Goal: Task Accomplishment & Management: Complete application form

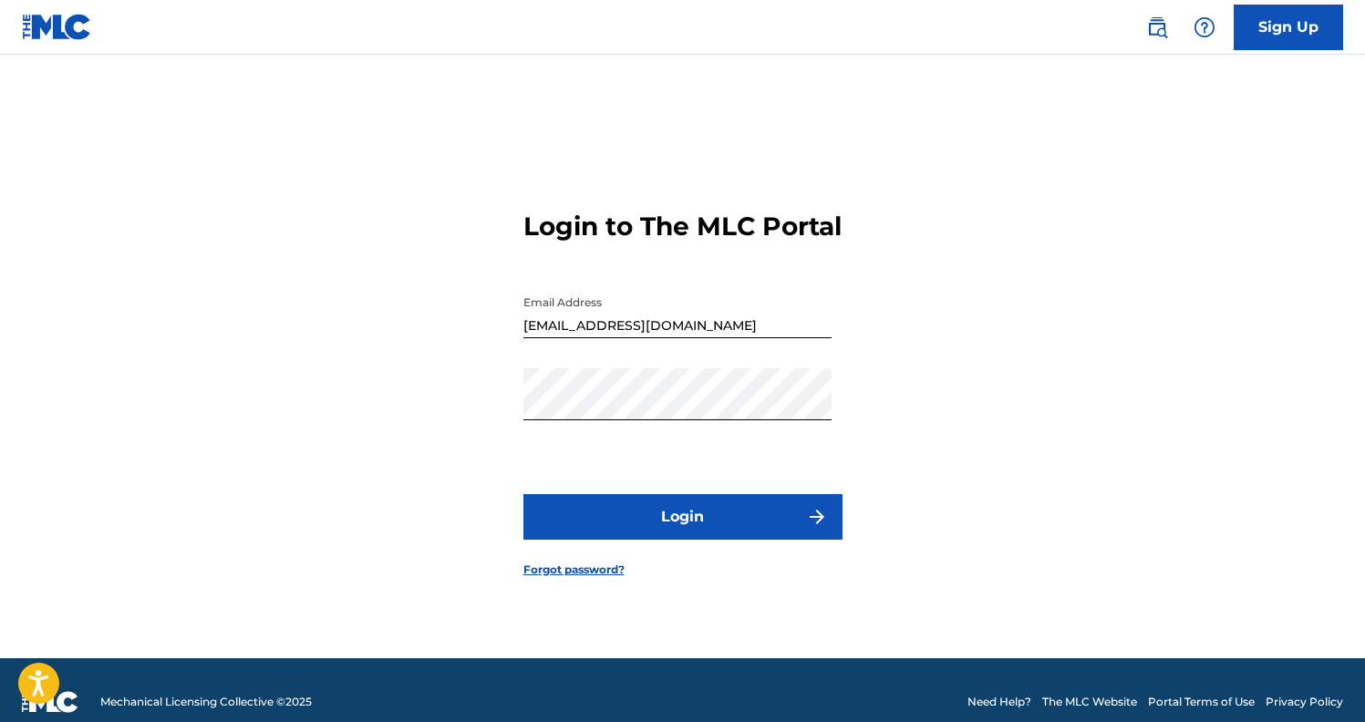
click at [748, 523] on button "Login" at bounding box center [682, 517] width 319 height 46
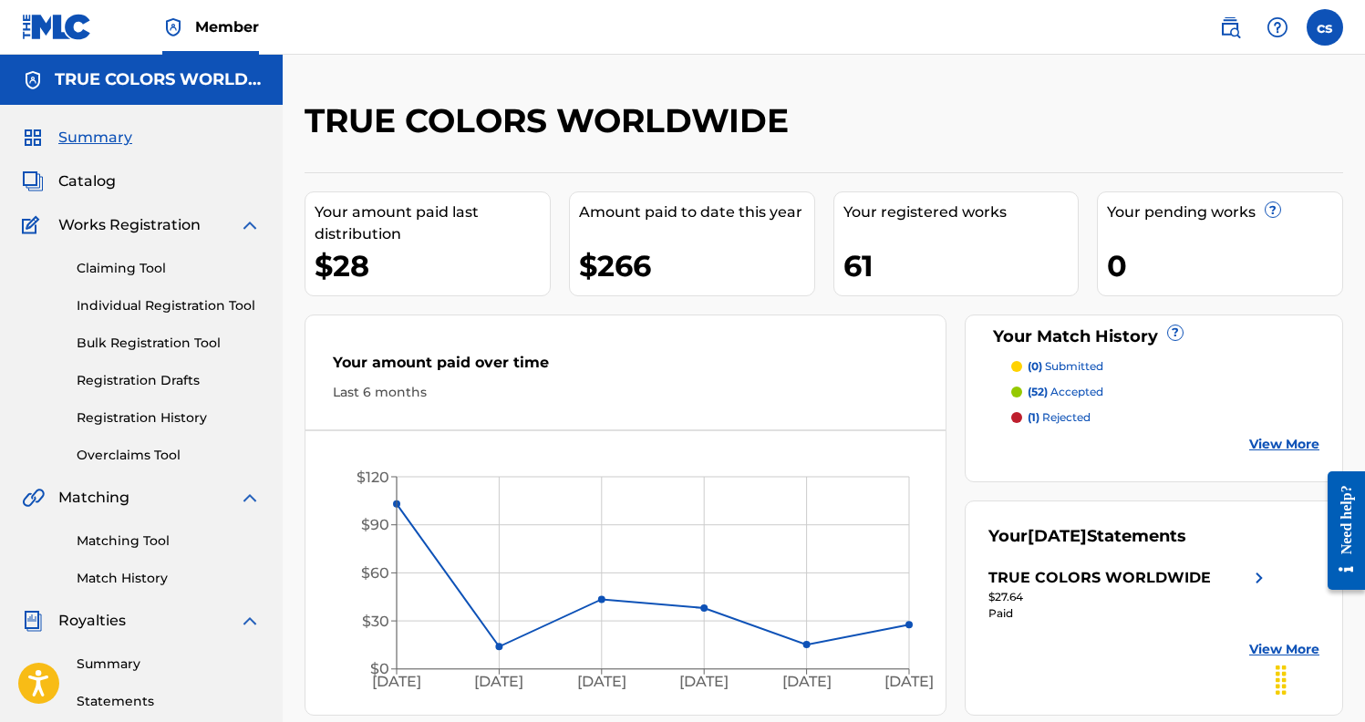
click at [97, 178] on span "Catalog" at bounding box center [86, 181] width 57 height 22
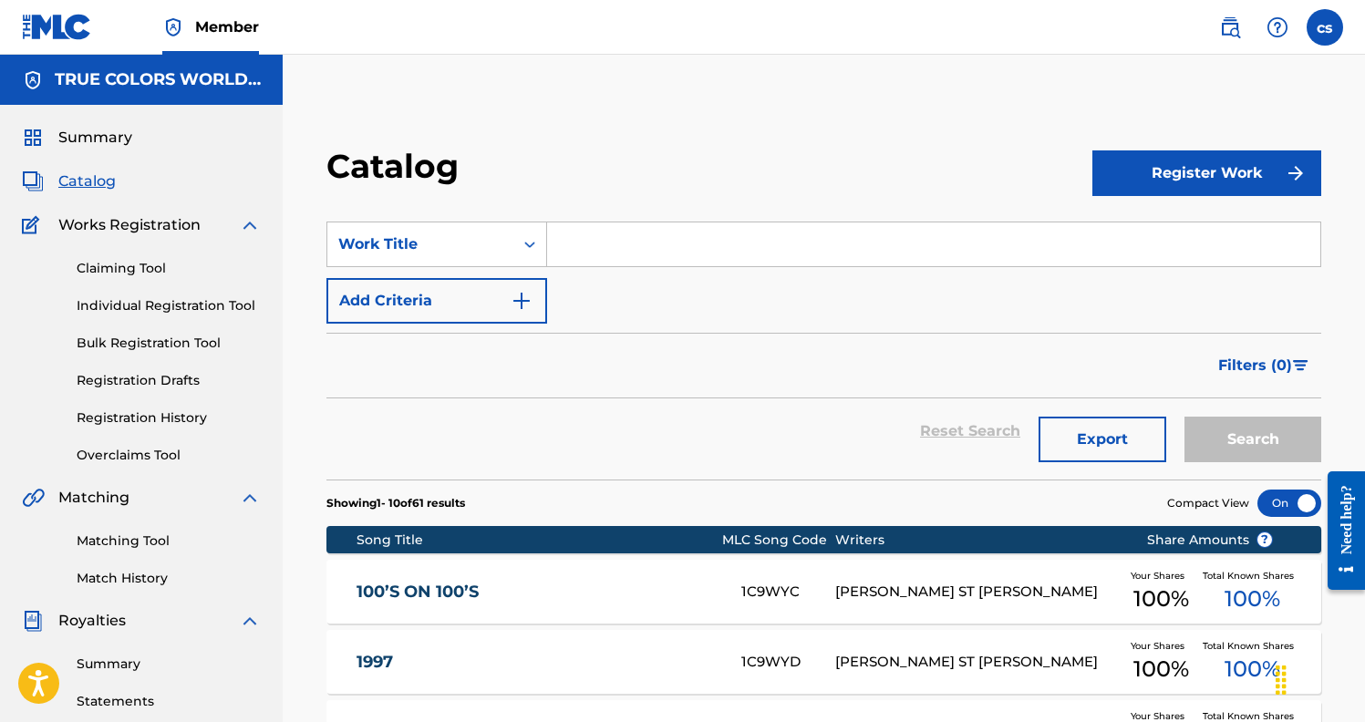
click at [1174, 176] on button "Register Work" at bounding box center [1206, 173] width 229 height 46
click at [1144, 237] on link "Individual" at bounding box center [1206, 233] width 229 height 44
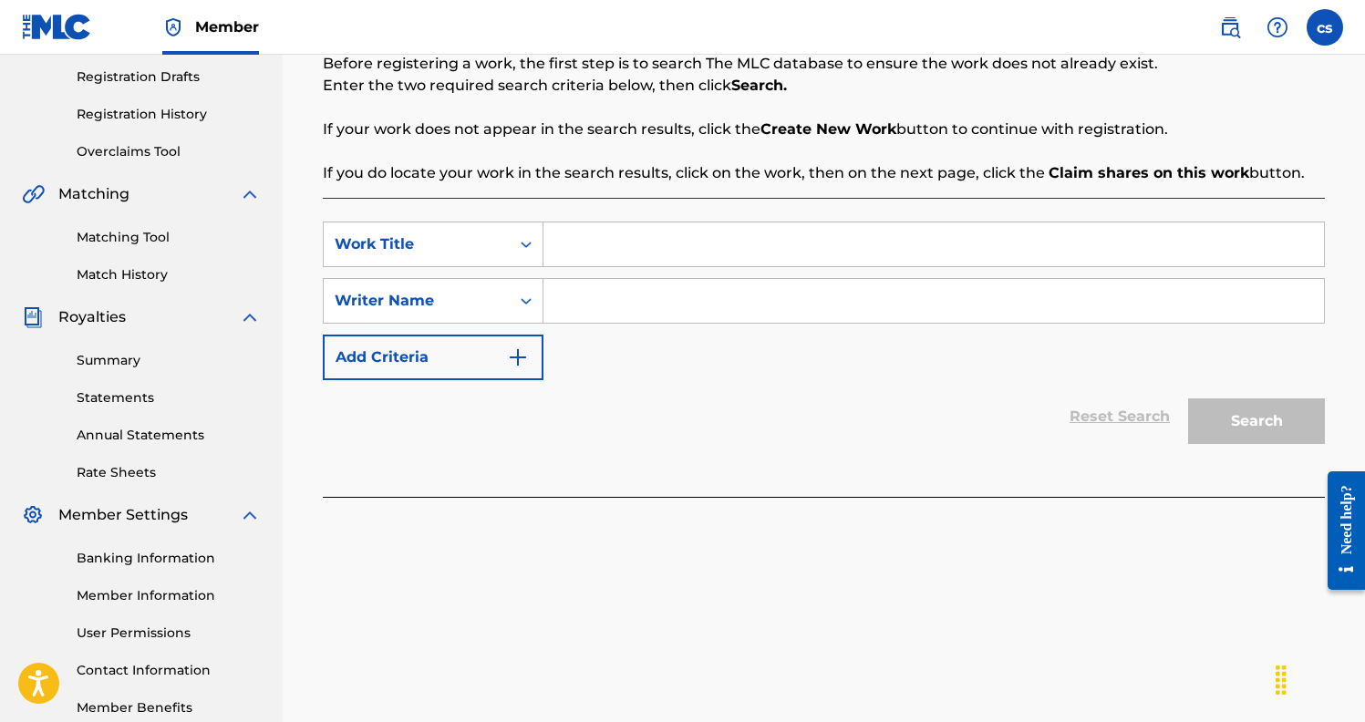
scroll to position [304, 0]
click at [676, 224] on input "Search Form" at bounding box center [933, 243] width 780 height 44
click at [600, 287] on input "Search Form" at bounding box center [933, 300] width 780 height 44
click at [588, 214] on div "SearchWithCriteria76a1e7ec-29b9-453a-ae37-c74509915f1e Work Title SearchWithCri…" at bounding box center [824, 346] width 1002 height 299
click at [592, 243] on input "Search Form" at bounding box center [933, 243] width 780 height 44
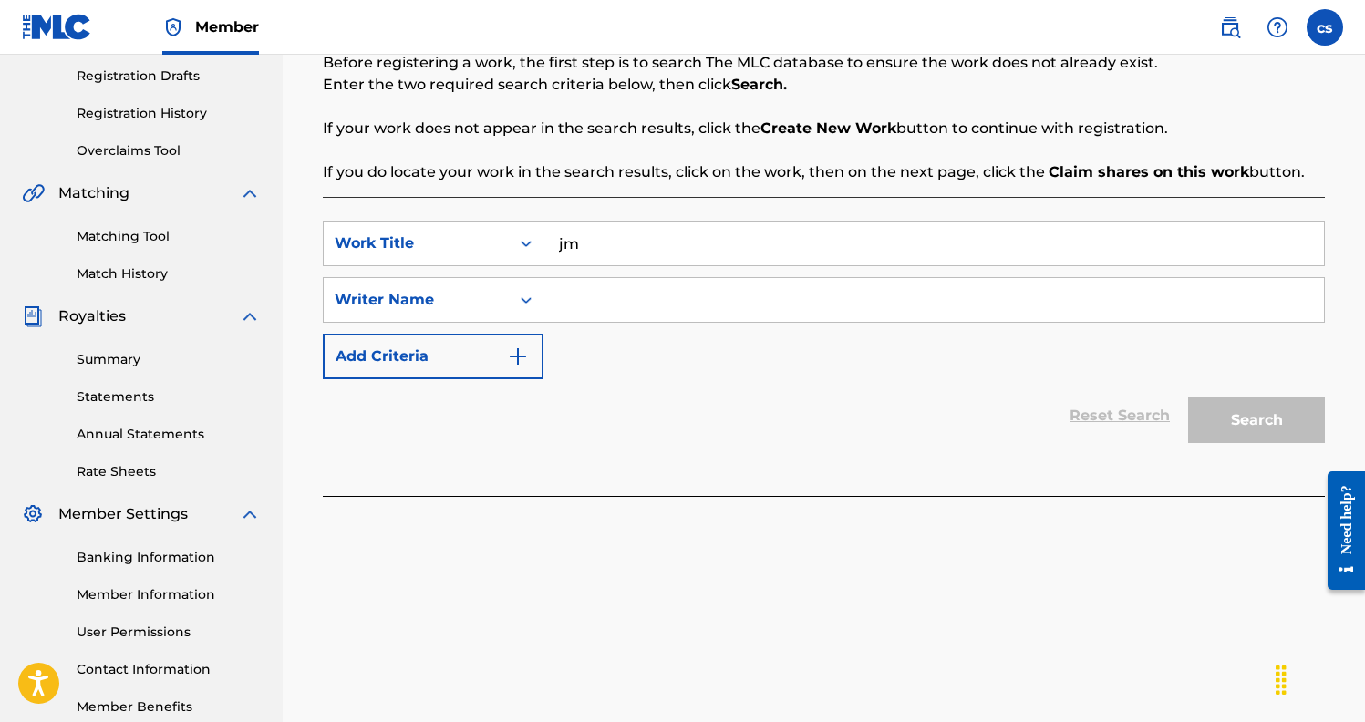
type input "j"
type input "hips"
click at [594, 288] on input "Search Form" at bounding box center [933, 300] width 780 height 44
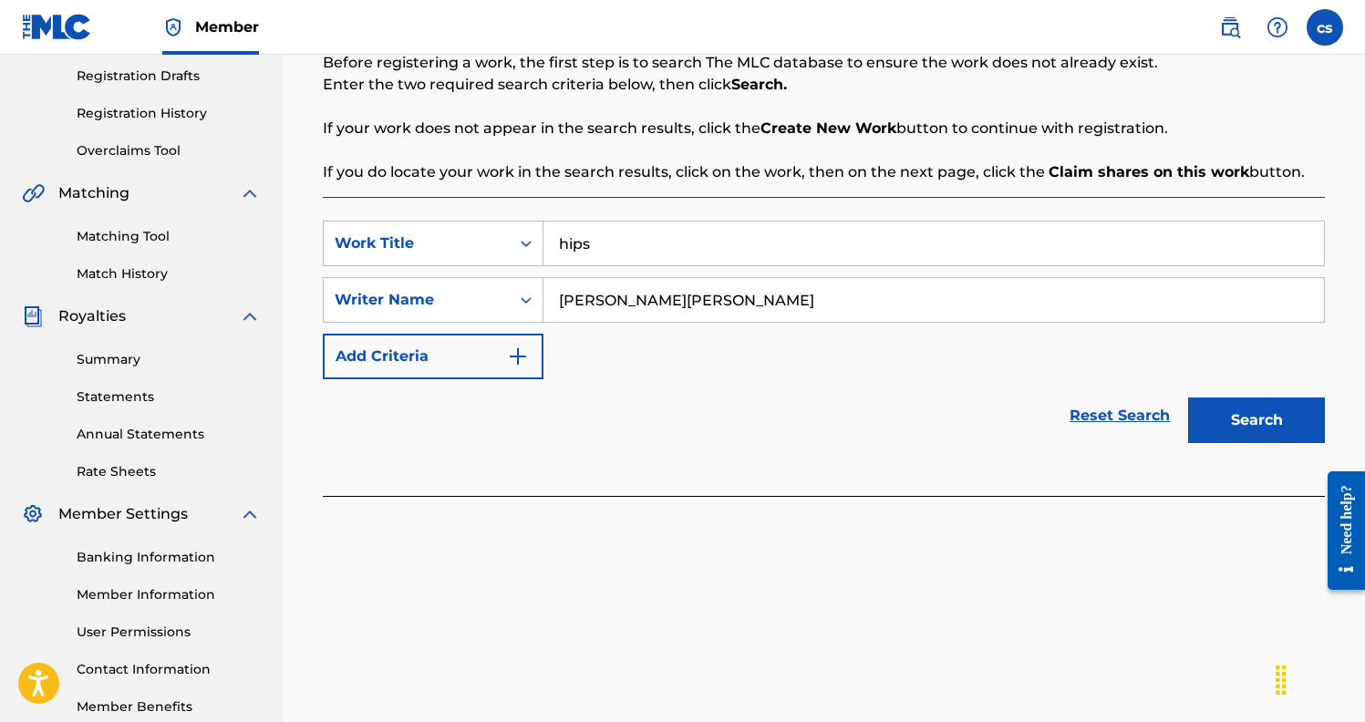
click at [1256, 420] on button "Search" at bounding box center [1256, 420] width 137 height 46
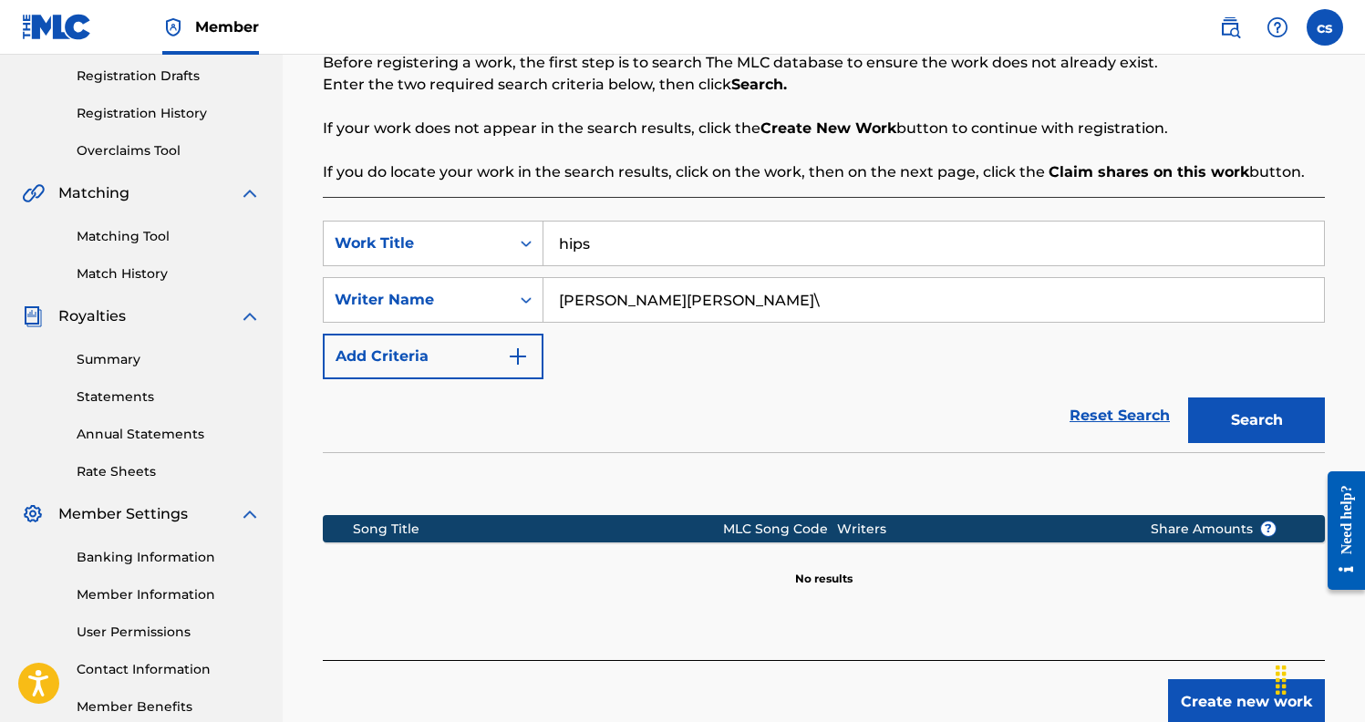
type input "[PERSON_NAME][PERSON_NAME]"
drag, startPoint x: 641, startPoint y: 251, endPoint x: 561, endPoint y: 264, distance: 81.4
click at [582, 263] on input "hips" at bounding box center [933, 243] width 780 height 44
type input "h"
type input "hips"
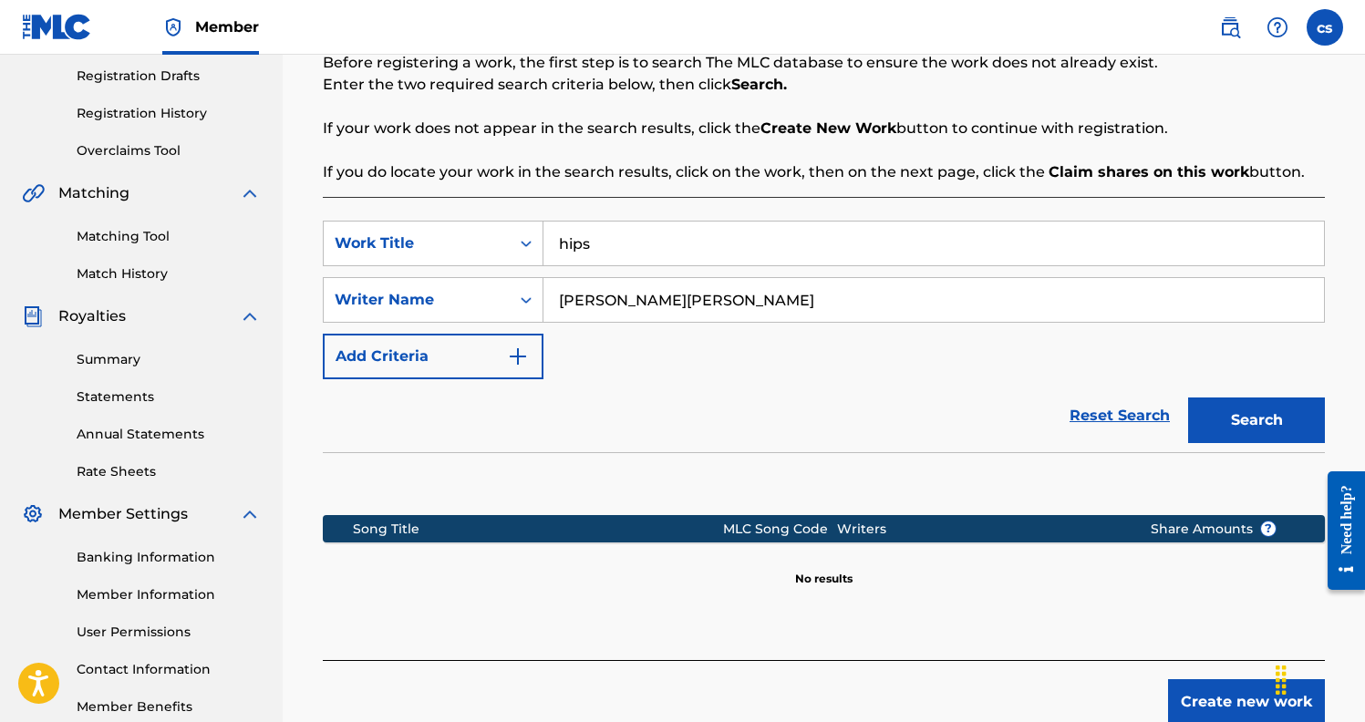
click at [1256, 420] on button "Search" at bounding box center [1256, 420] width 137 height 46
click at [692, 291] on input "[PERSON_NAME][PERSON_NAME]" at bounding box center [933, 300] width 780 height 44
drag, startPoint x: 651, startPoint y: 246, endPoint x: 557, endPoint y: 237, distance: 94.3
click at [557, 237] on input "hips" at bounding box center [933, 243] width 780 height 44
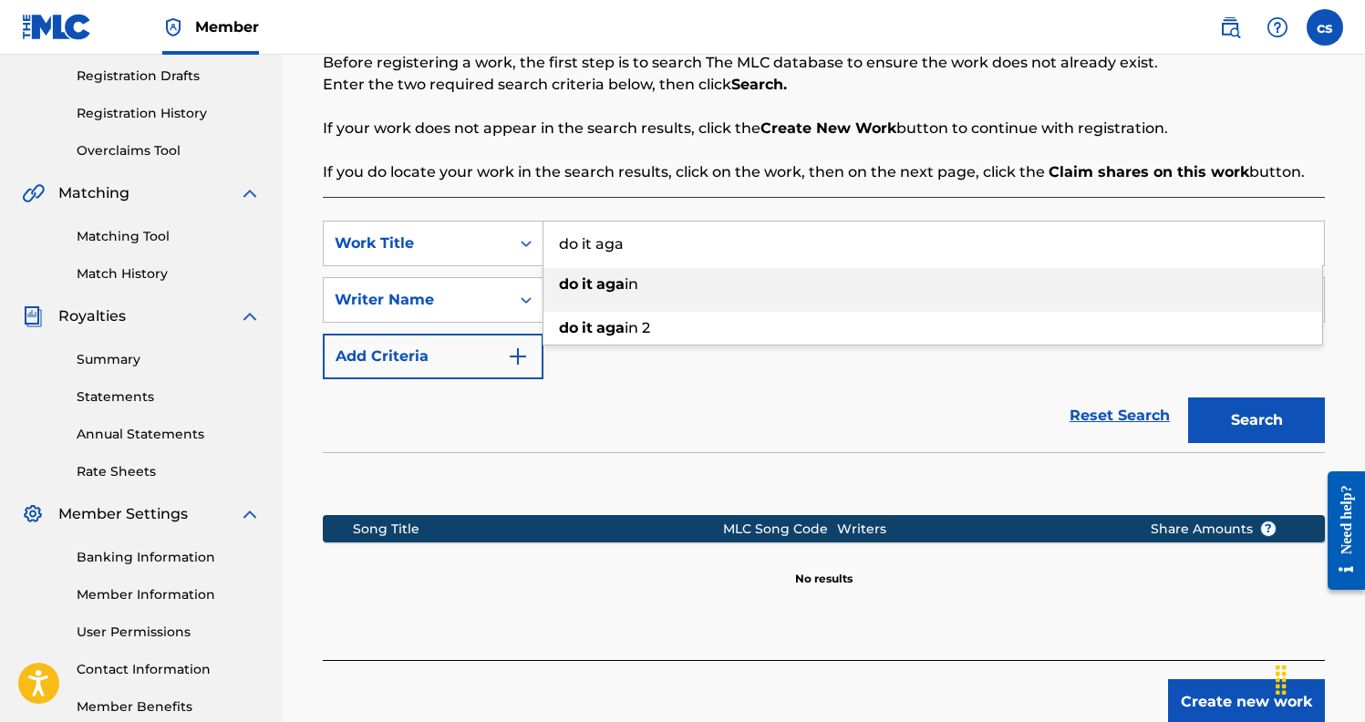
click at [612, 292] on strong "aga" at bounding box center [610, 283] width 28 height 17
type input "do it again"
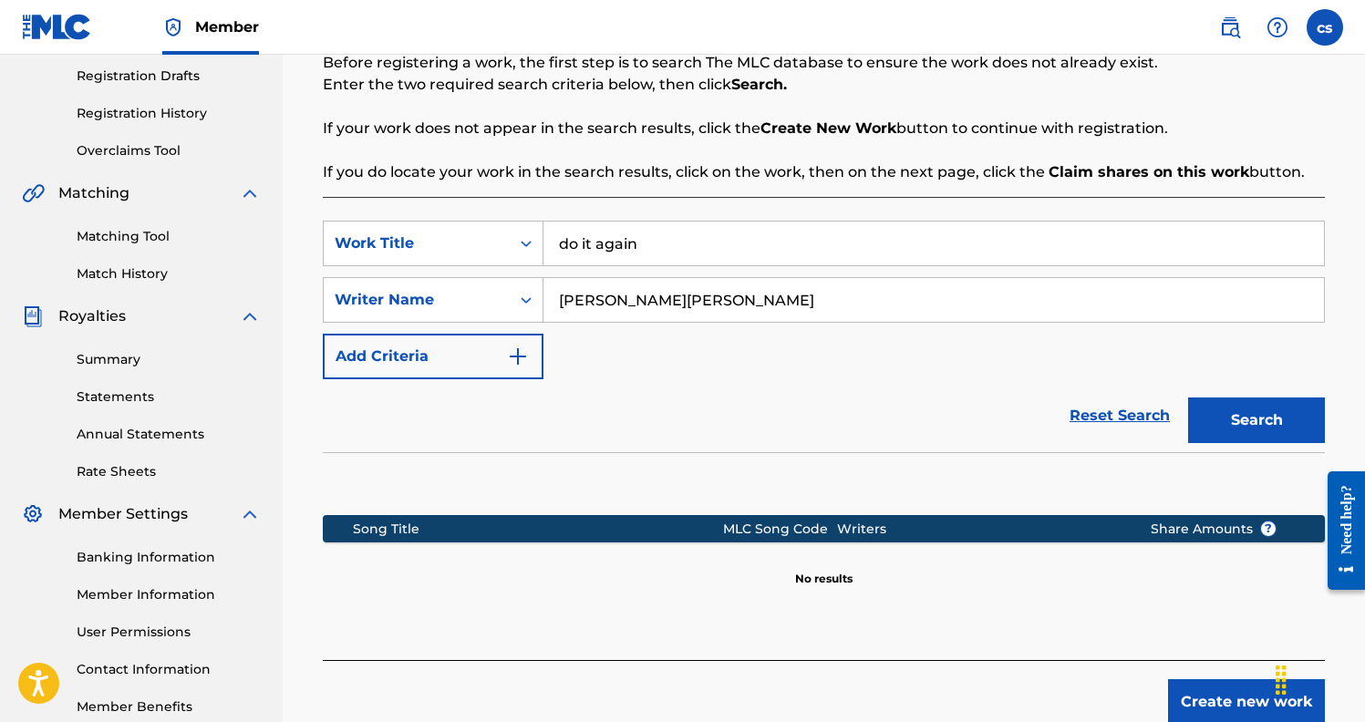
click at [1231, 424] on button "Search" at bounding box center [1256, 420] width 137 height 46
click at [677, 383] on div "Reset Search Search" at bounding box center [824, 415] width 1002 height 73
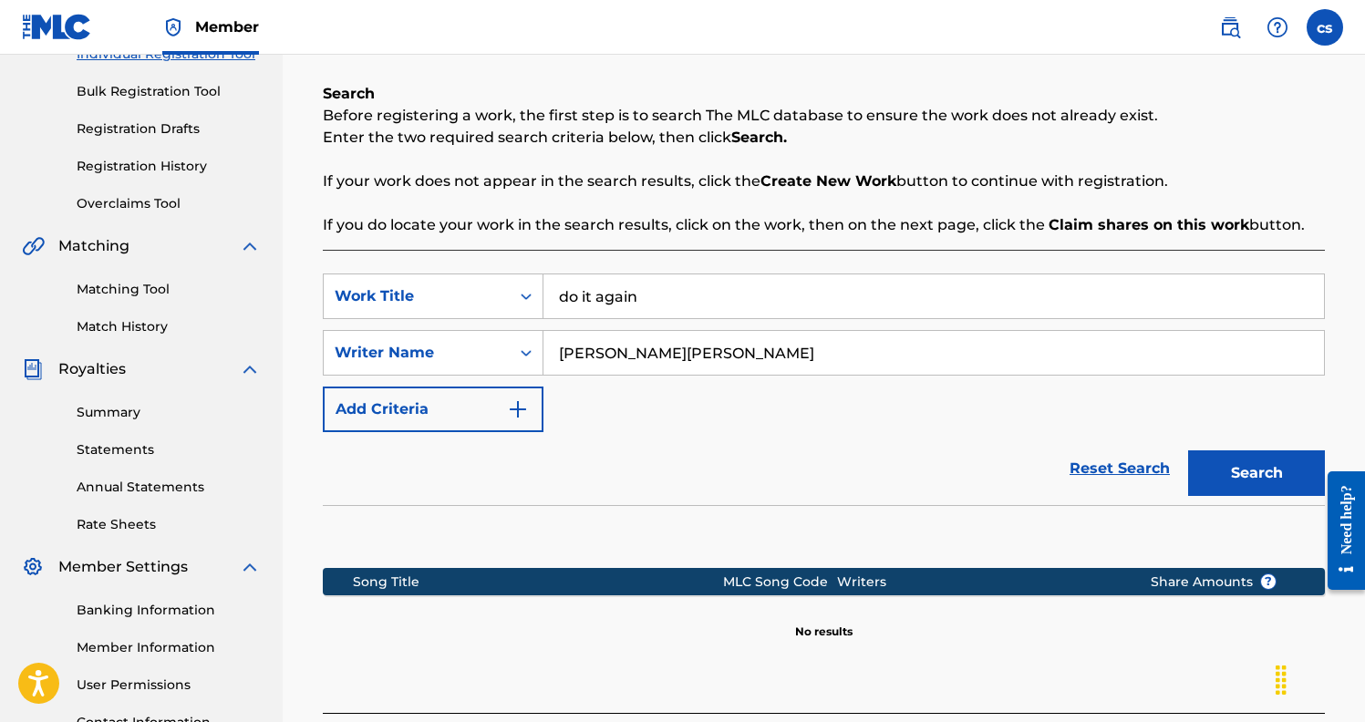
scroll to position [256, 0]
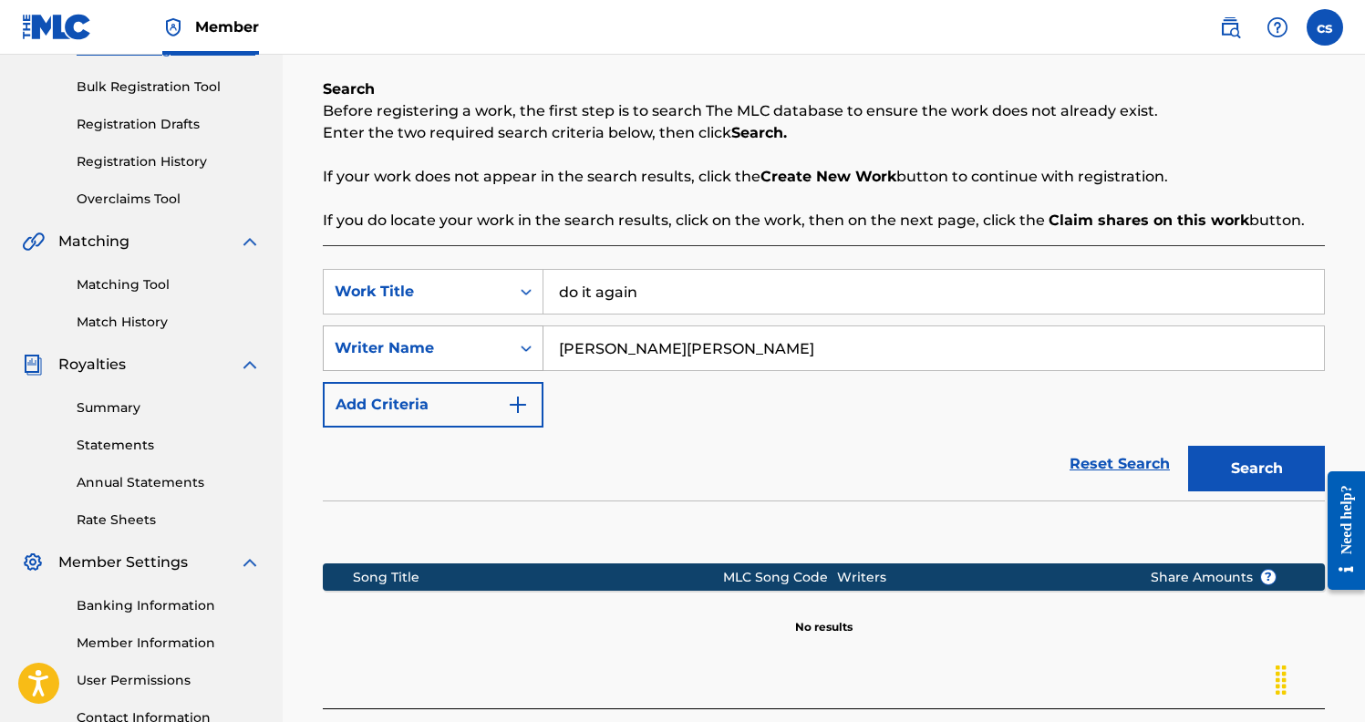
click at [508, 349] on div "Writer Name" at bounding box center [417, 348] width 186 height 35
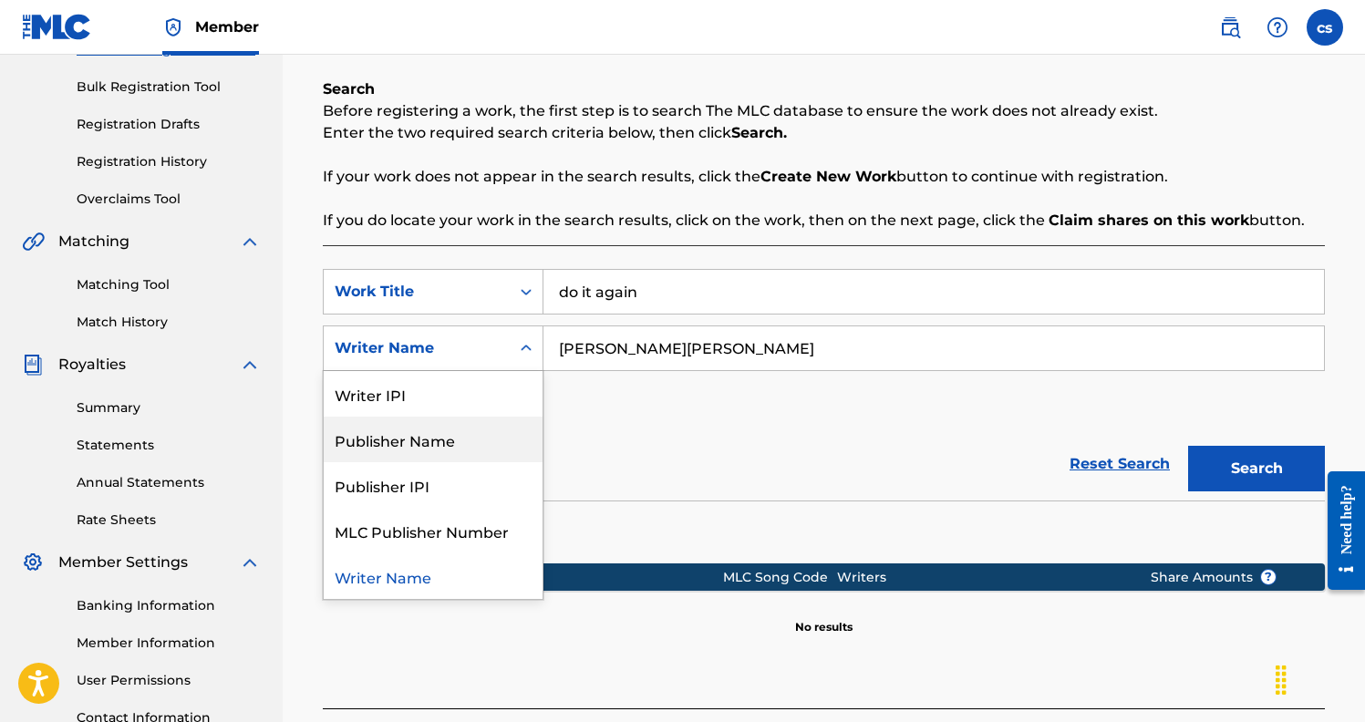
click at [431, 437] on div "Publisher Name" at bounding box center [433, 440] width 219 height 46
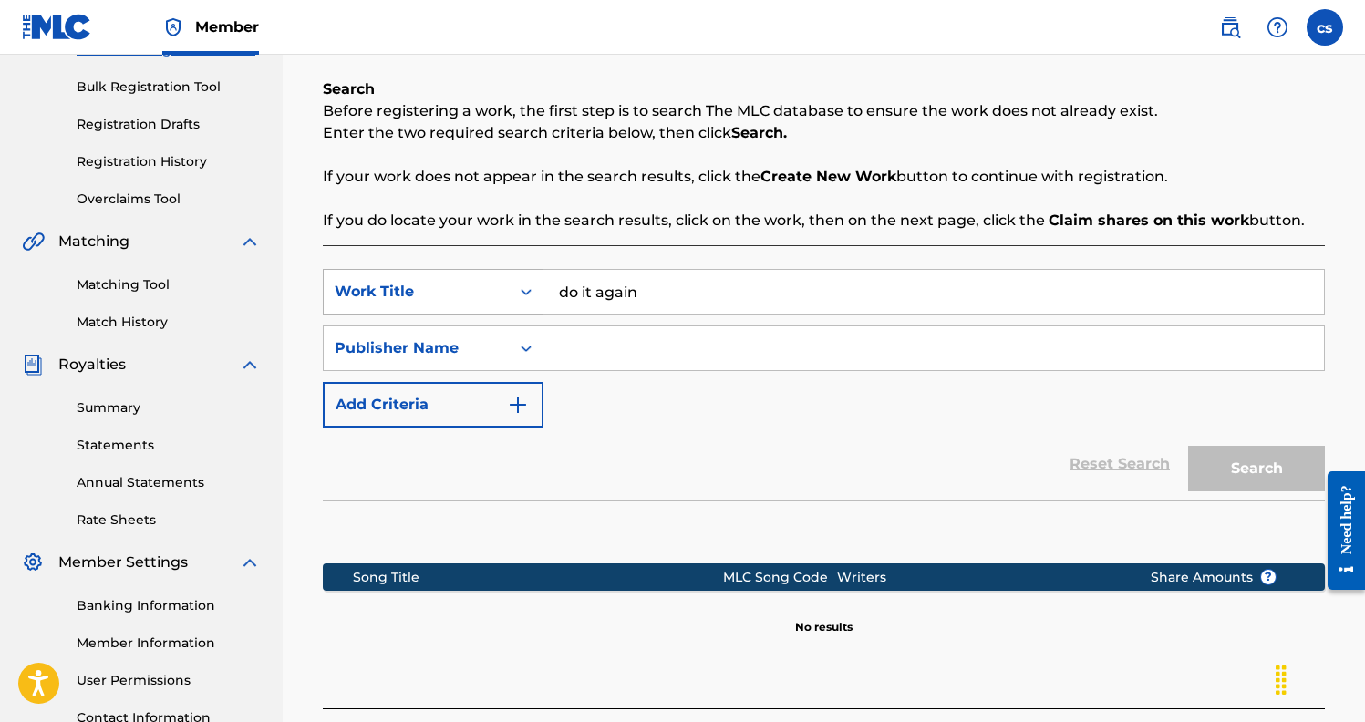
click at [490, 307] on div "Work Title" at bounding box center [417, 291] width 186 height 35
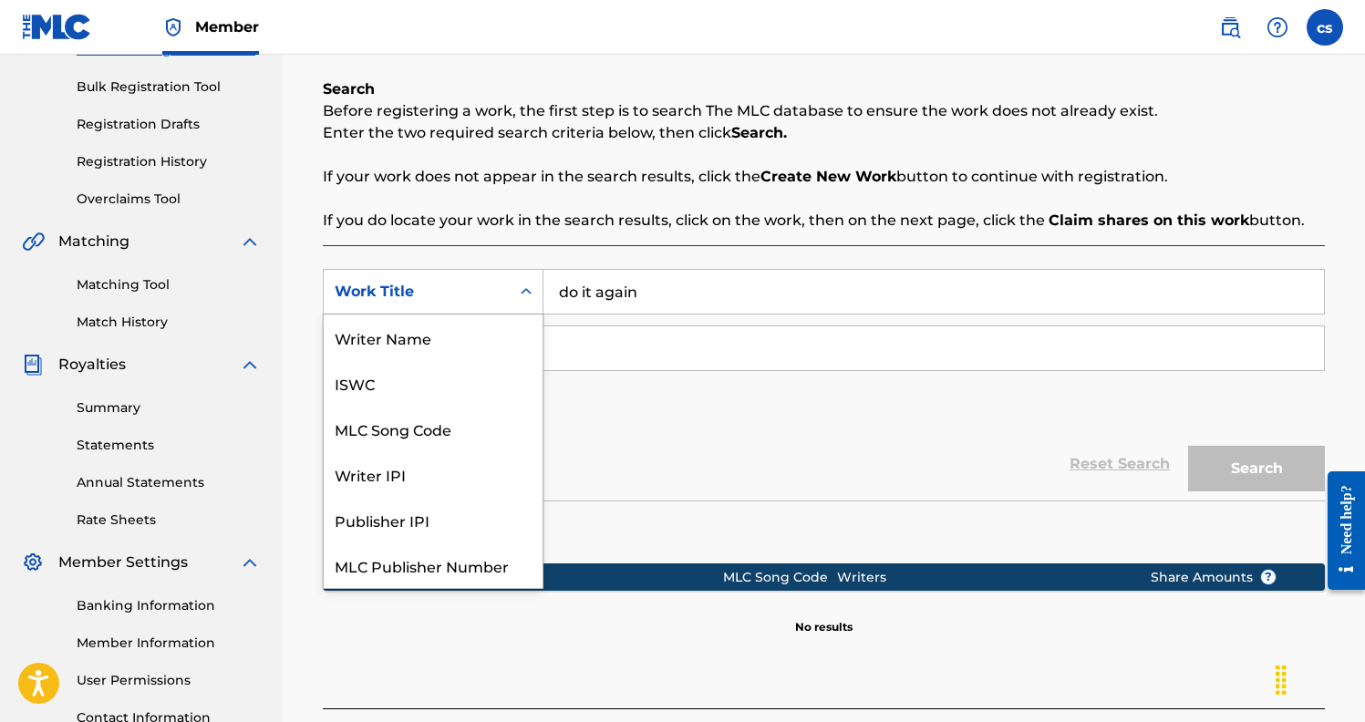
scroll to position [46, 0]
click at [393, 564] on div "Work Title" at bounding box center [433, 565] width 219 height 46
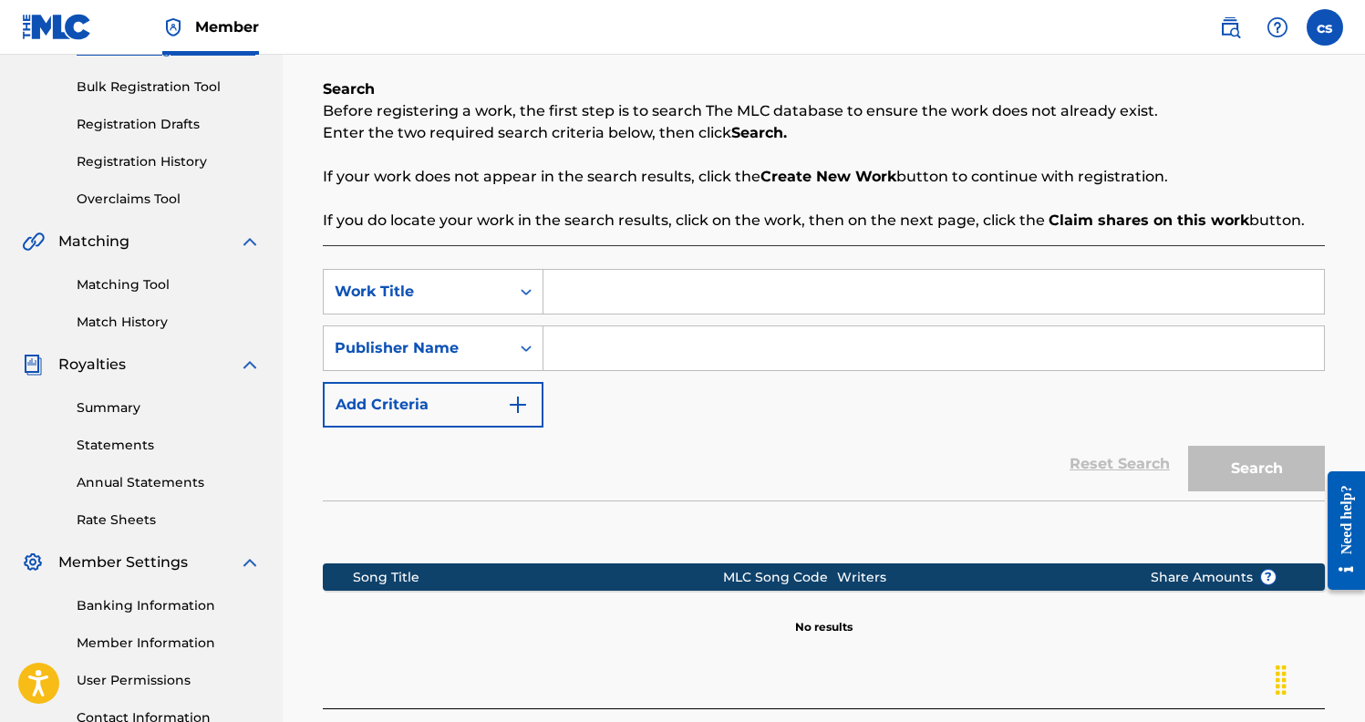
click at [637, 286] on input "Search Form" at bounding box center [933, 292] width 780 height 44
type input "n"
type input "1942"
click at [648, 352] on input "Search Form" at bounding box center [933, 348] width 780 height 44
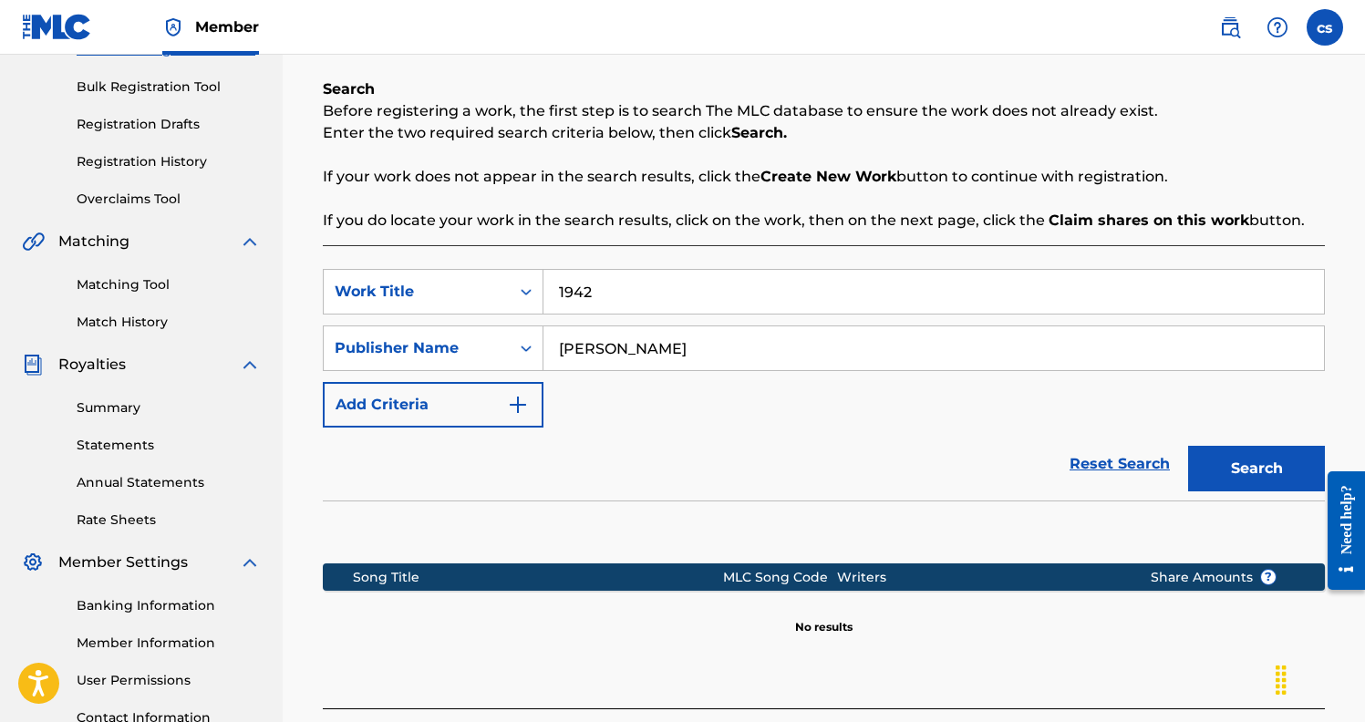
drag, startPoint x: 1061, startPoint y: 371, endPoint x: 1290, endPoint y: 484, distance: 255.2
click at [1290, 484] on button "Search" at bounding box center [1256, 469] width 137 height 46
click at [748, 344] on input "[PERSON_NAME]" at bounding box center [933, 348] width 780 height 44
click at [1287, 476] on button "Search" at bounding box center [1256, 469] width 137 height 46
click at [704, 354] on input "[PERSON_NAME]" at bounding box center [933, 348] width 780 height 44
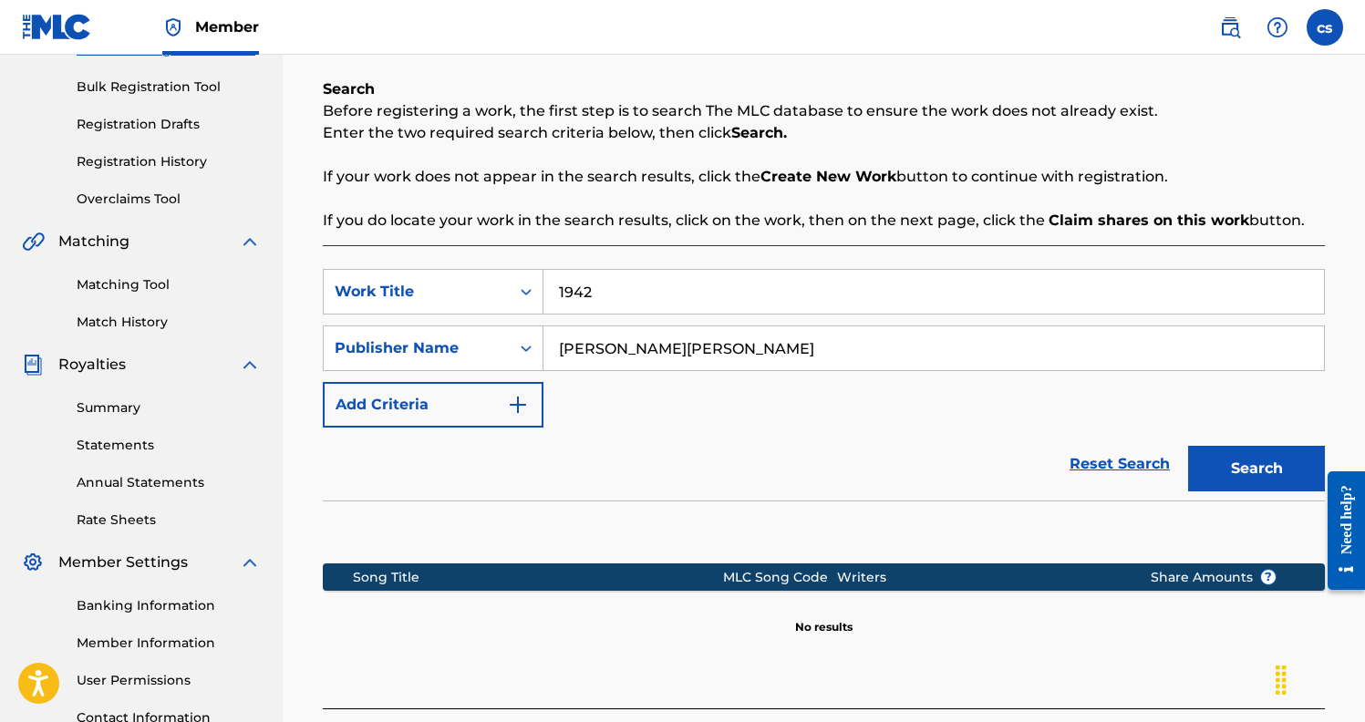
type input "[PERSON_NAME][PERSON_NAME]"
click at [1256, 469] on button "Search" at bounding box center [1256, 469] width 137 height 46
click at [632, 286] on input "1942" at bounding box center [933, 292] width 780 height 44
click at [366, 480] on div "Reset Search Search" at bounding box center [824, 464] width 1002 height 73
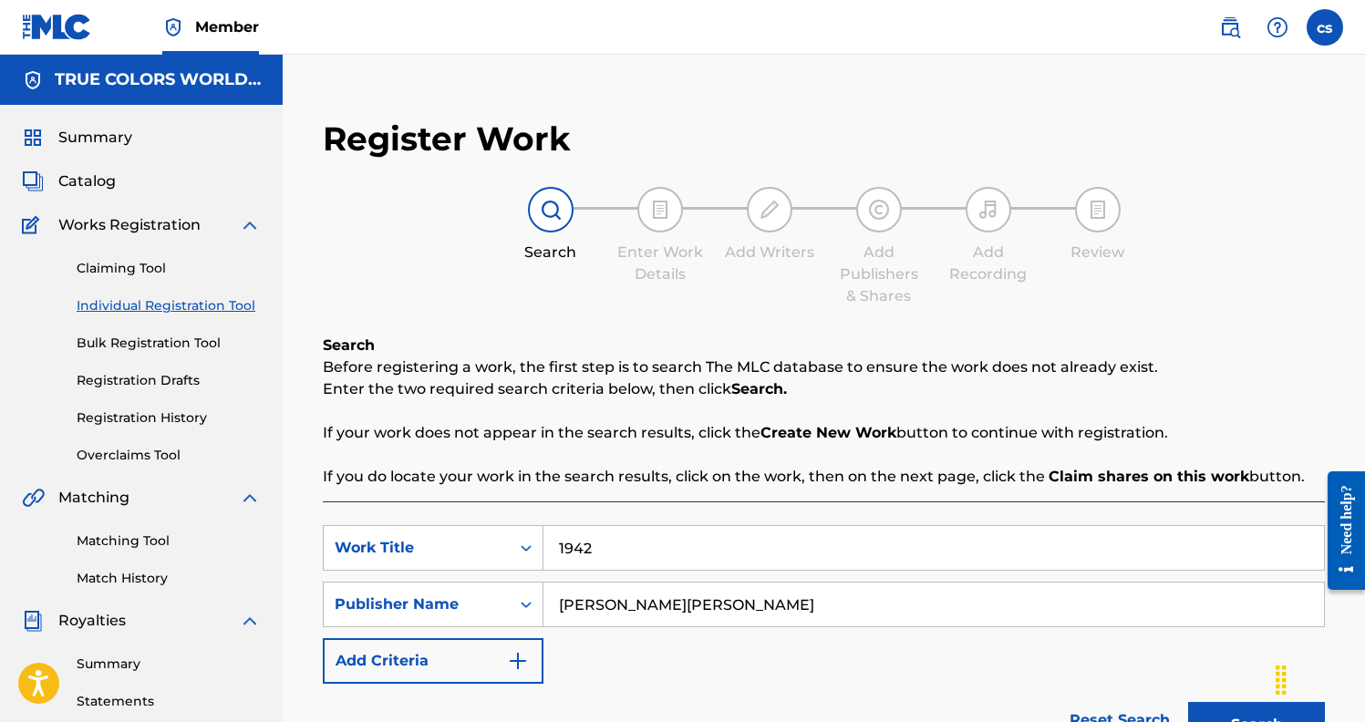
scroll to position [0, 0]
drag, startPoint x: 639, startPoint y: 541, endPoint x: 617, endPoint y: 541, distance: 21.9
click at [624, 541] on input "1942" at bounding box center [933, 548] width 780 height 44
drag, startPoint x: 631, startPoint y: 545, endPoint x: 539, endPoint y: 546, distance: 92.1
click at [539, 546] on div "SearchWithCriteria24a94936-f43a-44e6-8f89-d349ab68aff0 Work Title 1942" at bounding box center [824, 548] width 1002 height 46
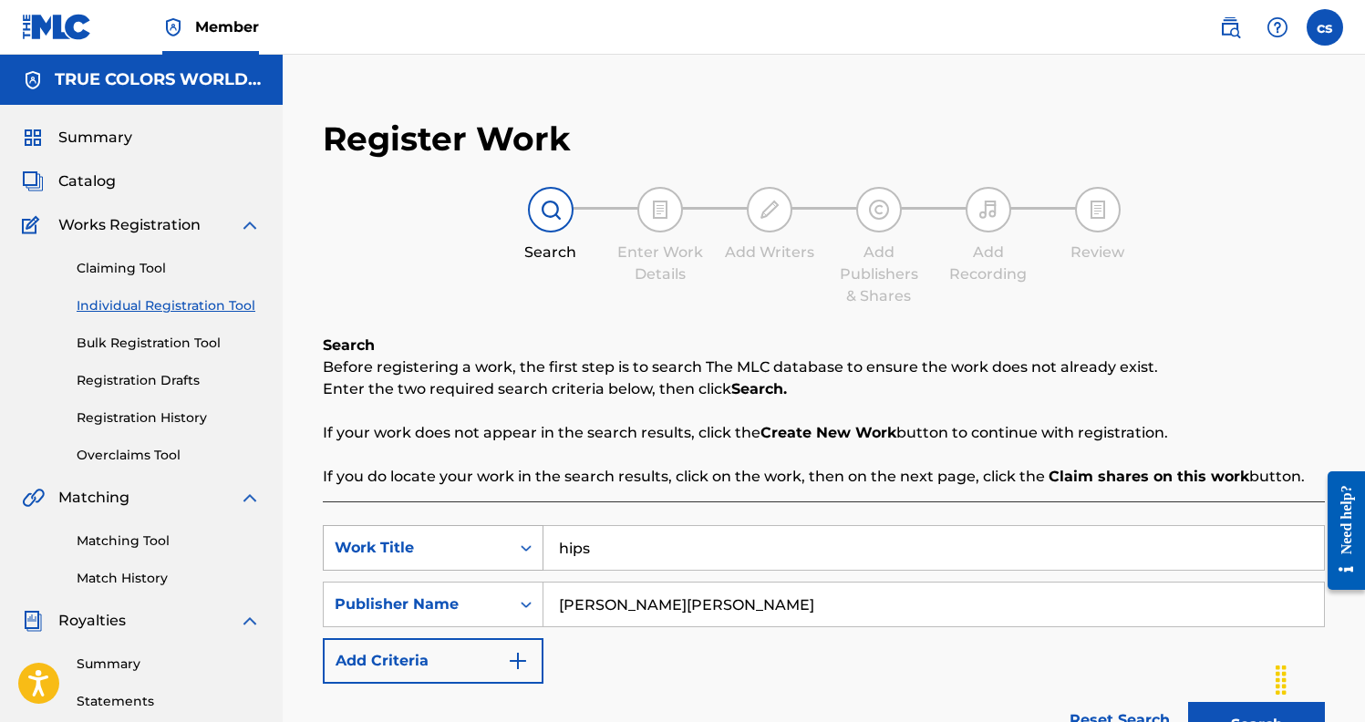
type input "hips"
click at [1256, 721] on button "Search" at bounding box center [1256, 725] width 137 height 46
click at [130, 262] on link "Claiming Tool" at bounding box center [169, 268] width 184 height 19
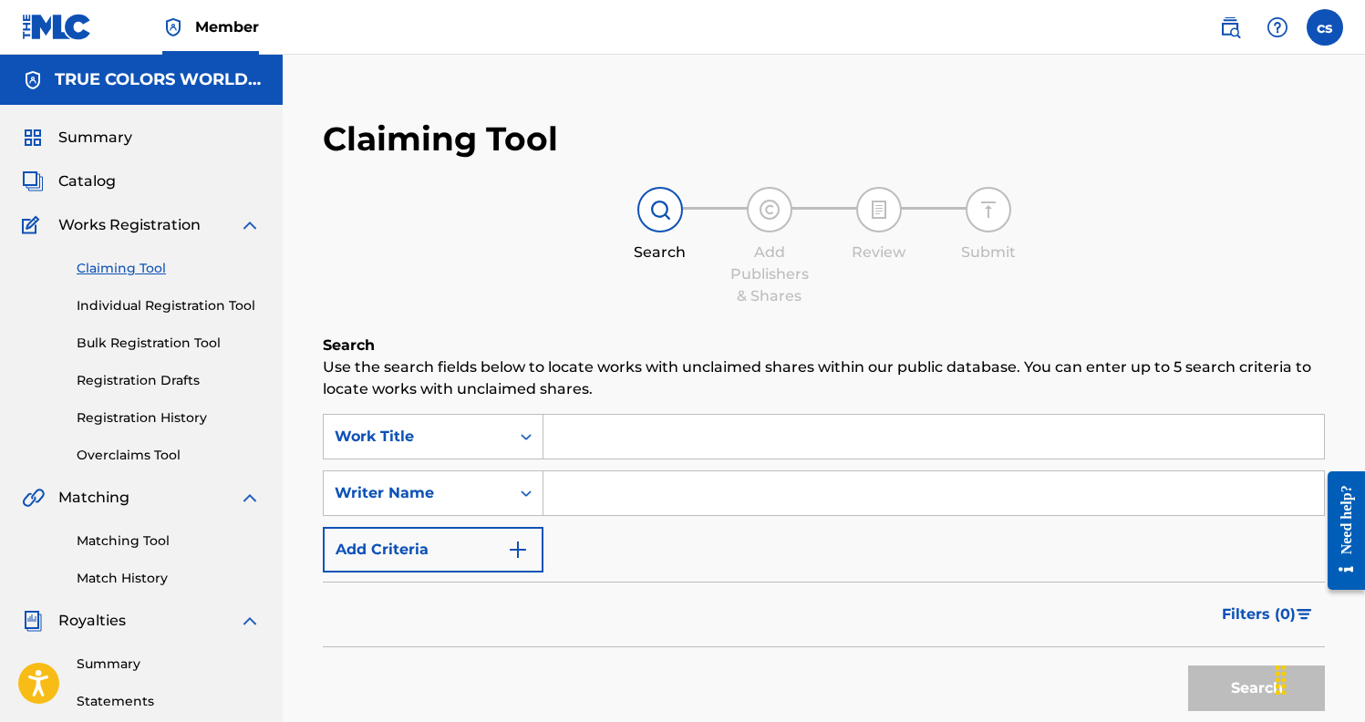
click at [634, 476] on input "Search Form" at bounding box center [933, 493] width 780 height 44
click at [600, 448] on input "Search Form" at bounding box center [933, 437] width 780 height 44
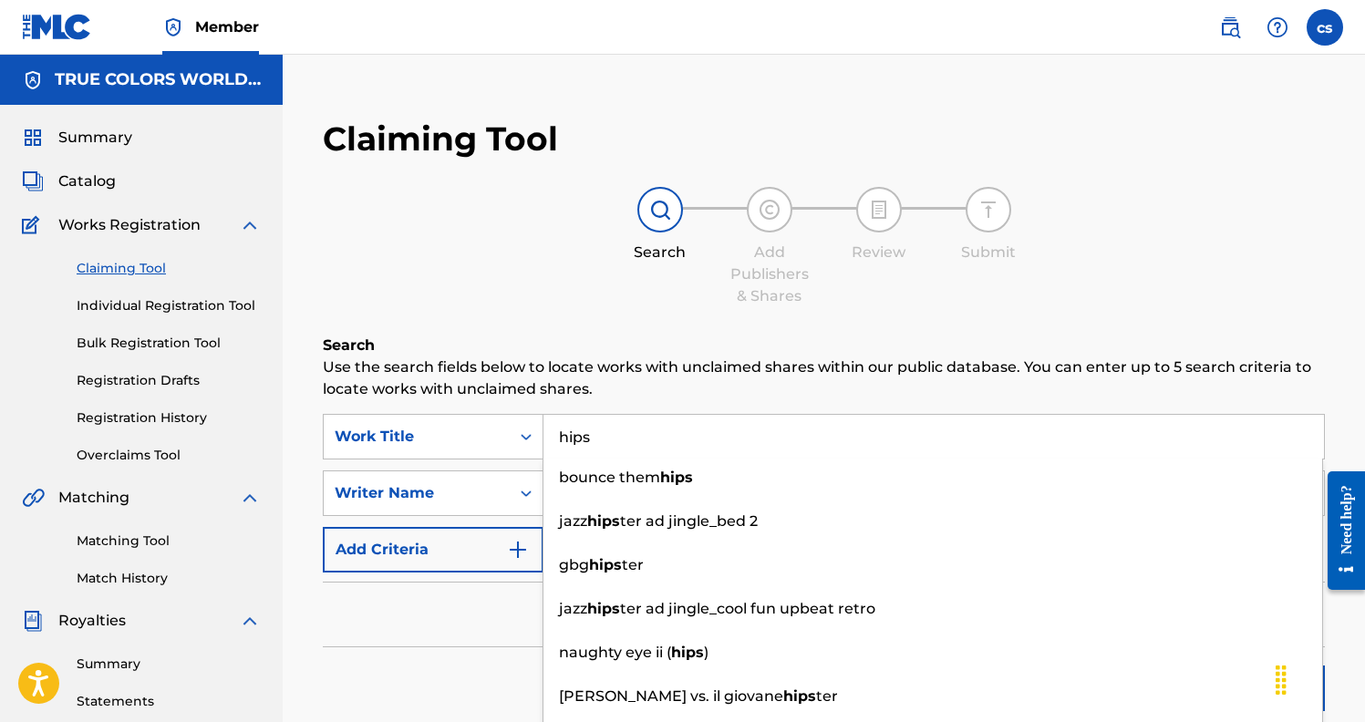
type input "hips"
click at [451, 566] on button "Add Criteria" at bounding box center [433, 550] width 221 height 46
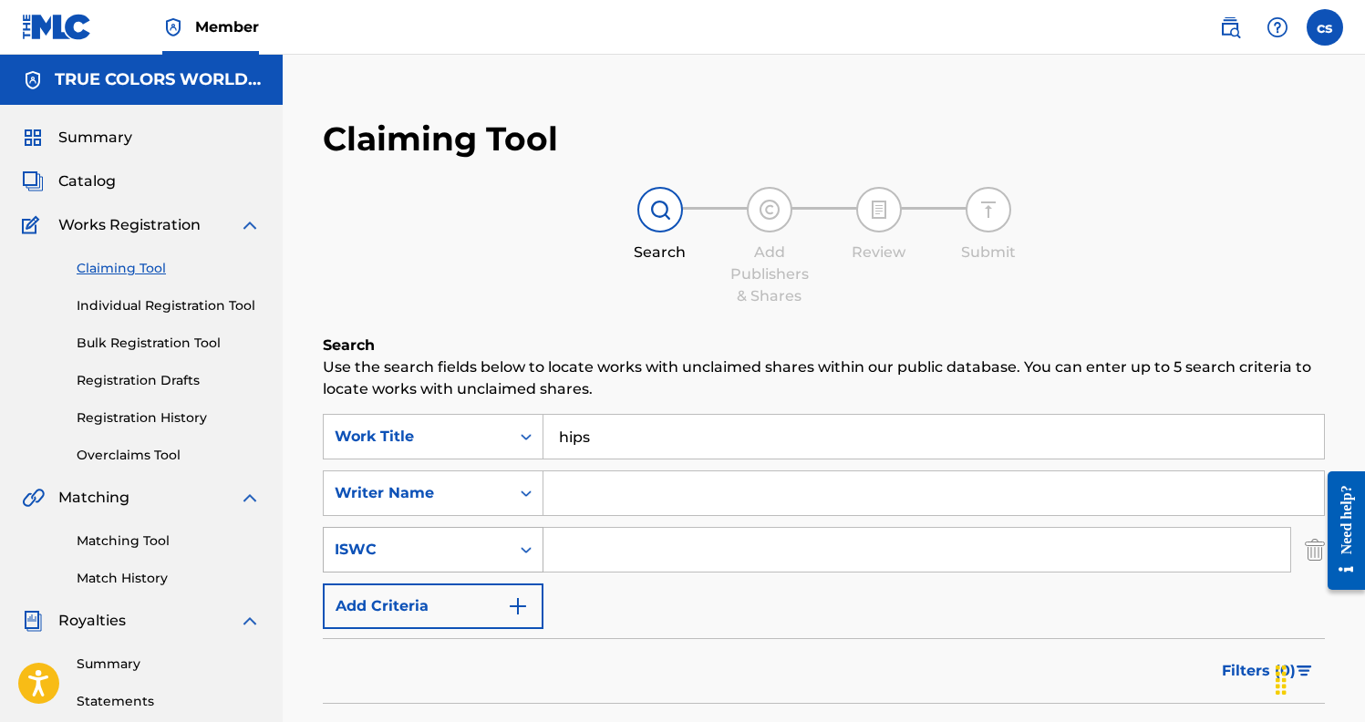
click at [528, 556] on div "ISWC" at bounding box center [433, 550] width 221 height 46
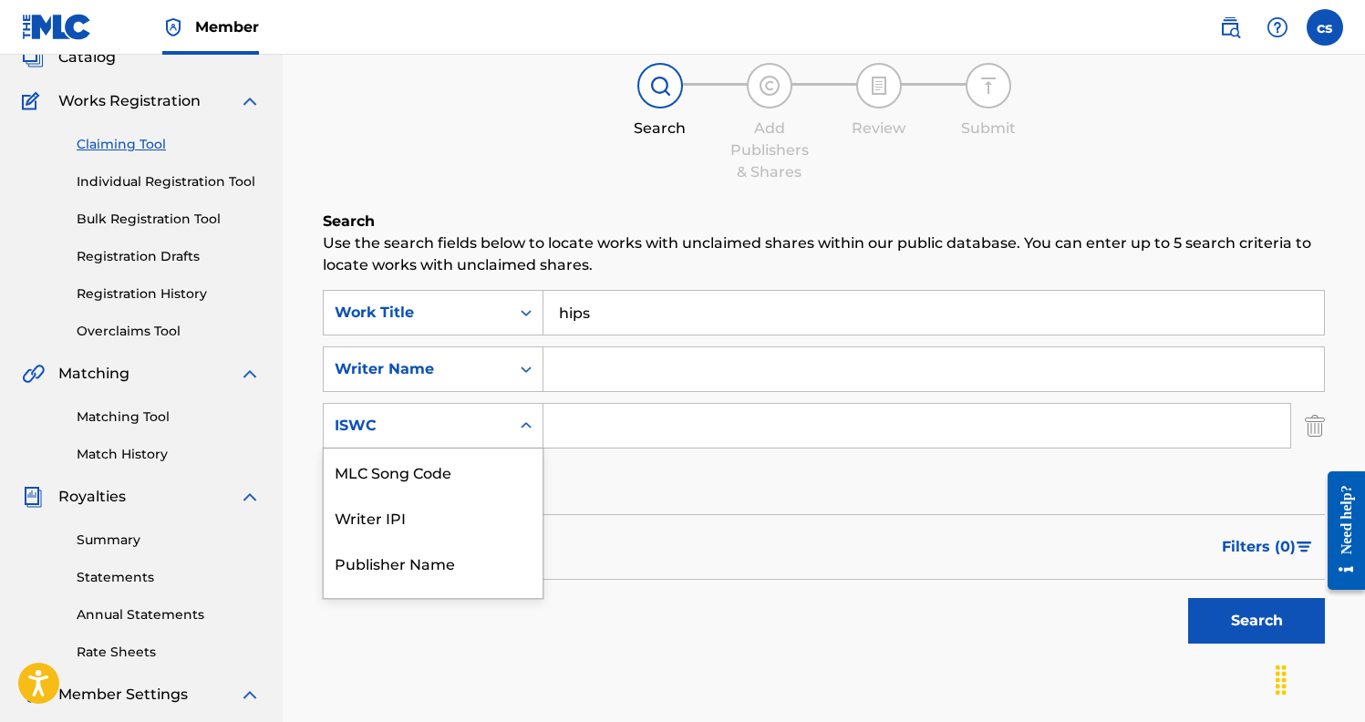
scroll to position [125, 0]
click at [732, 488] on div "SearchWithCriteria76a1e7ec-29b9-453a-ae37-c74509915f1e Work Title hips SearchWi…" at bounding box center [824, 396] width 1002 height 215
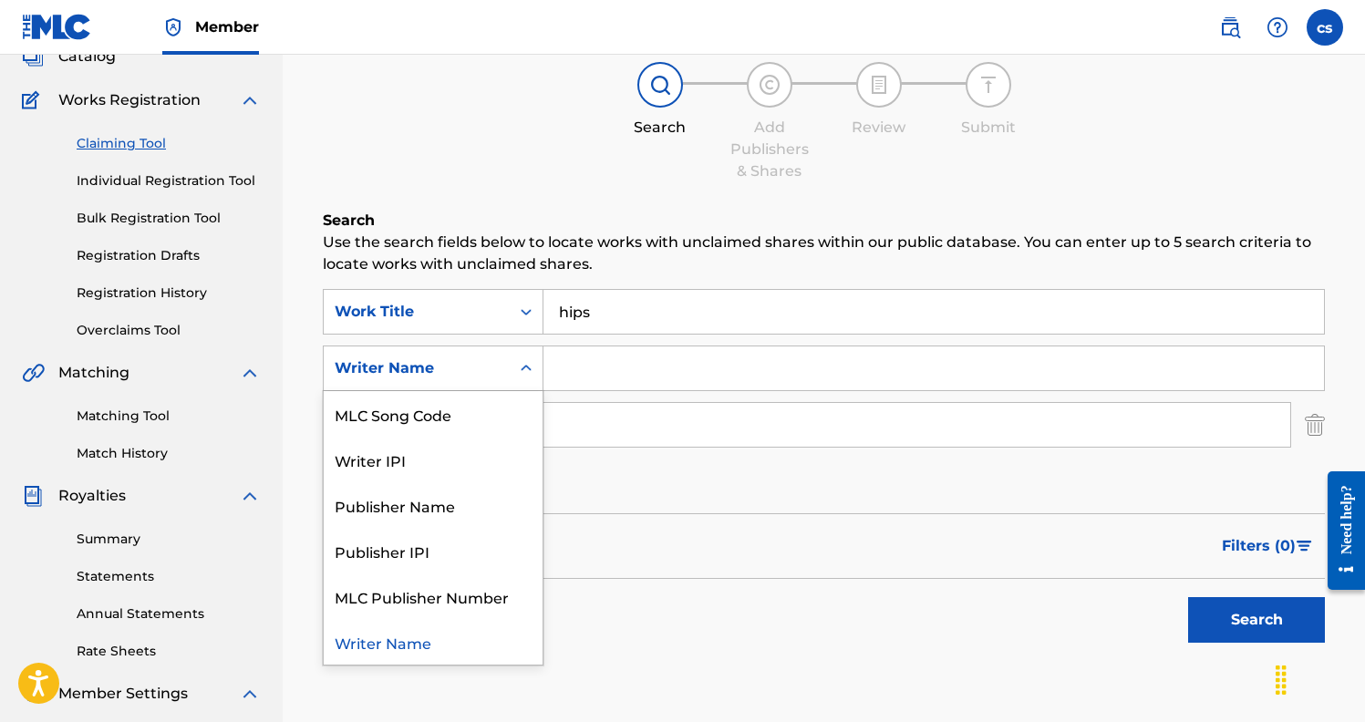
click at [531, 376] on icon "Search Form" at bounding box center [526, 368] width 18 height 18
click at [609, 341] on div "SearchWithCriteria76a1e7ec-29b9-453a-ae37-c74509915f1e Work Title hips SearchWi…" at bounding box center [824, 396] width 1002 height 215
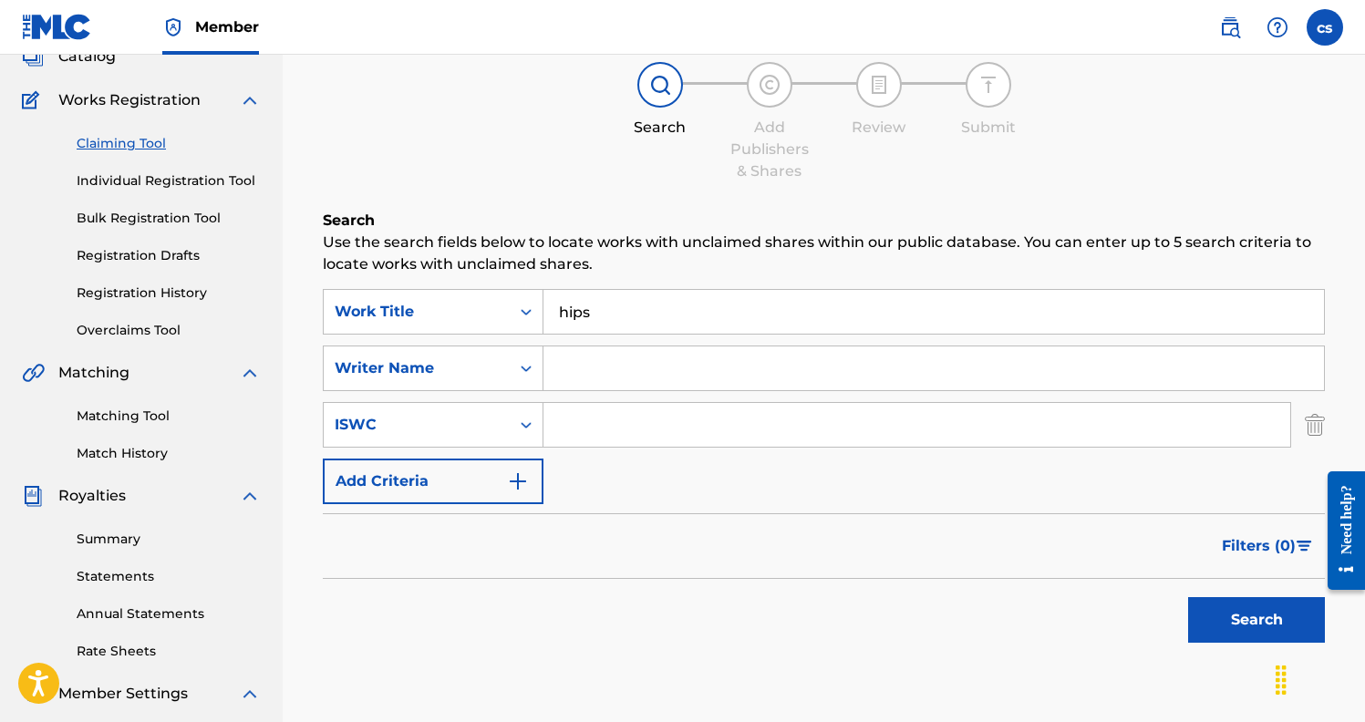
click at [606, 365] on input "Search Form" at bounding box center [933, 368] width 780 height 44
type input "[PERSON_NAME][PERSON_NAME]"
click at [1256, 620] on button "Search" at bounding box center [1256, 620] width 137 height 46
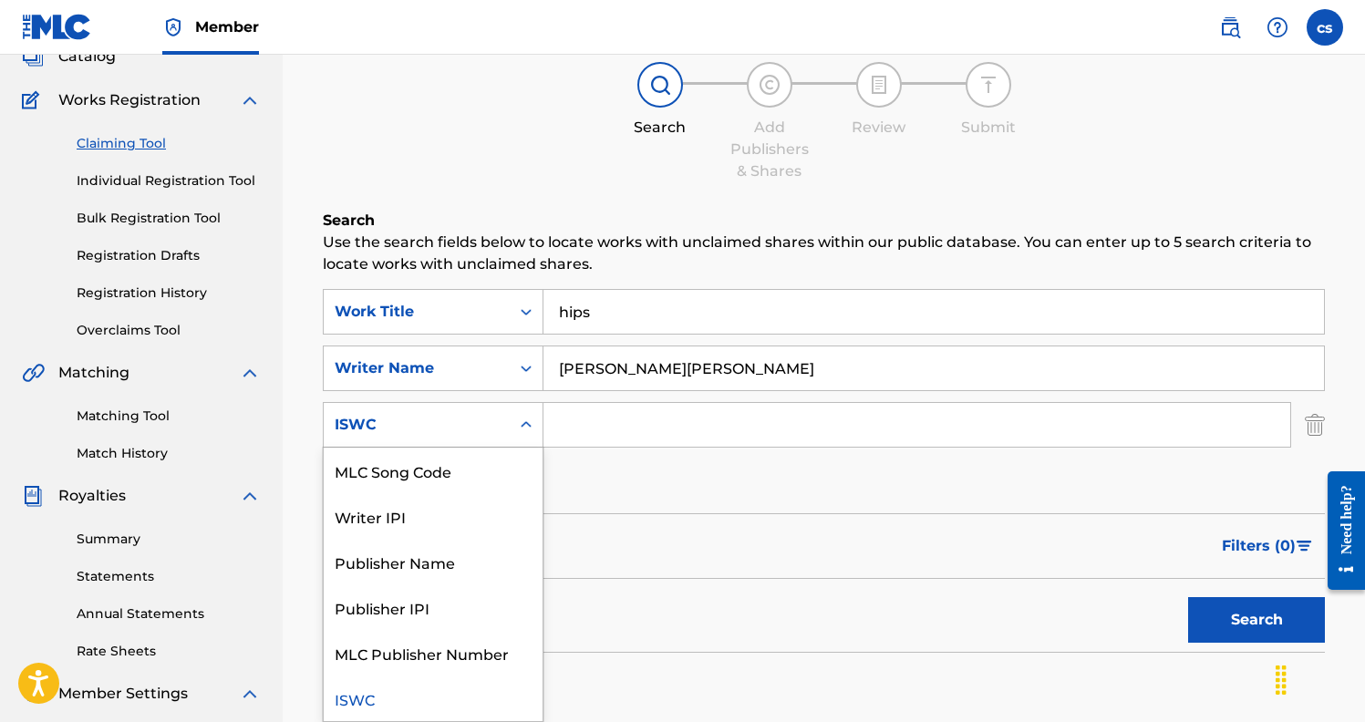
click at [450, 434] on div "ISWC" at bounding box center [417, 425] width 164 height 22
click at [677, 521] on div "Filters ( 0 )" at bounding box center [824, 546] width 1002 height 66
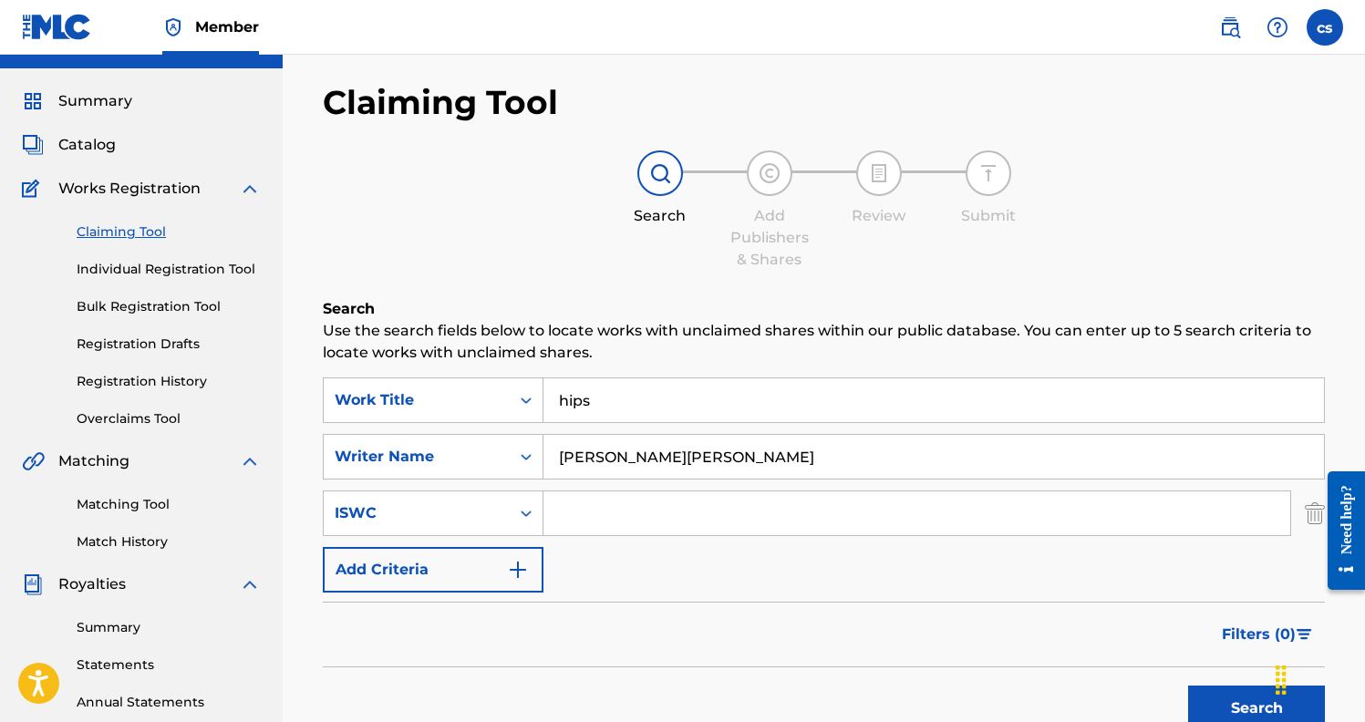
scroll to position [-1, 0]
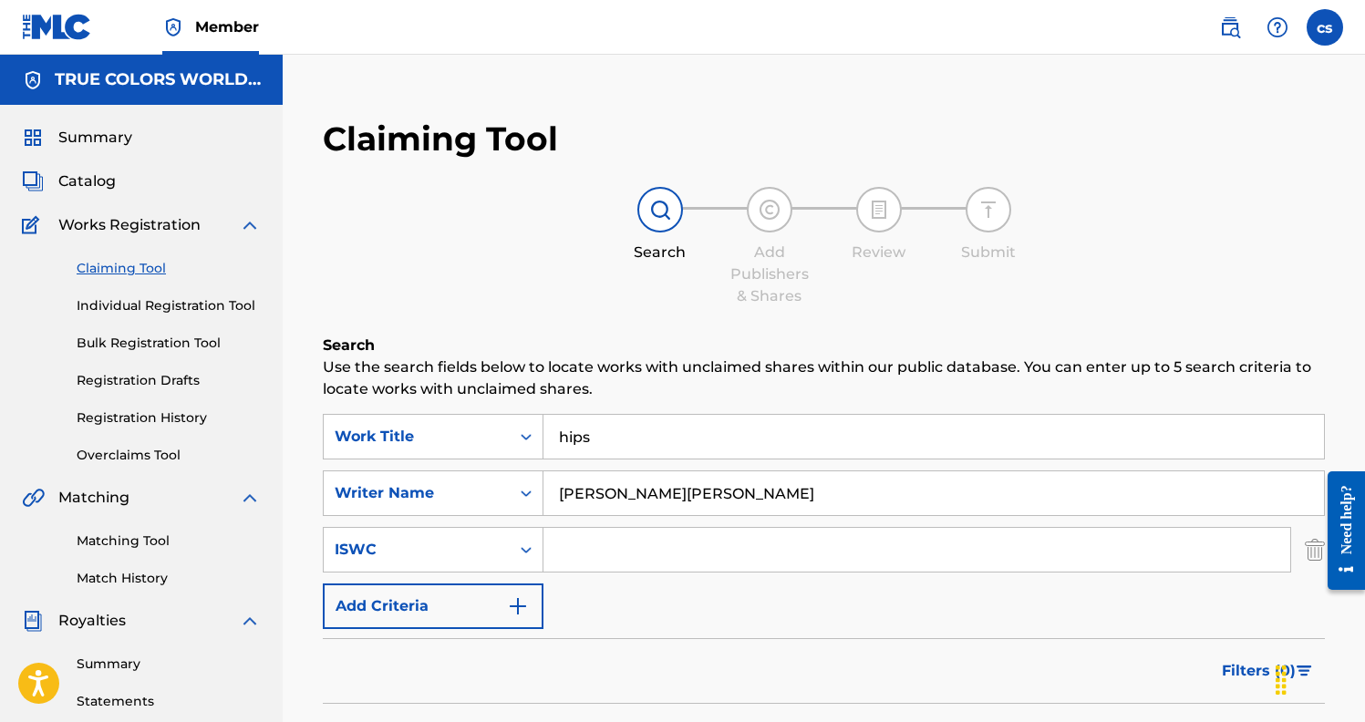
click at [100, 180] on span "Catalog" at bounding box center [86, 181] width 57 height 22
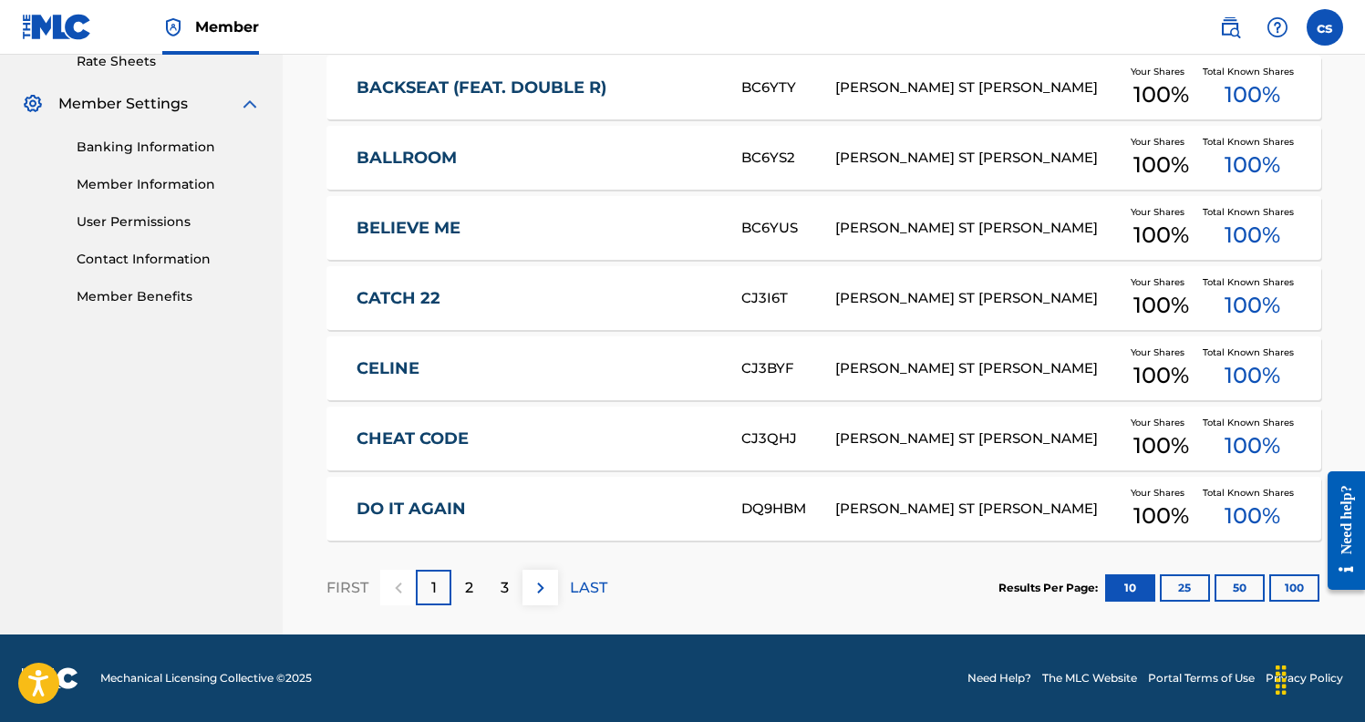
scroll to position [715, 0]
click at [472, 596] on p "2" at bounding box center [469, 588] width 8 height 22
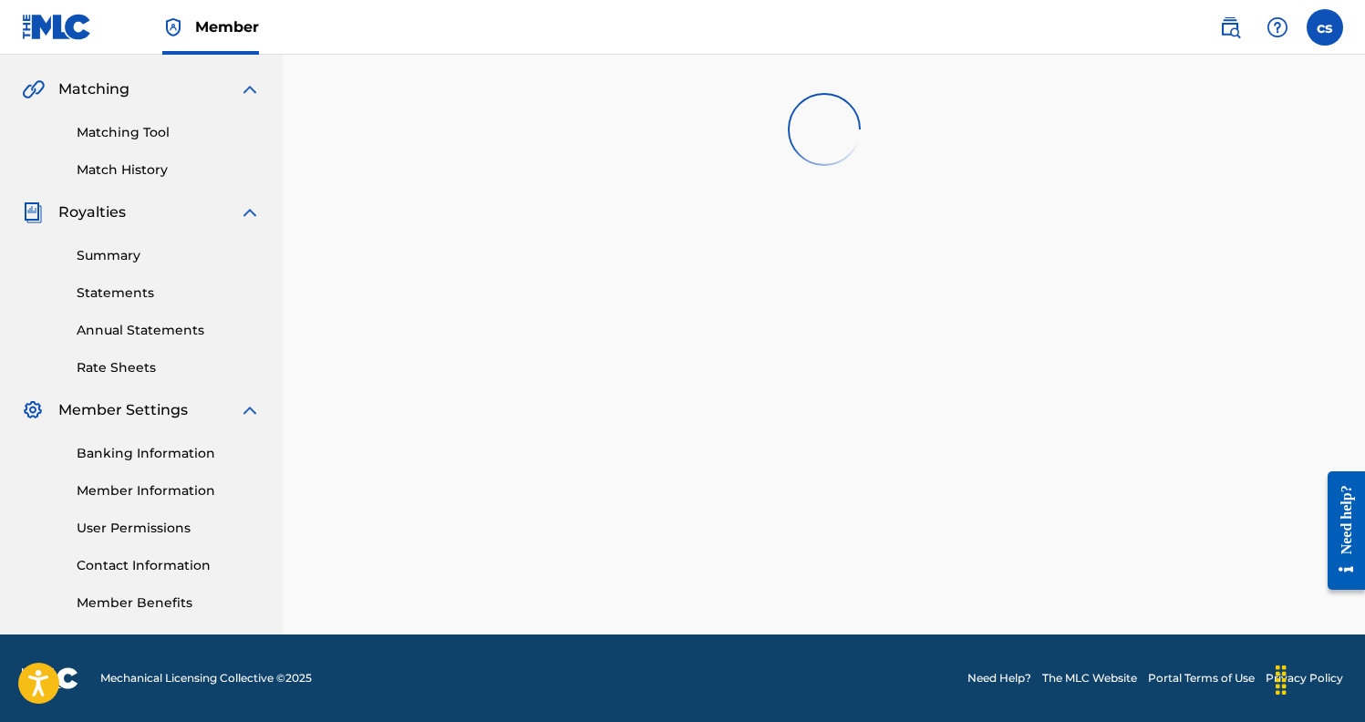
scroll to position [408, 0]
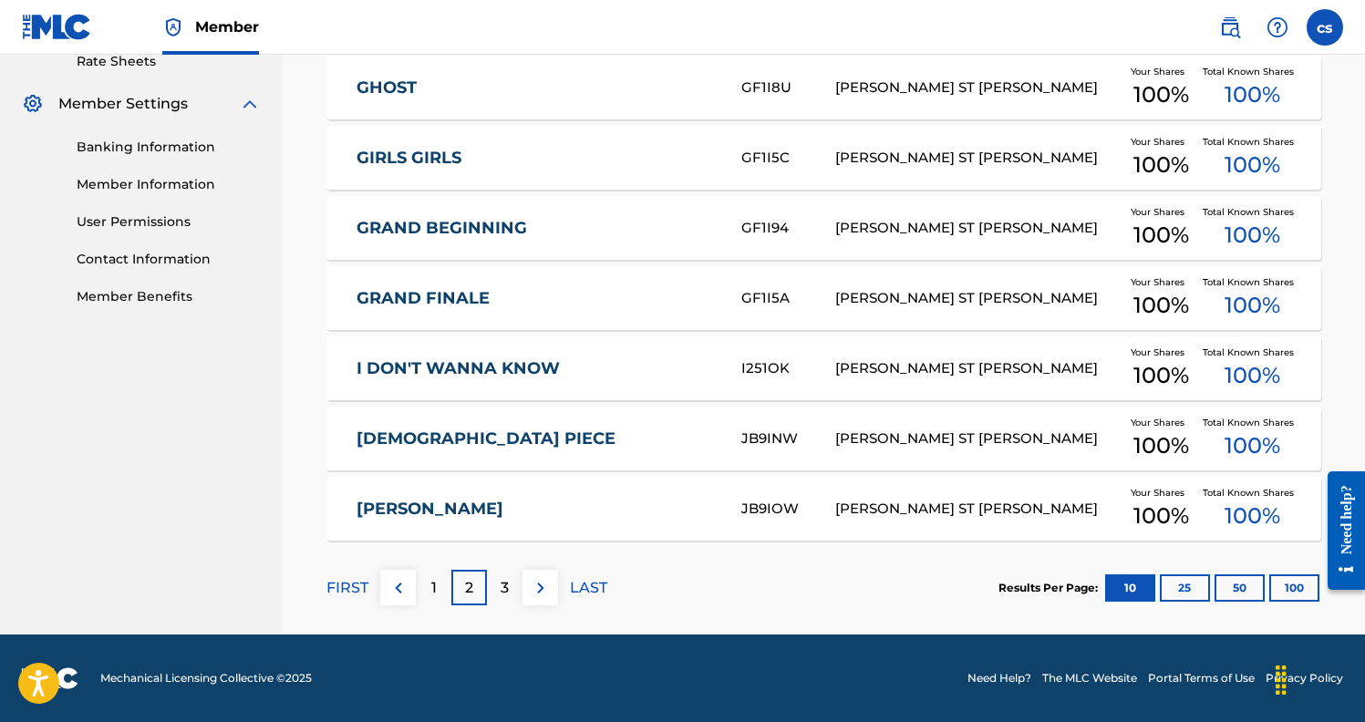
click at [505, 582] on p "3" at bounding box center [504, 588] width 8 height 22
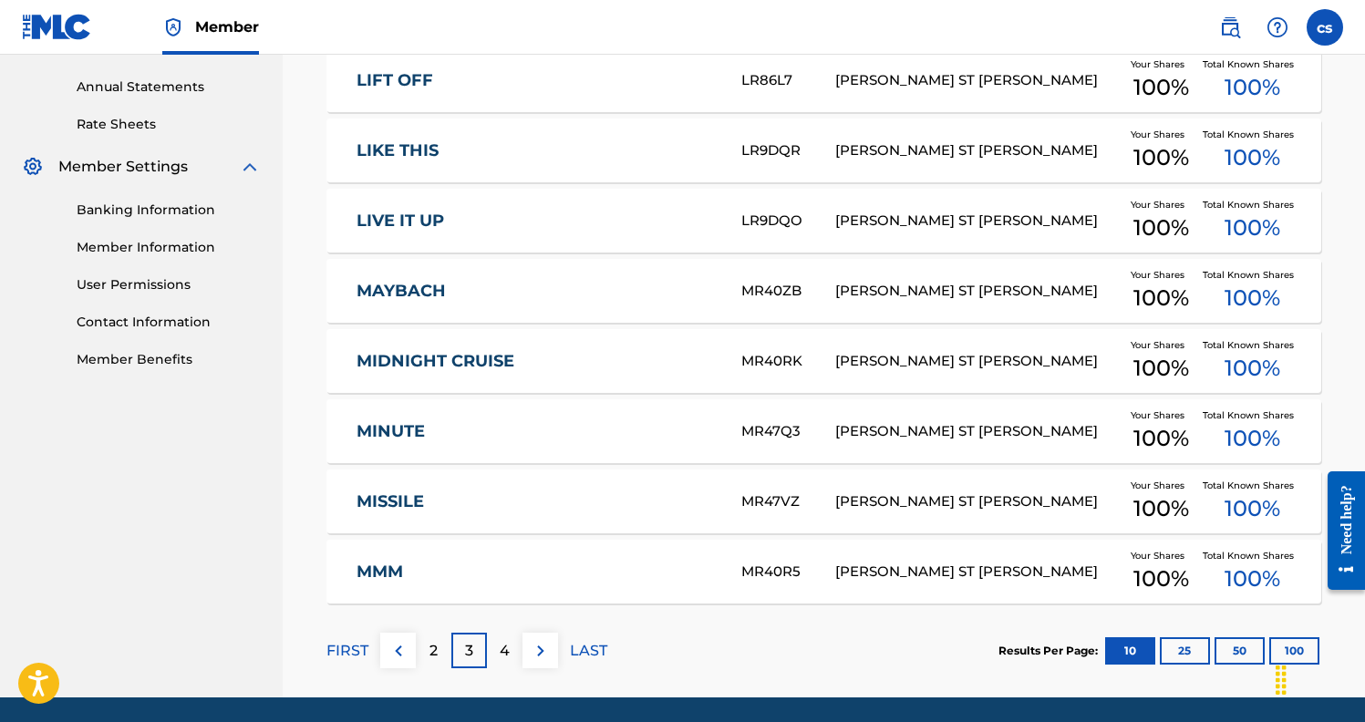
scroll to position [663, 0]
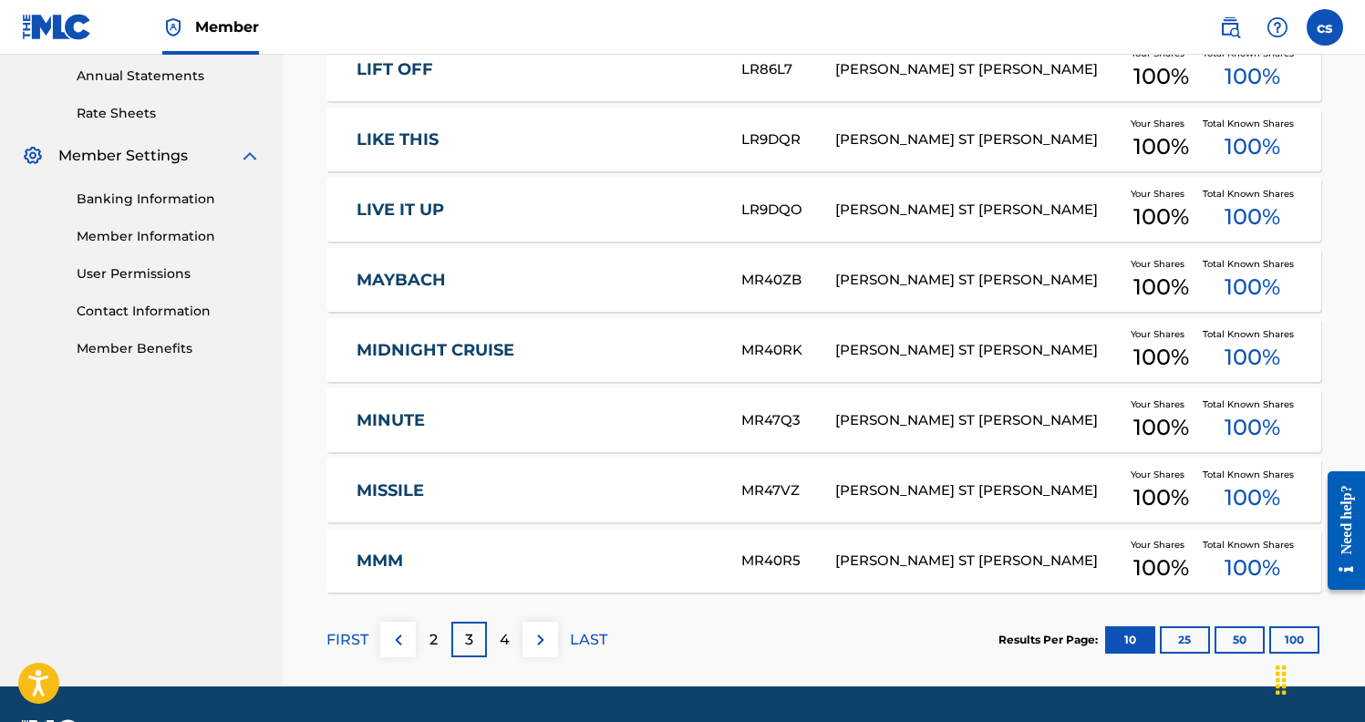
click at [465, 635] on p "3" at bounding box center [469, 640] width 8 height 22
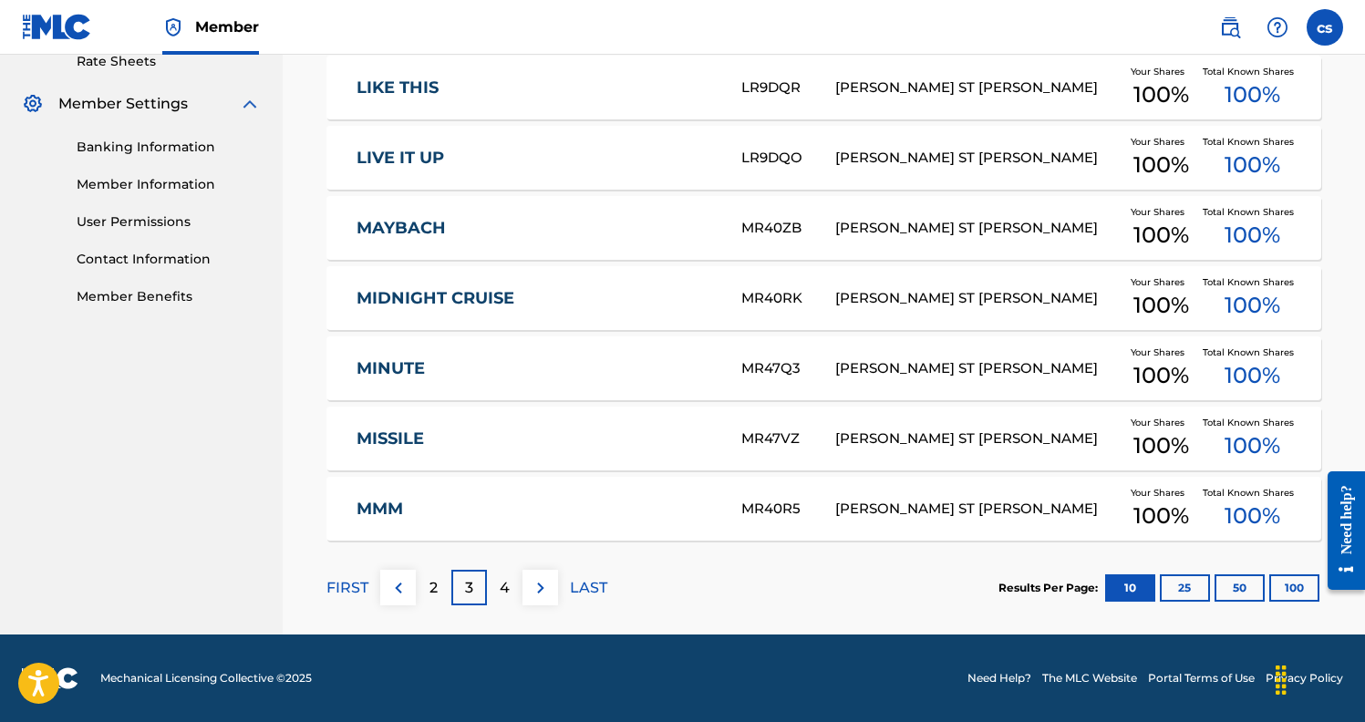
click at [436, 595] on p "2" at bounding box center [433, 588] width 8 height 22
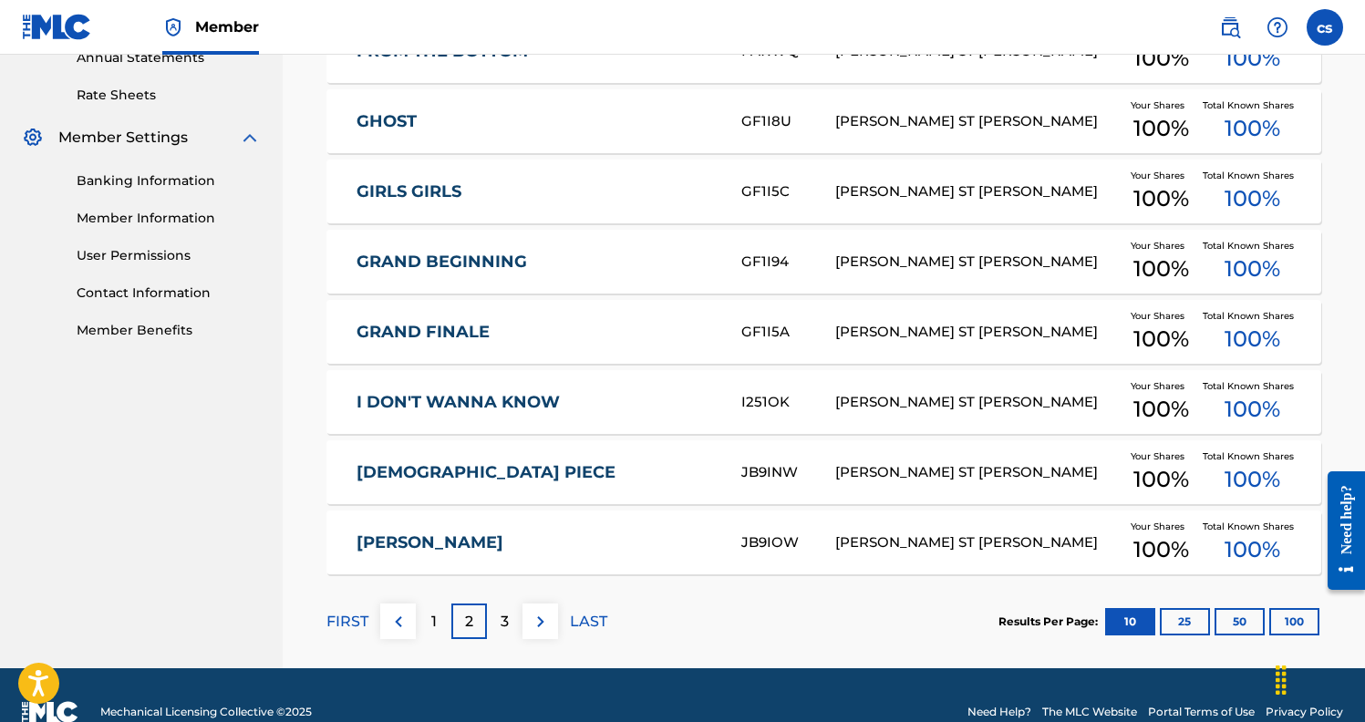
scroll to position [714, 0]
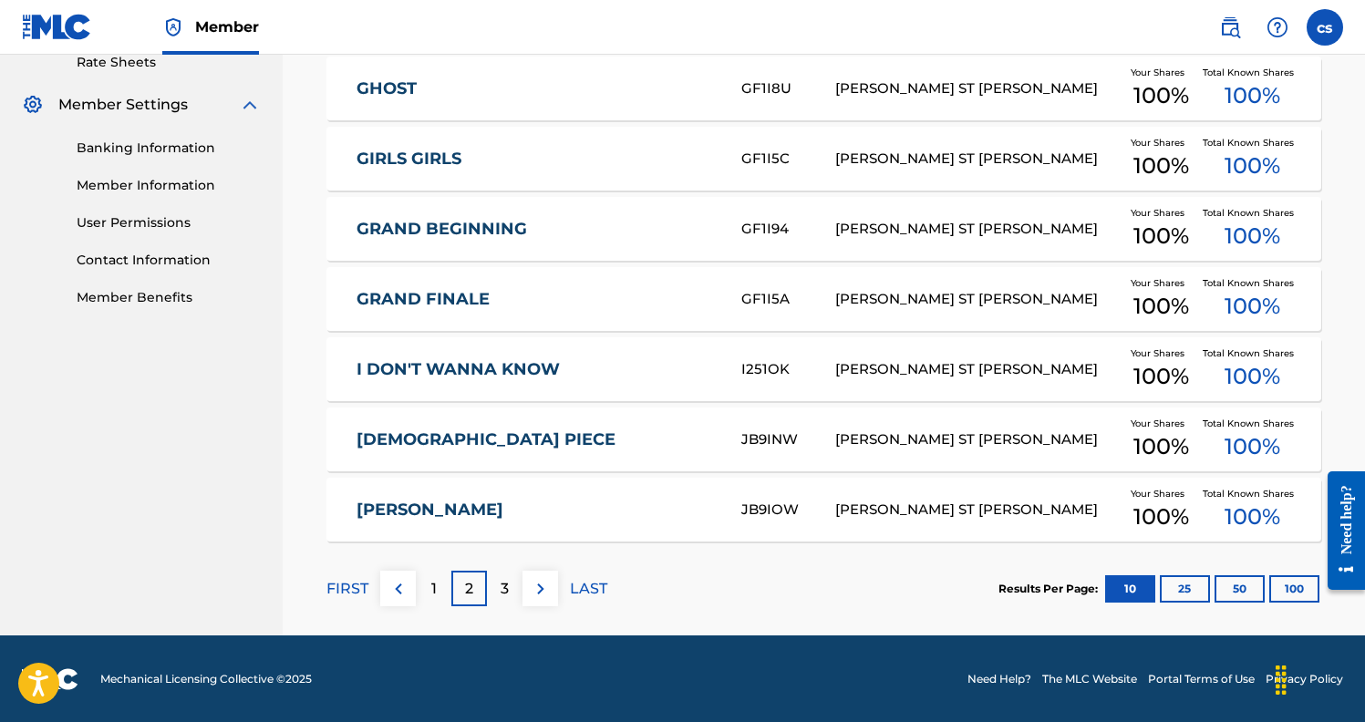
click at [512, 587] on div "3" at bounding box center [505, 589] width 36 height 36
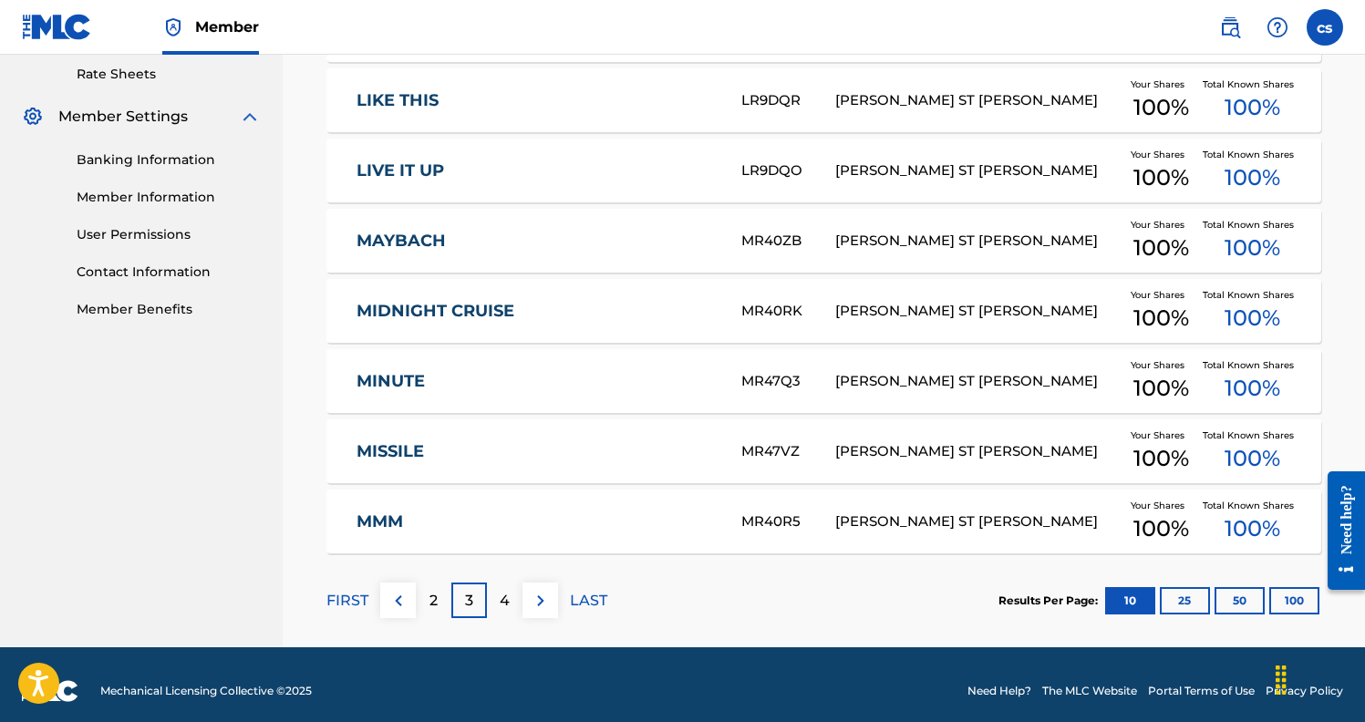
scroll to position [715, 0]
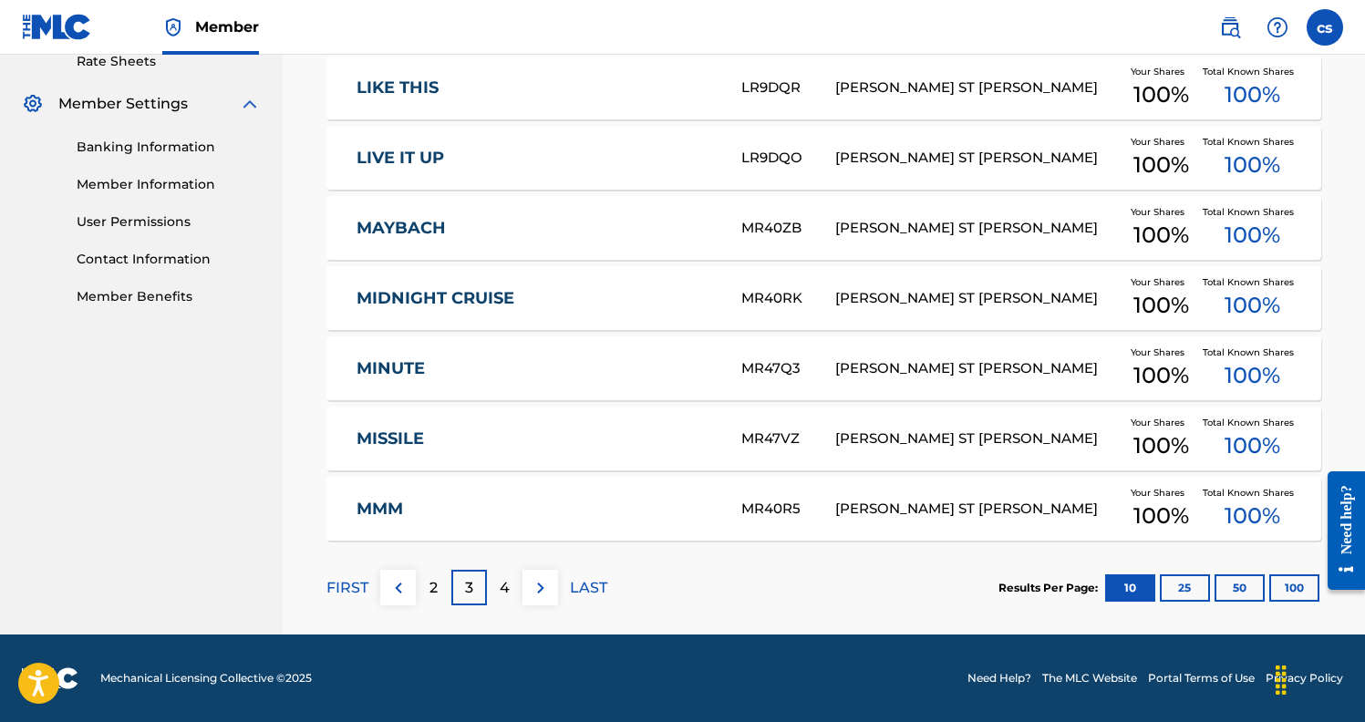
click at [518, 583] on div "4" at bounding box center [505, 588] width 36 height 36
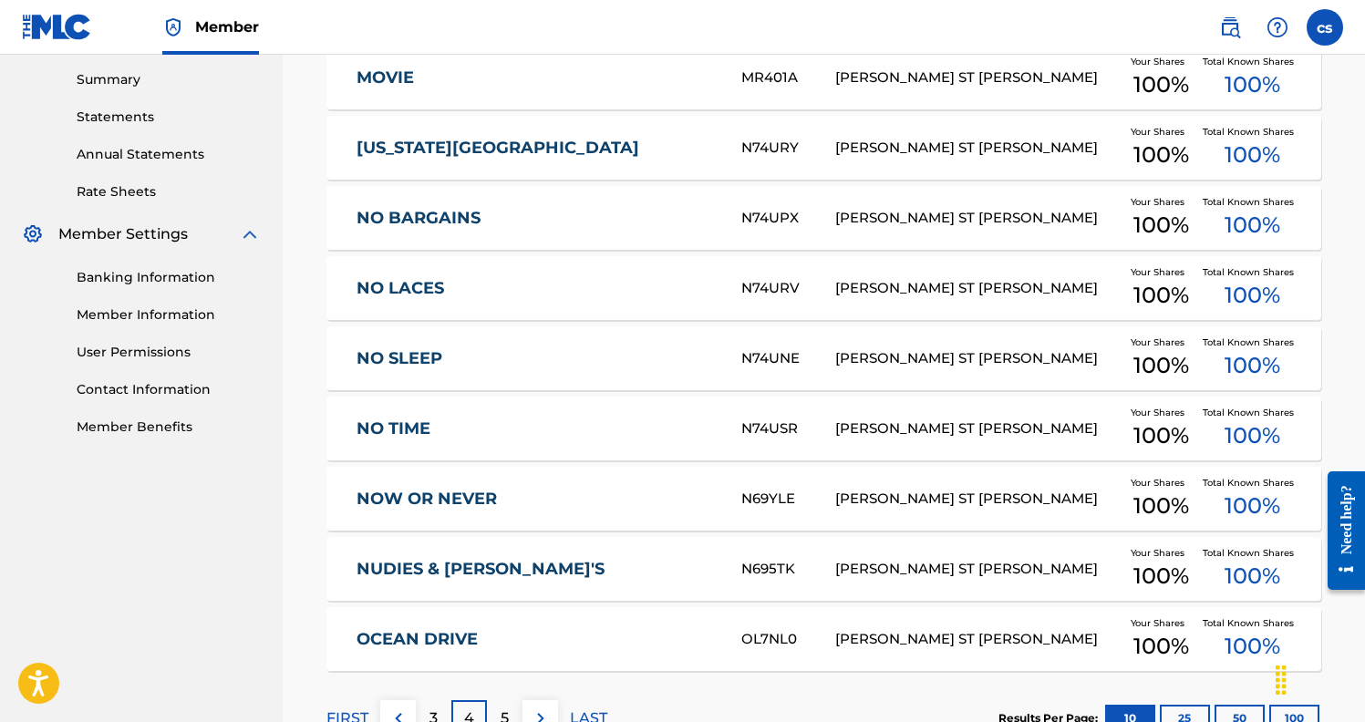
scroll to position [617, 0]
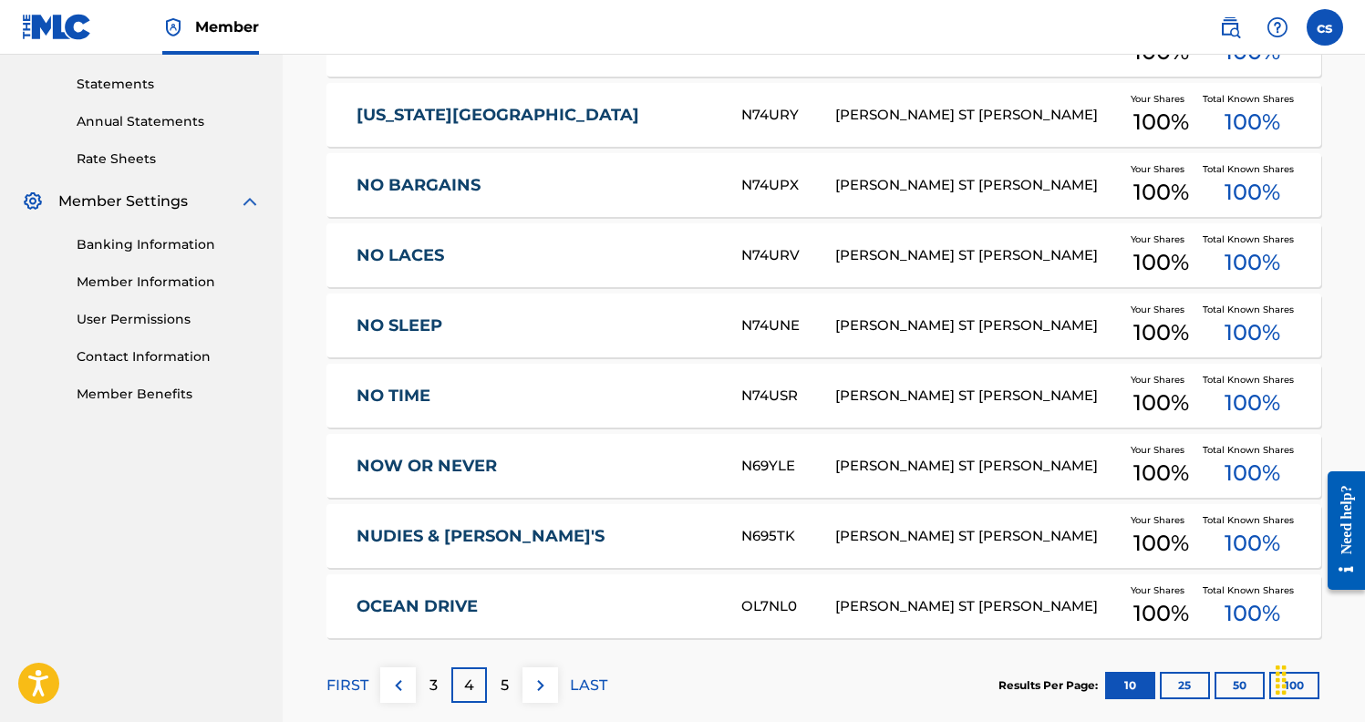
click at [517, 689] on div "5" at bounding box center [505, 685] width 36 height 36
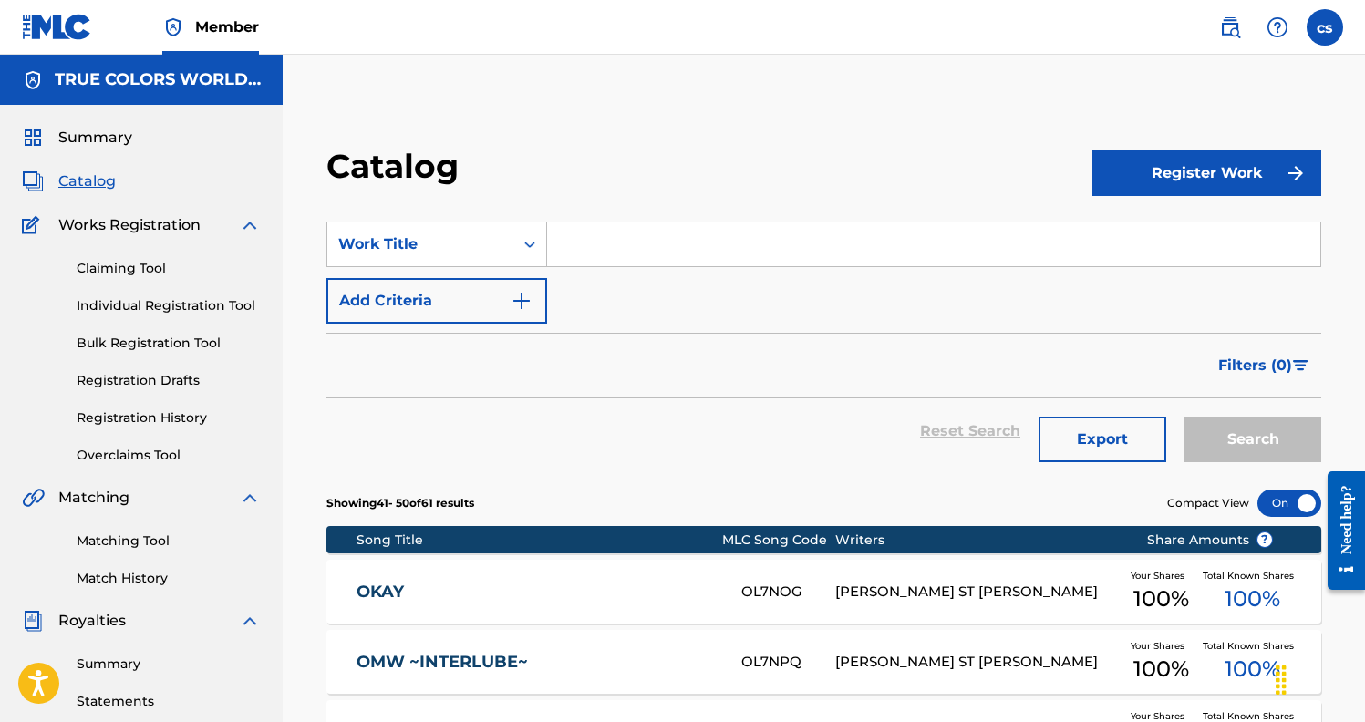
scroll to position [0, 0]
click at [1179, 164] on button "Register Work" at bounding box center [1206, 173] width 229 height 46
click at [1145, 240] on link "Individual" at bounding box center [1206, 233] width 229 height 44
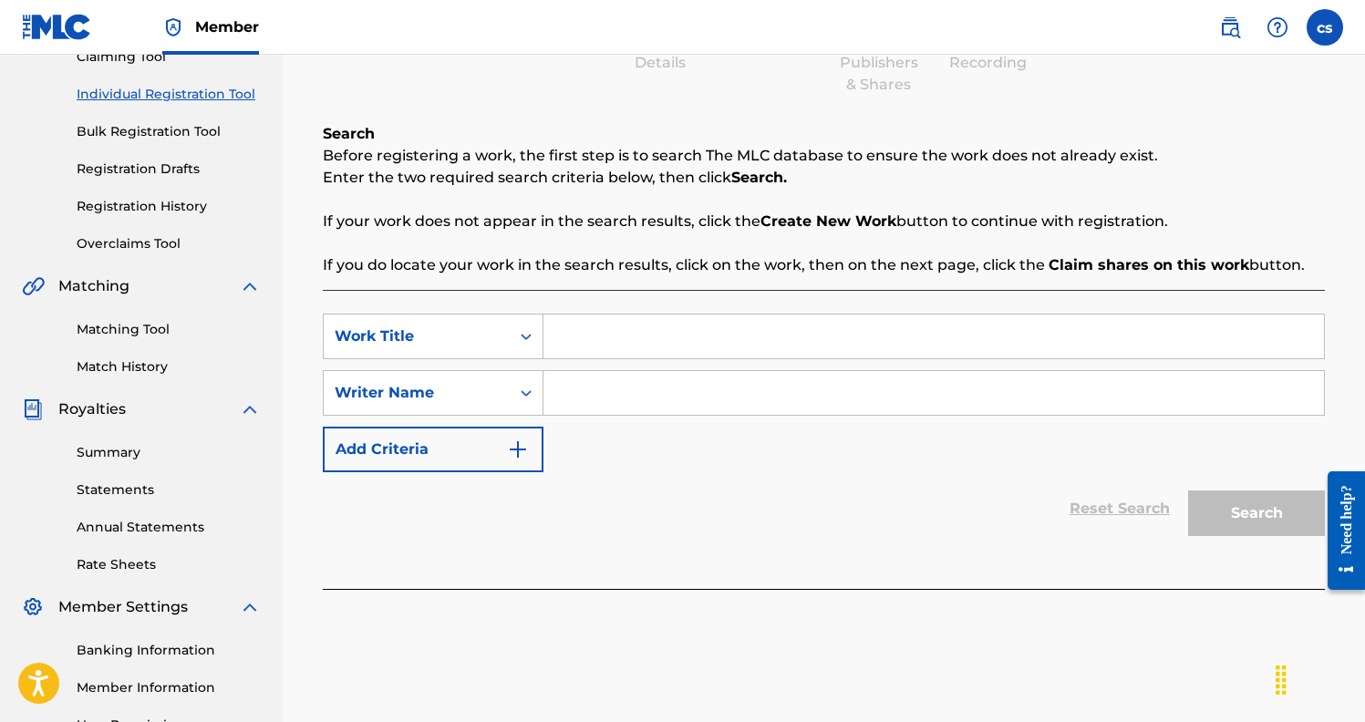
scroll to position [210, 0]
click at [619, 313] on div "SearchWithCriteria76a1e7ec-29b9-453a-ae37-c74509915f1e Work Title SearchWithCri…" at bounding box center [824, 441] width 1002 height 299
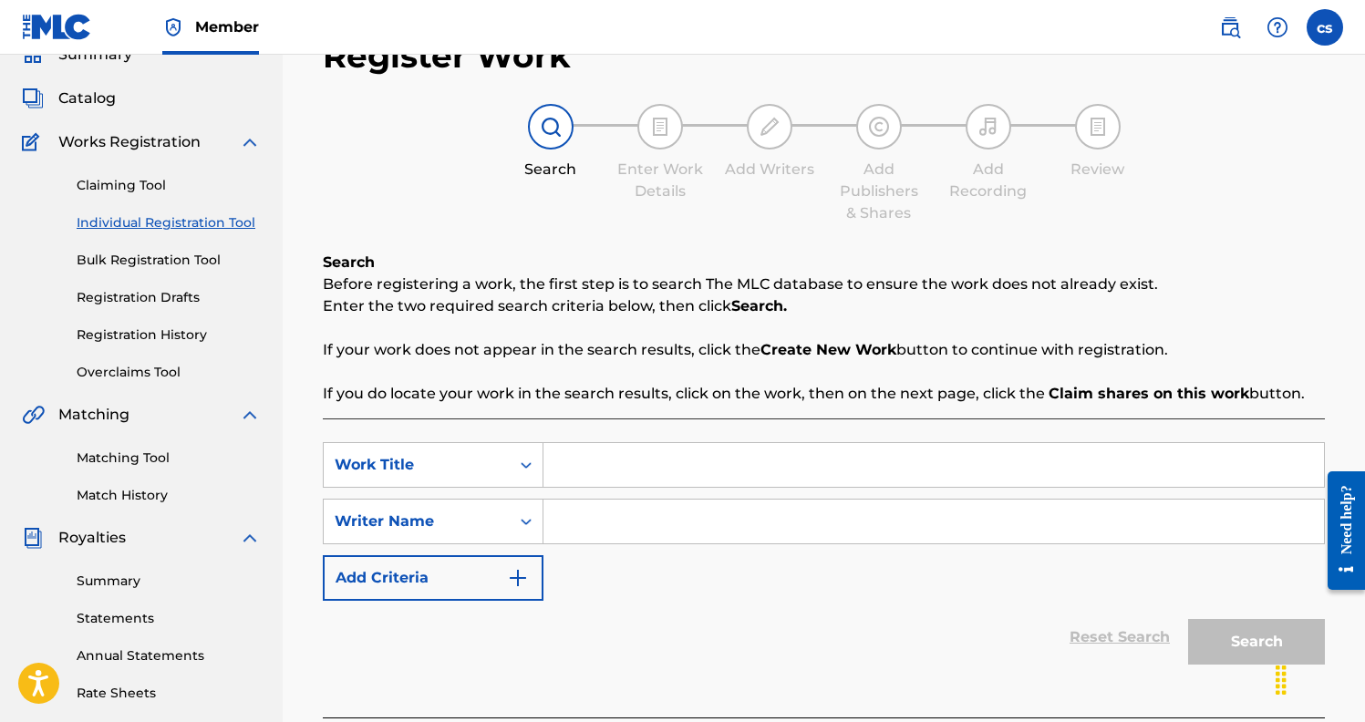
scroll to position [60, 0]
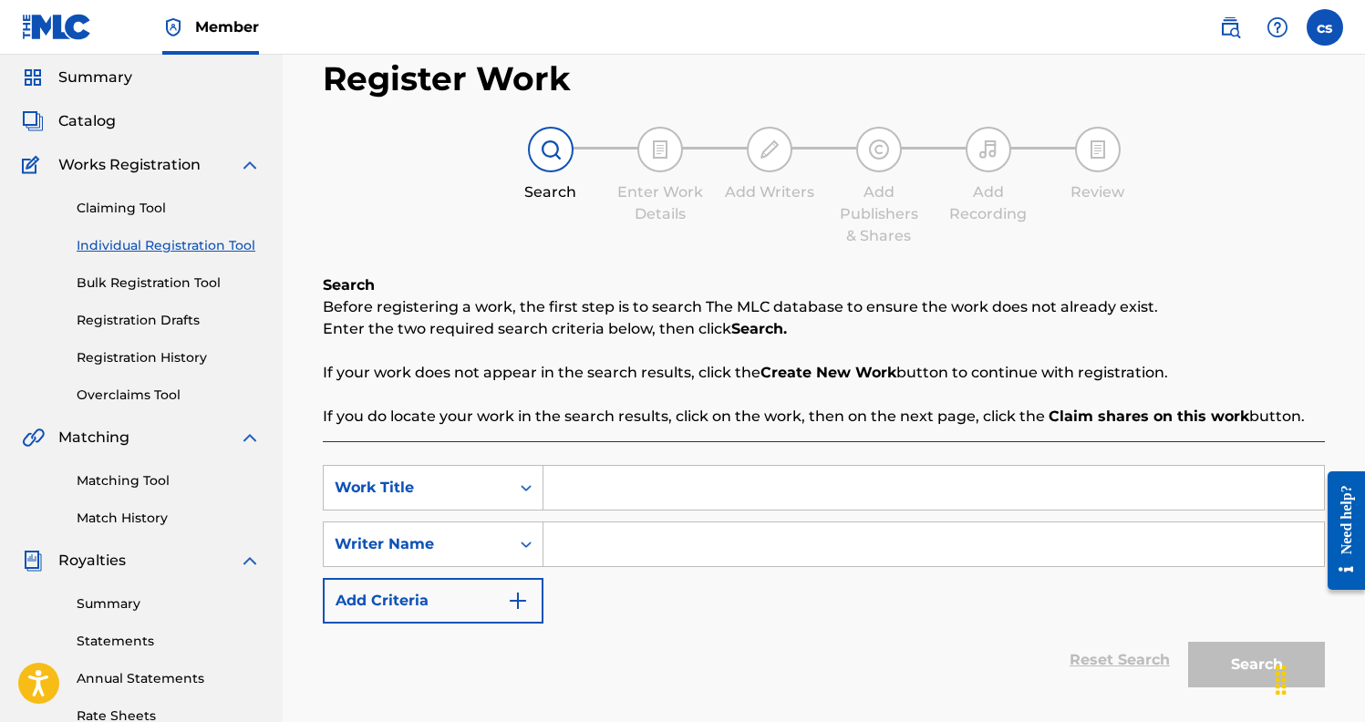
click at [620, 487] on input "Search Form" at bounding box center [933, 488] width 780 height 44
type input "hips"
click at [634, 542] on input "Search Form" at bounding box center [933, 544] width 780 height 44
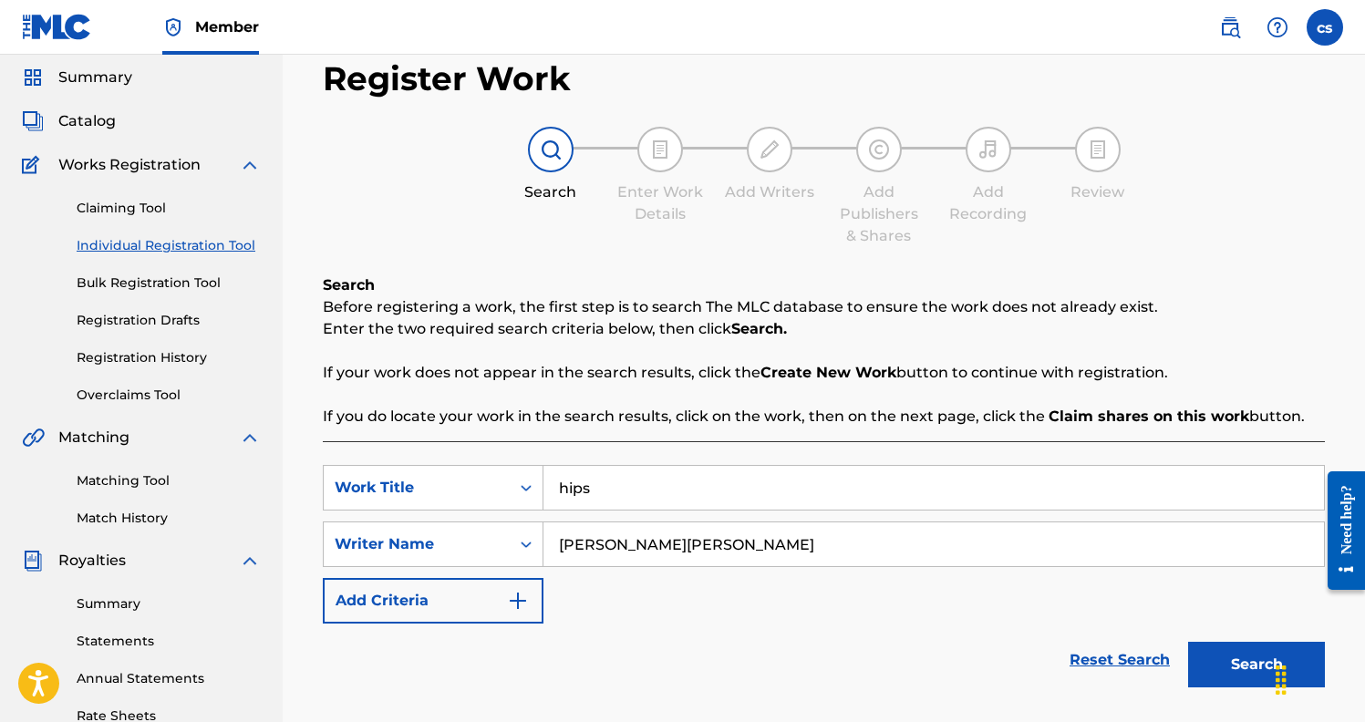
type input "[PERSON_NAME][PERSON_NAME]"
click at [1256, 664] on button "Search" at bounding box center [1256, 665] width 137 height 46
click at [795, 630] on div "Reset Search Search" at bounding box center [824, 659] width 1002 height 73
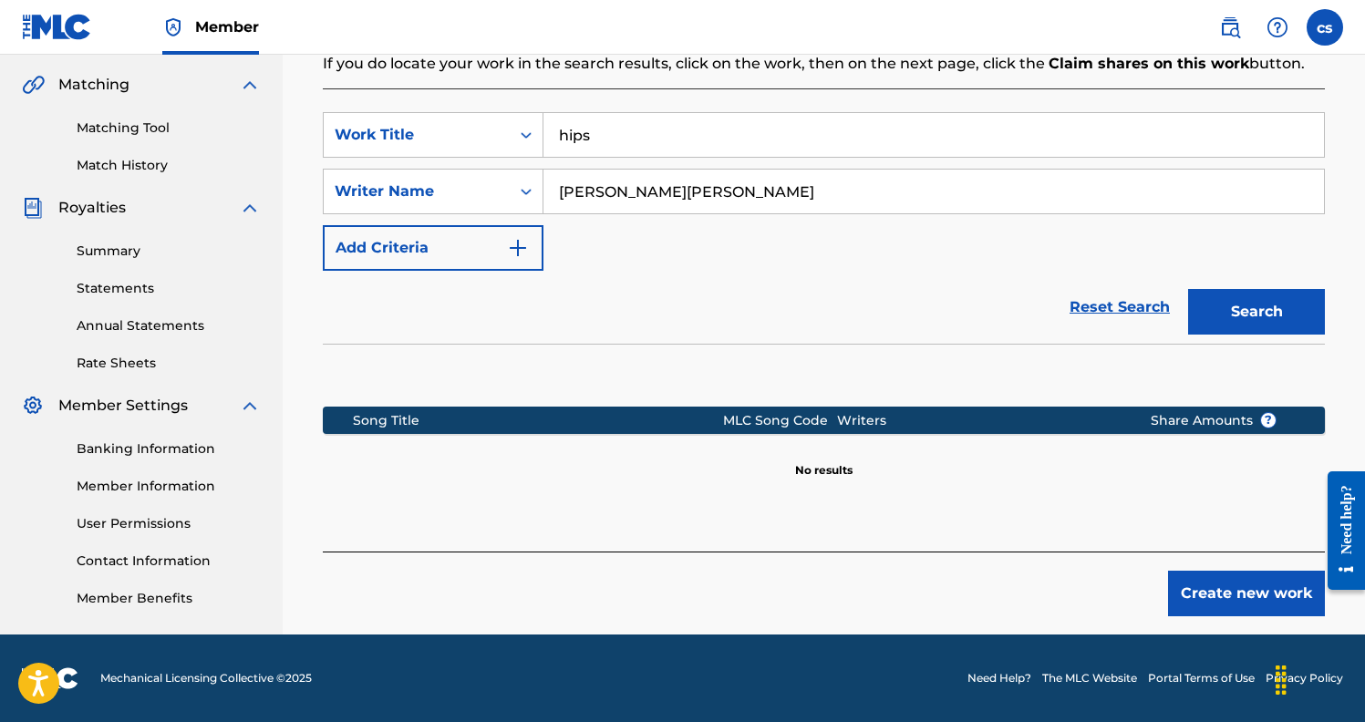
scroll to position [413, 0]
click at [1209, 598] on button "Create new work" at bounding box center [1246, 594] width 157 height 46
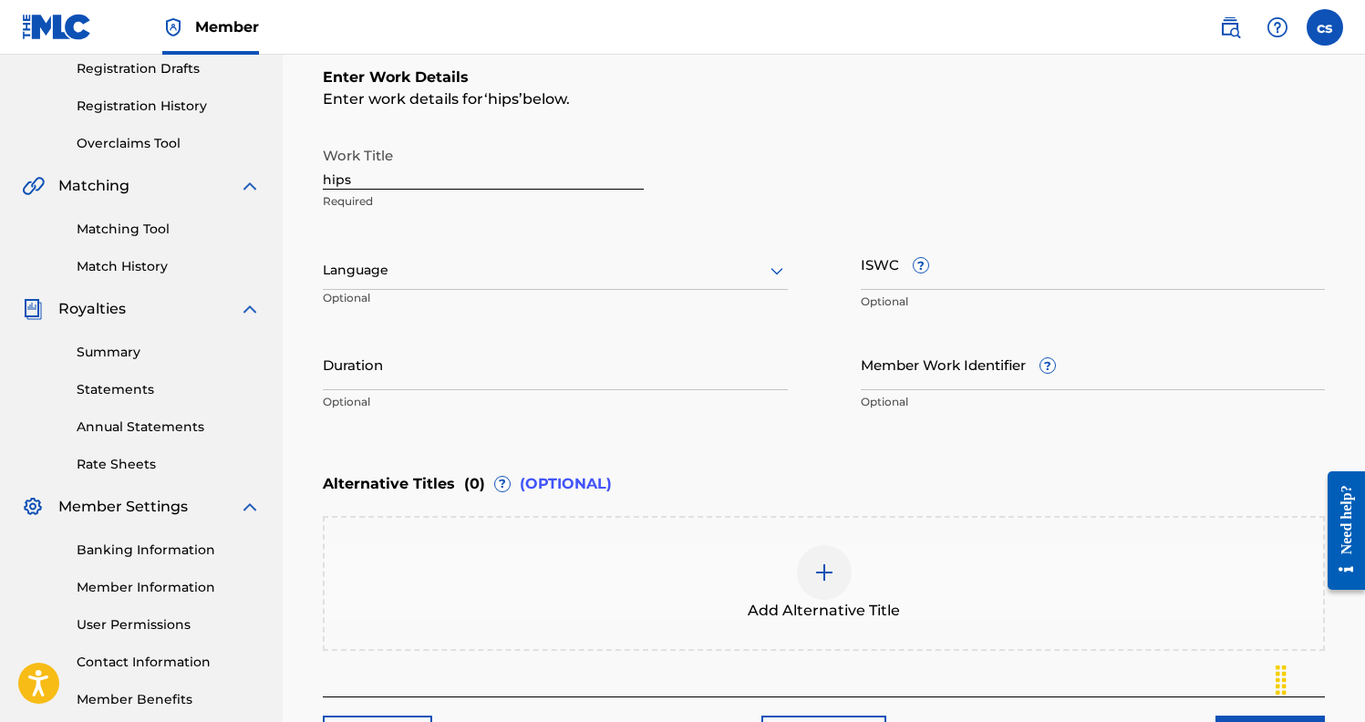
scroll to position [283, 0]
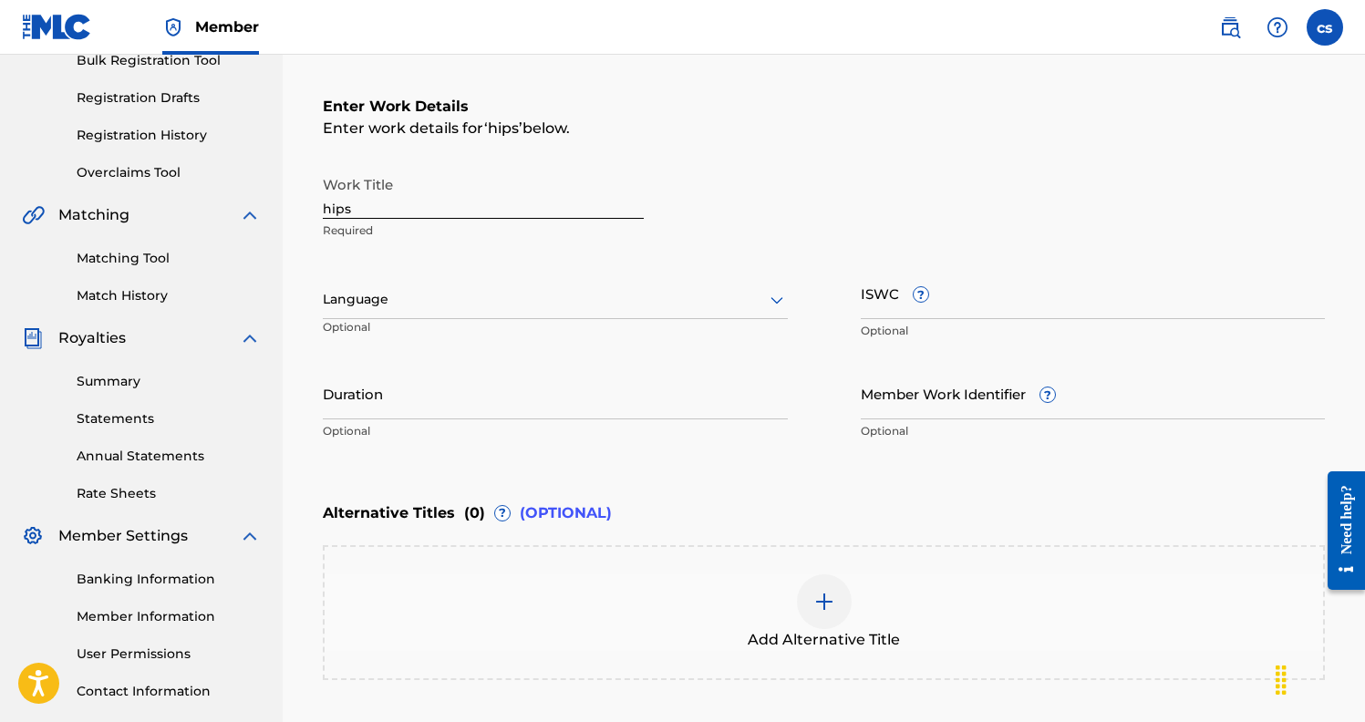
click at [622, 306] on div at bounding box center [555, 299] width 465 height 23
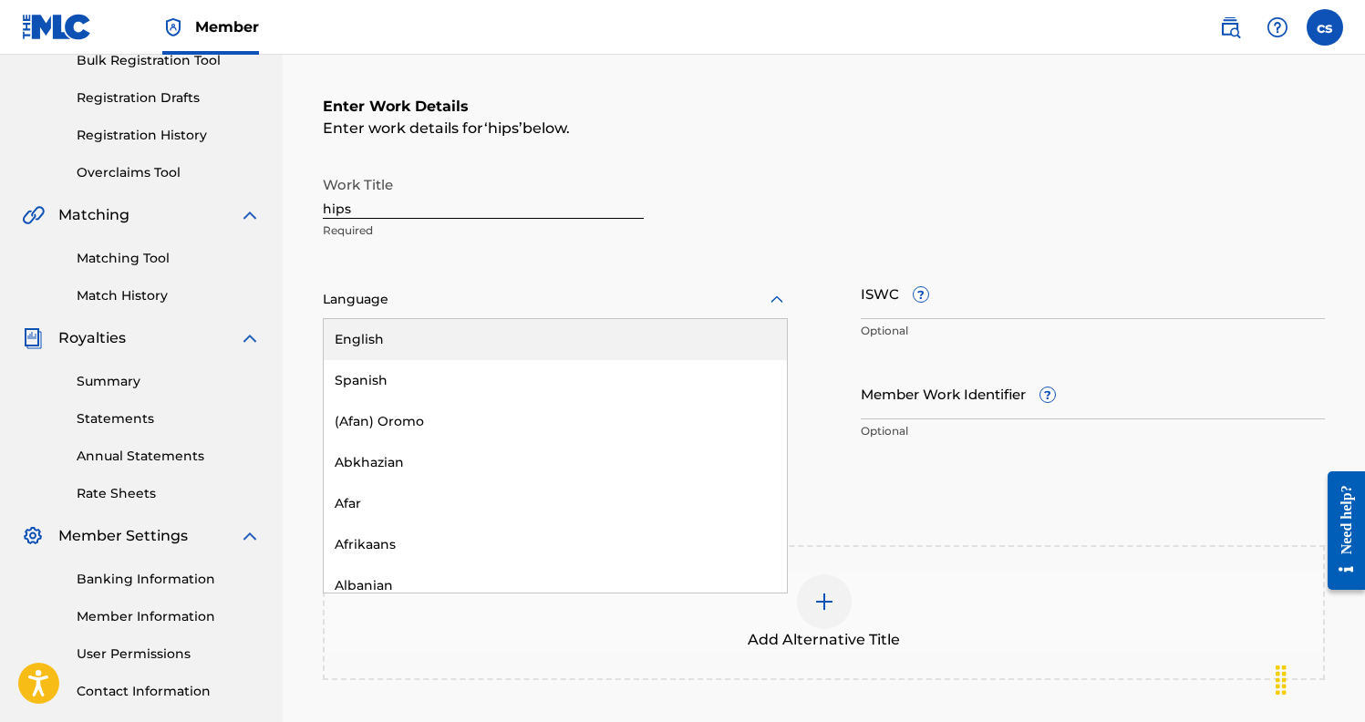
click at [488, 348] on div "English" at bounding box center [555, 339] width 463 height 41
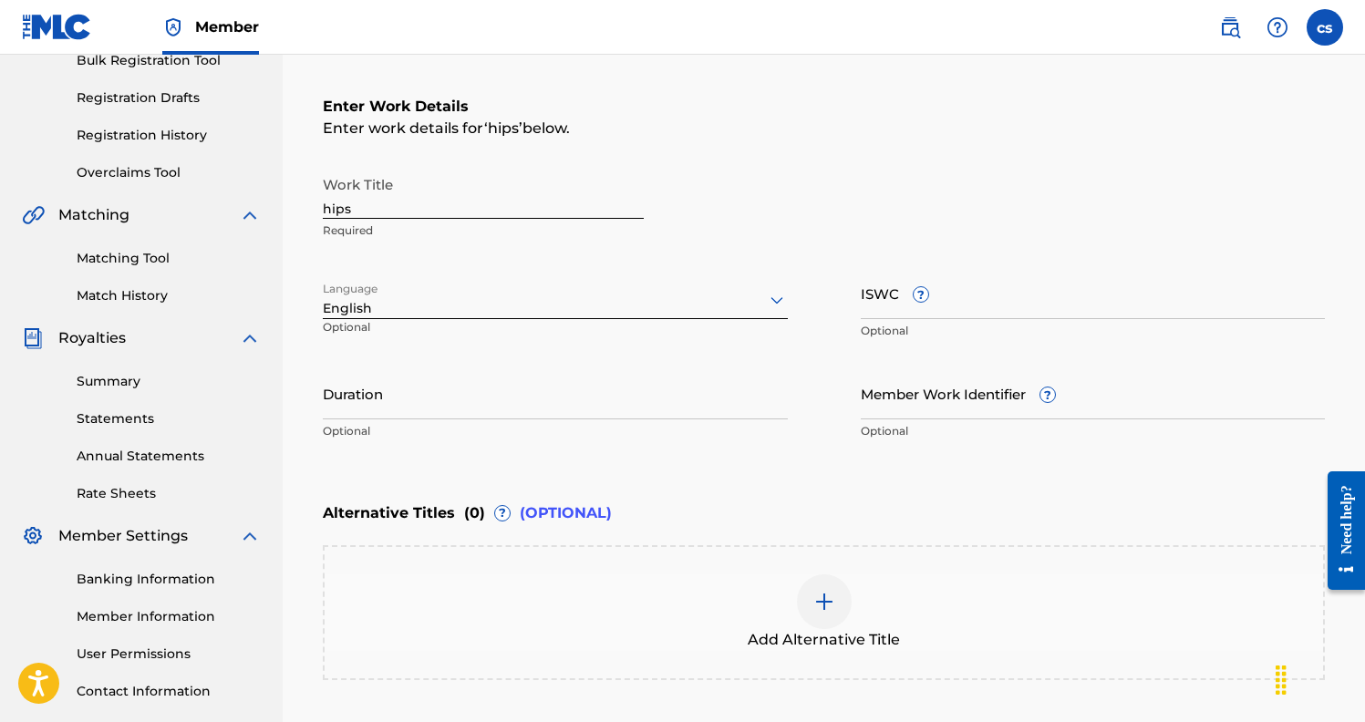
click at [852, 481] on div "Enter Work Details Enter work details for ‘ hips ’ below. Work Title hips Requi…" at bounding box center [824, 272] width 1002 height 441
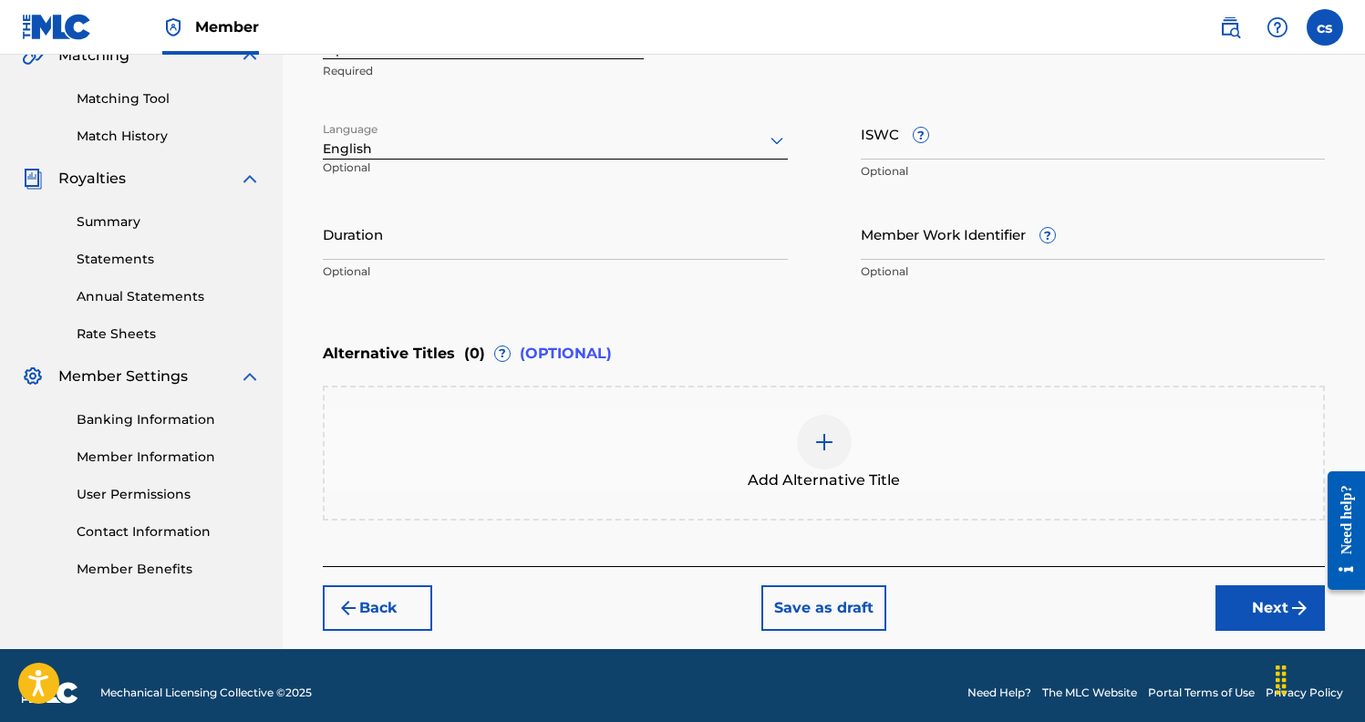
scroll to position [445, 0]
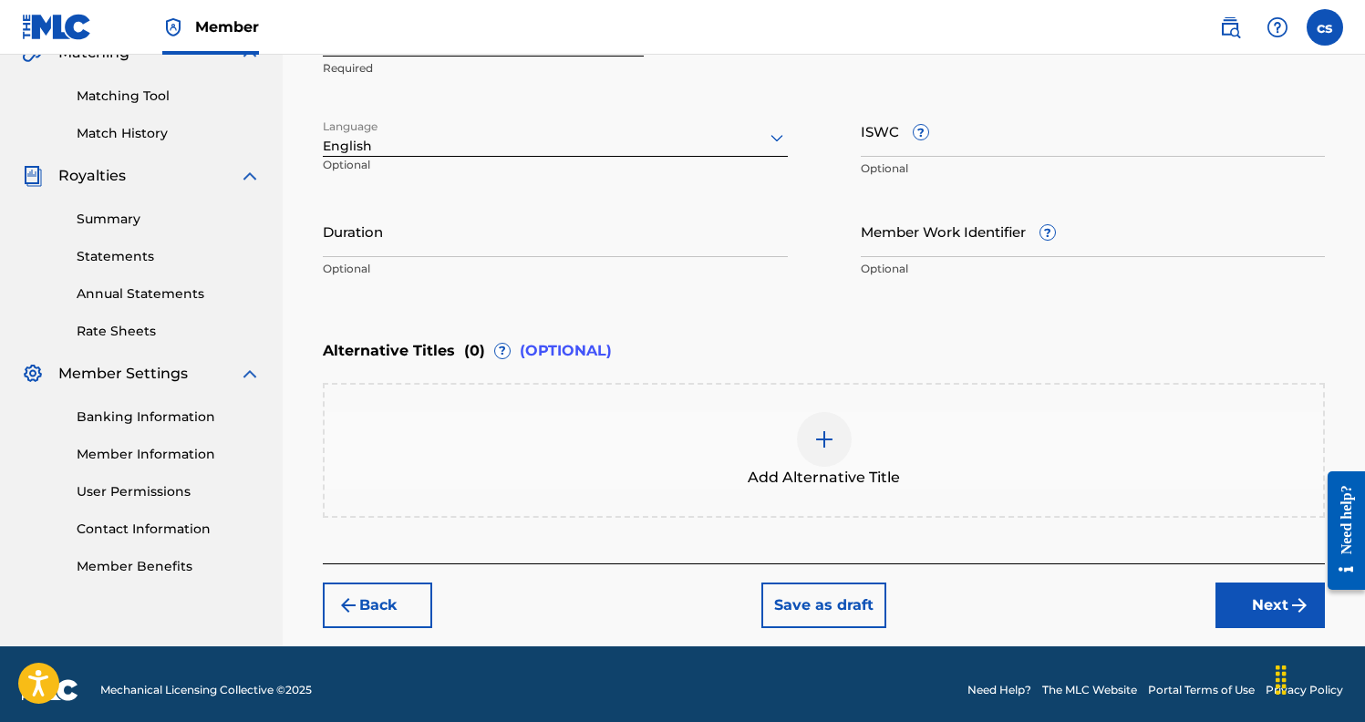
click at [821, 443] on img at bounding box center [824, 439] width 22 height 22
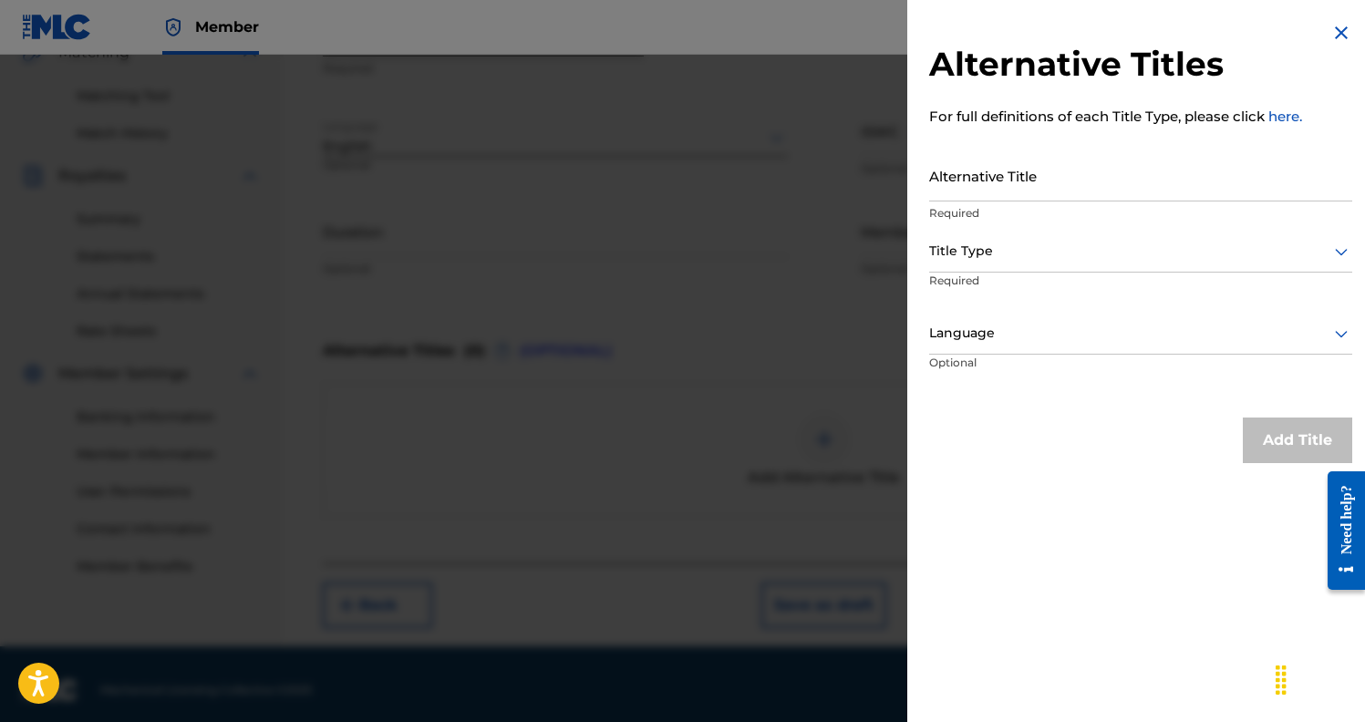
click at [1339, 35] on img at bounding box center [1341, 33] width 22 height 22
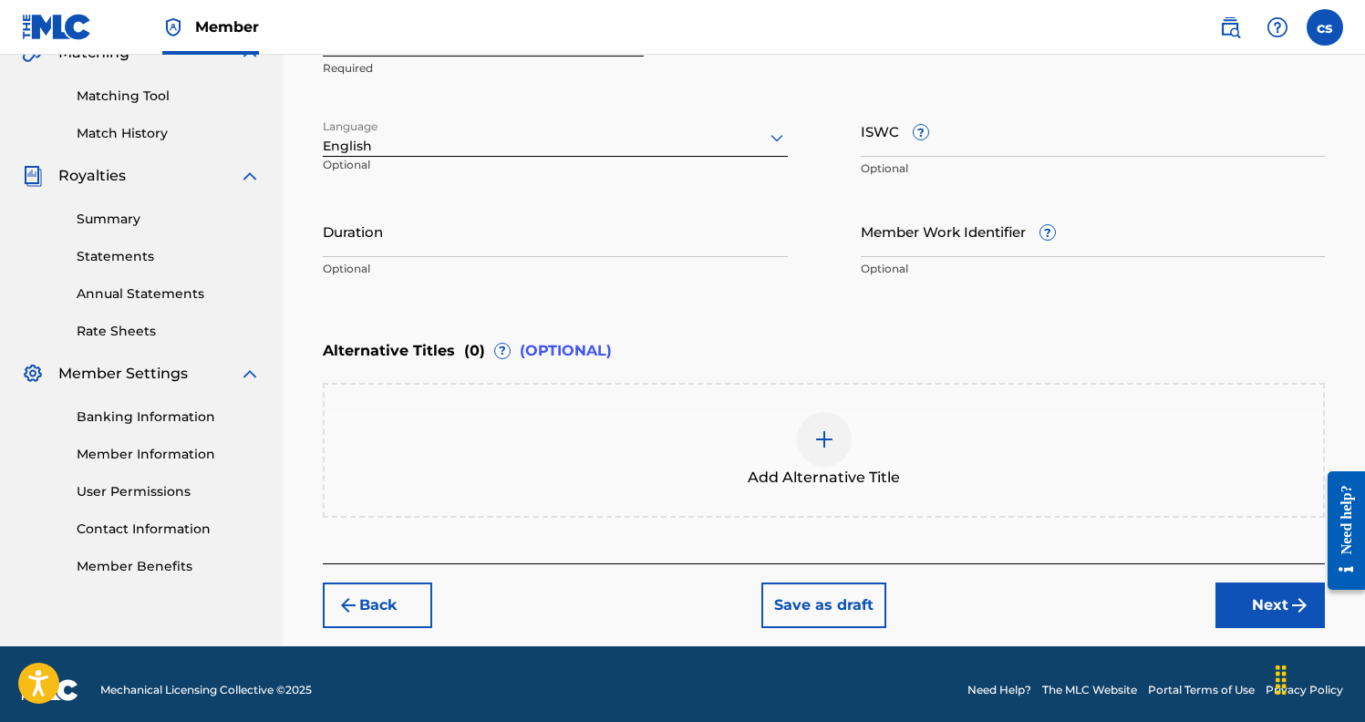
click at [582, 274] on p "Optional" at bounding box center [555, 269] width 465 height 16
click at [1262, 597] on button "Next" at bounding box center [1269, 605] width 109 height 46
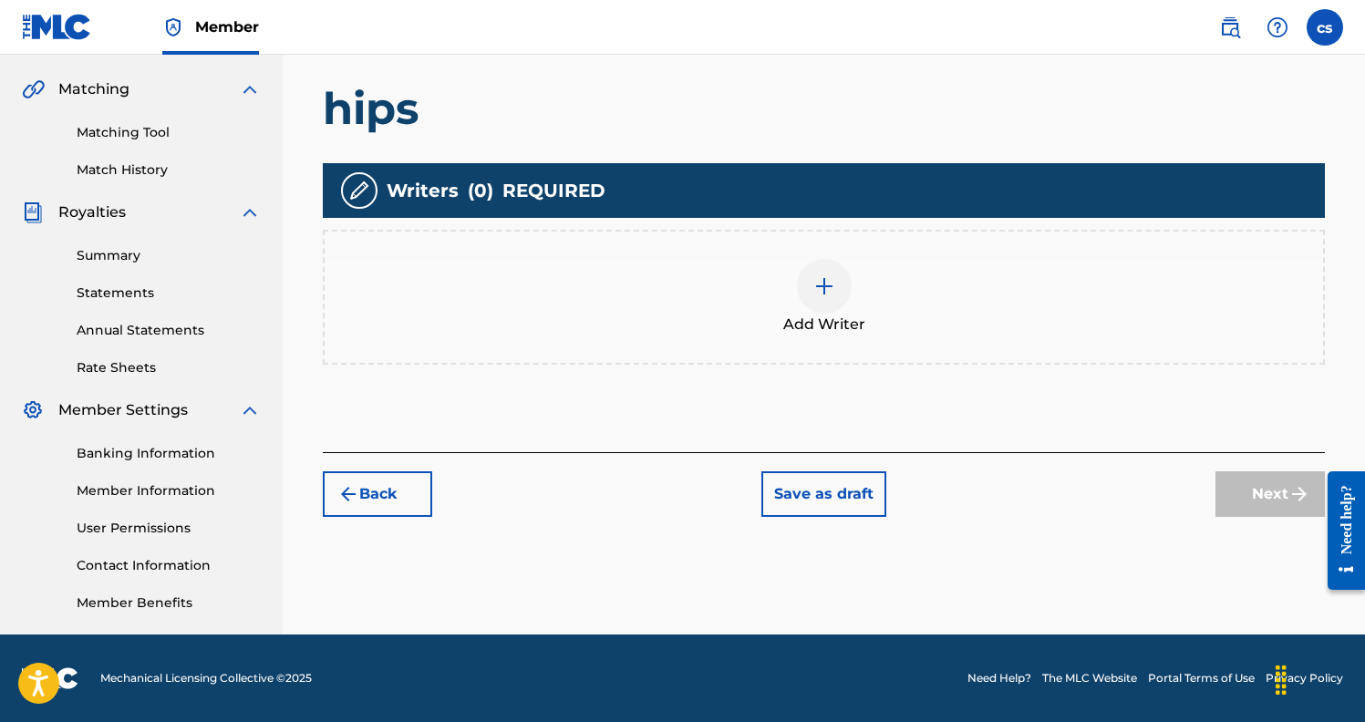
scroll to position [409, 0]
click at [819, 284] on img at bounding box center [824, 286] width 22 height 22
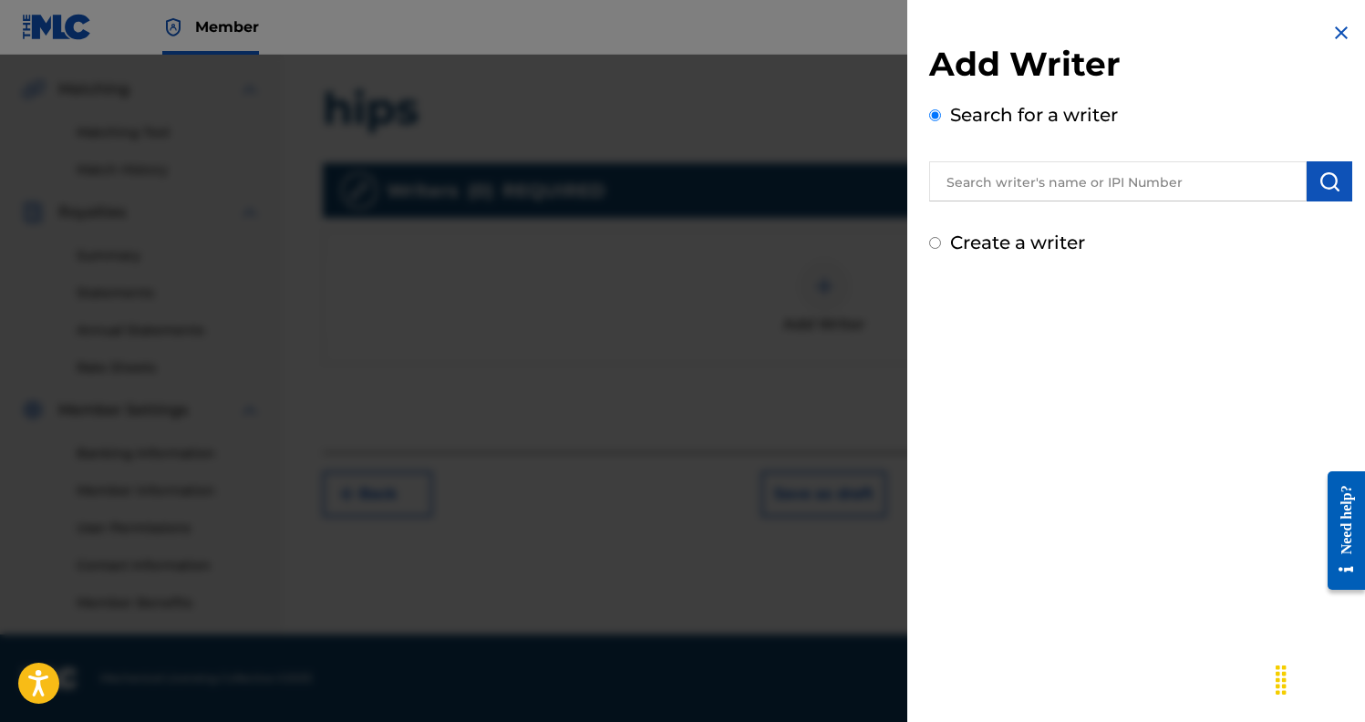
click at [1005, 190] on input "text" at bounding box center [1117, 181] width 377 height 40
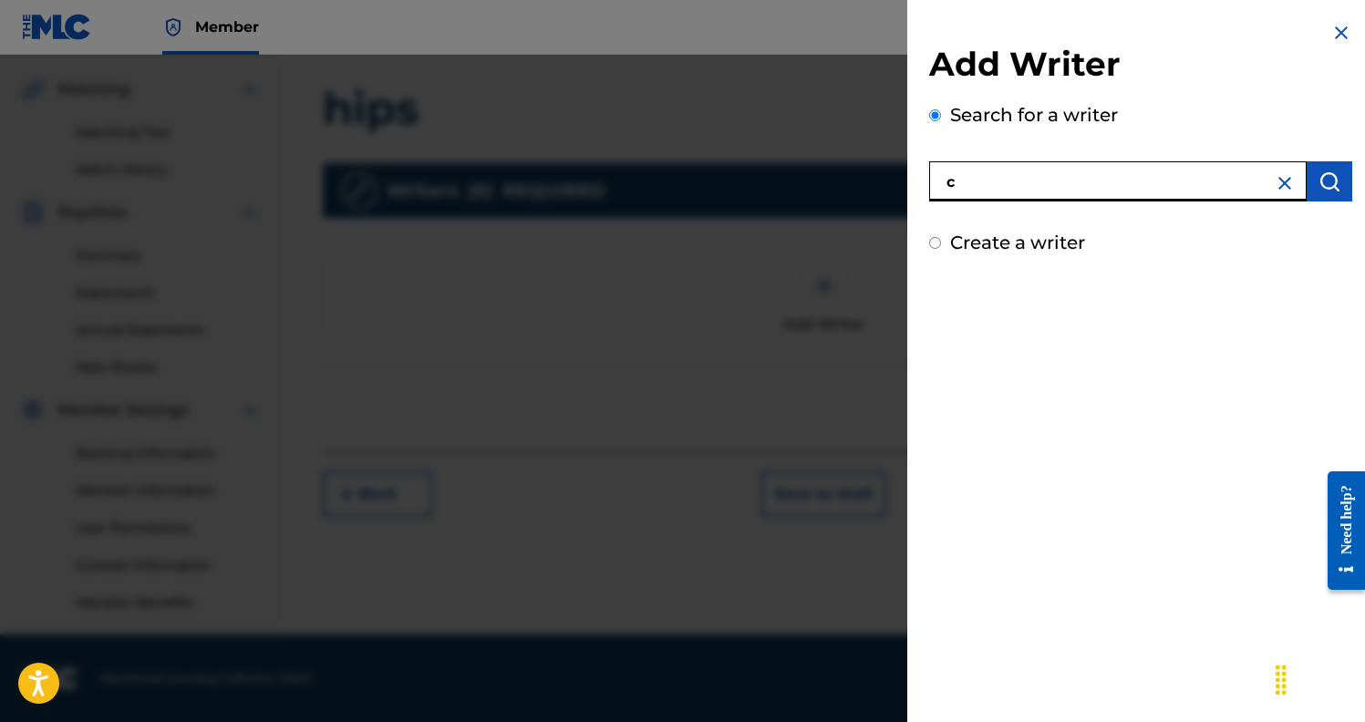
scroll to position [408, 0]
type input "[PERSON_NAME][PERSON_NAME]"
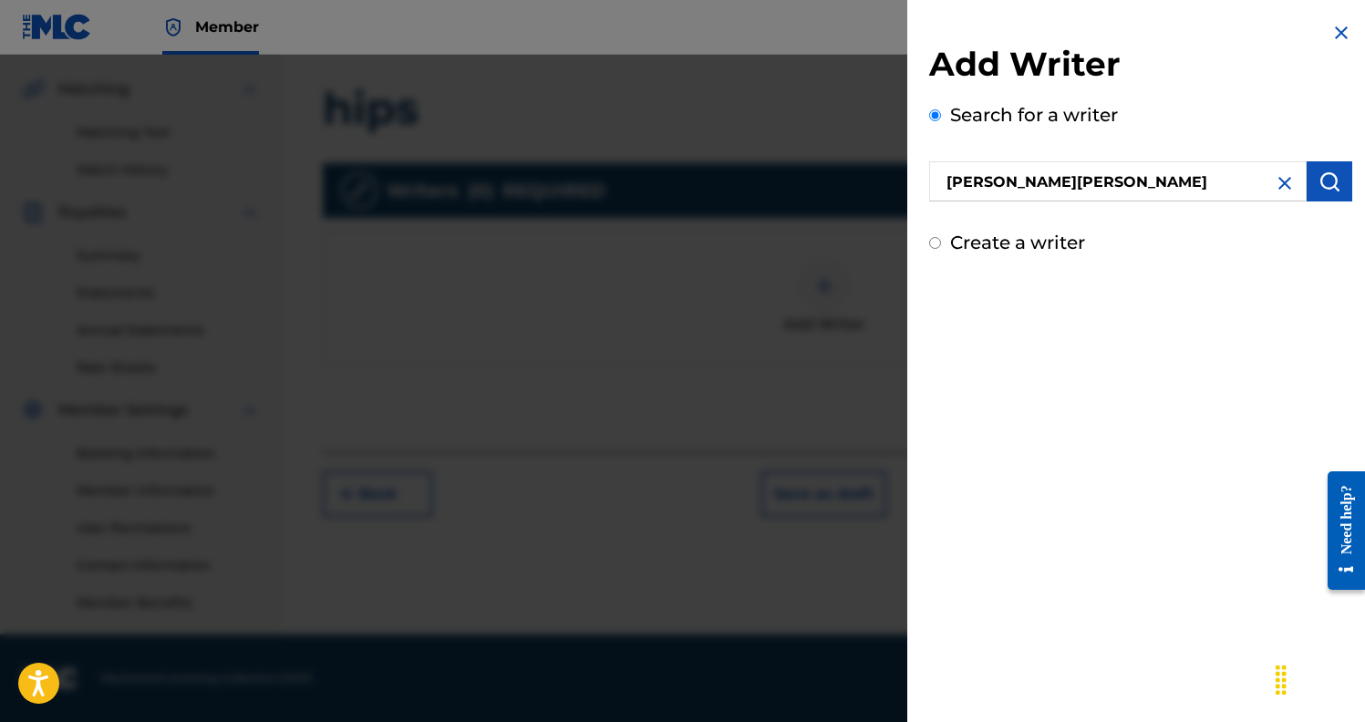
click at [1326, 185] on img "submit" at bounding box center [1329, 181] width 22 height 22
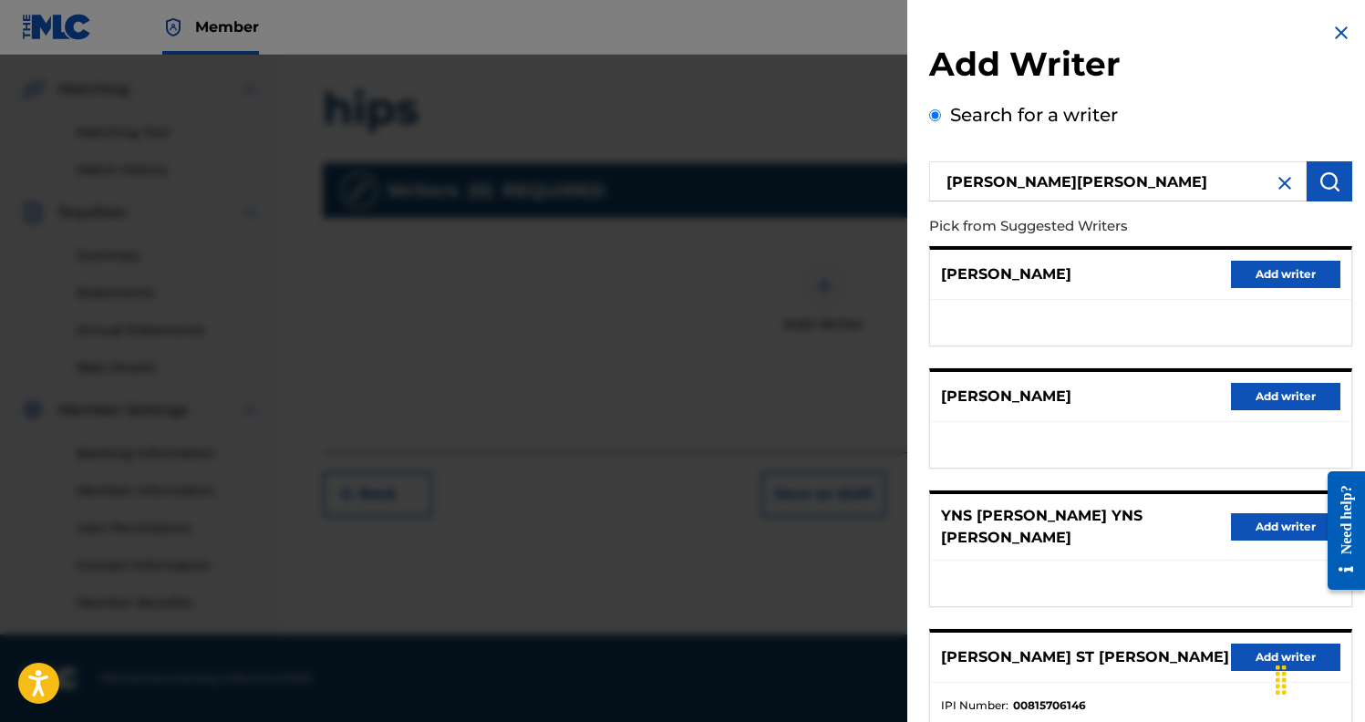
click at [1253, 653] on button "Add writer" at bounding box center [1285, 657] width 109 height 27
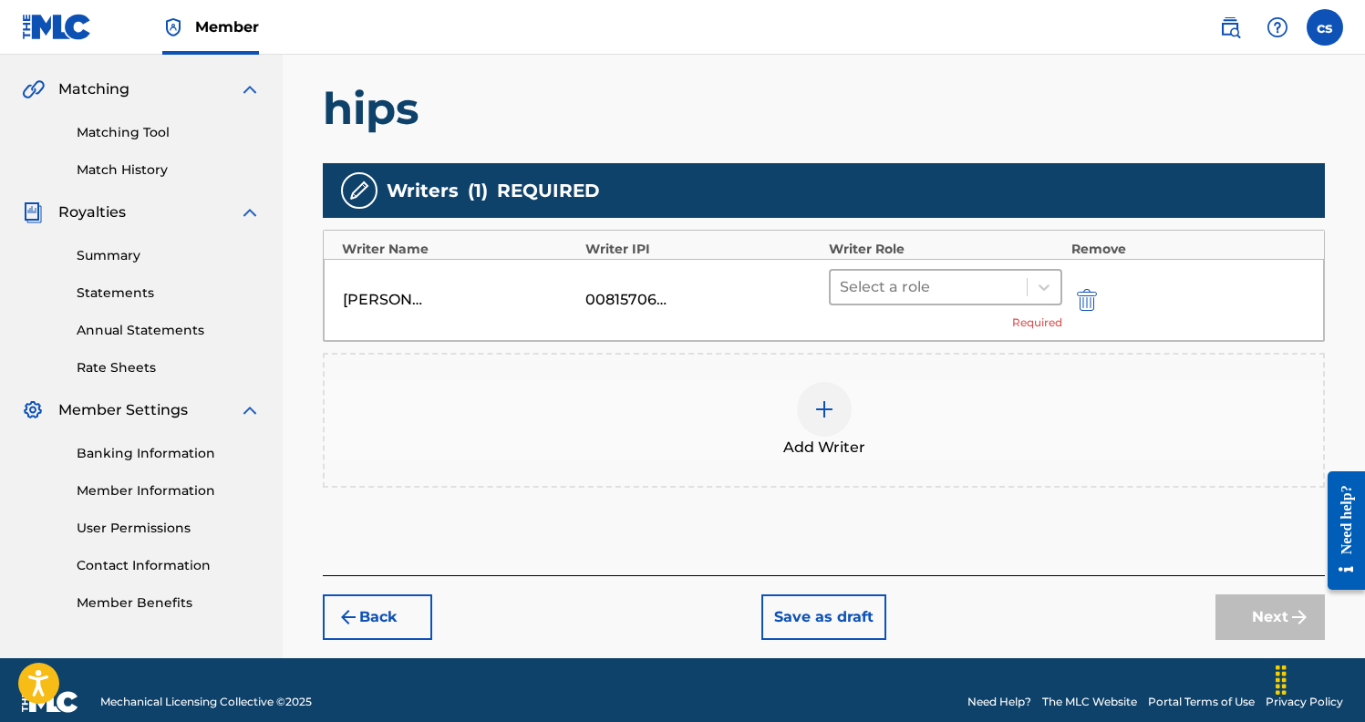
click at [932, 283] on div at bounding box center [929, 287] width 178 height 26
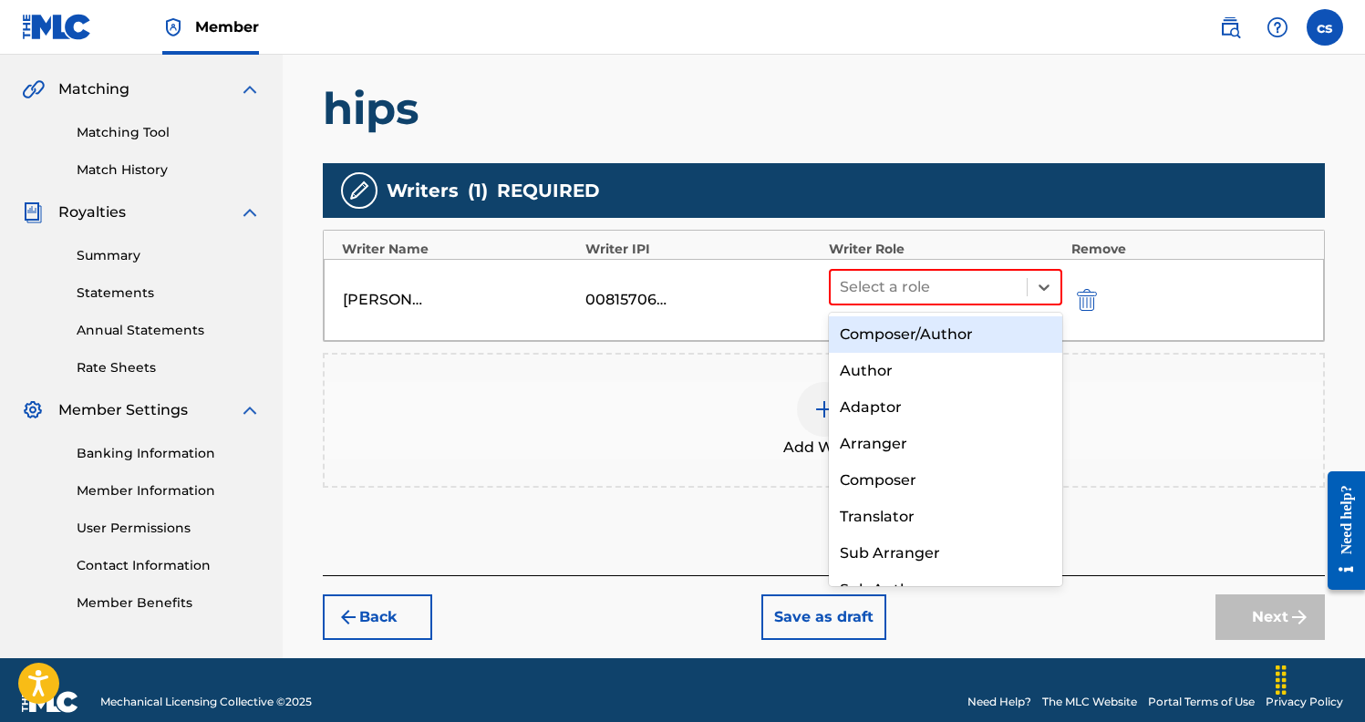
click at [922, 345] on div "Composer/Author" at bounding box center [945, 334] width 233 height 36
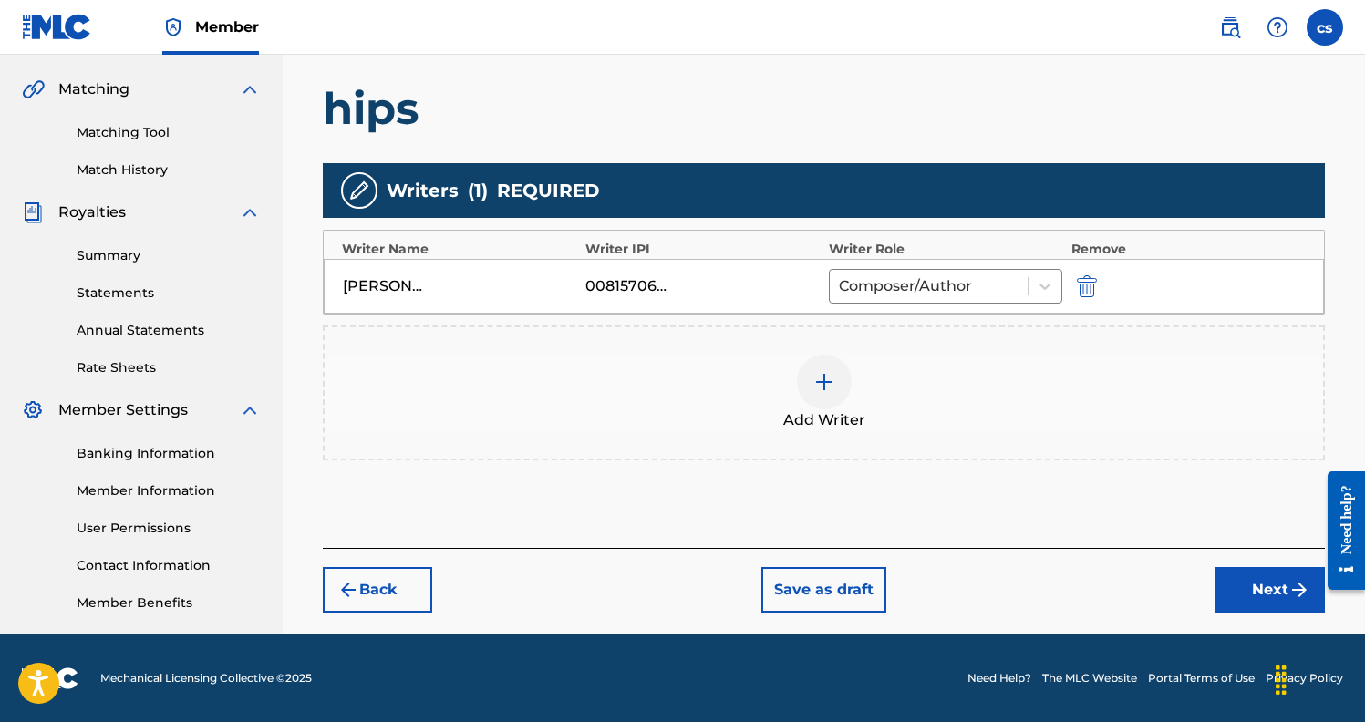
click at [1254, 575] on button "Next" at bounding box center [1269, 590] width 109 height 46
click at [1254, 575] on div "Register Work Search Enter Work Details Add Writers Add Publishers & Shares Add…" at bounding box center [824, 163] width 1082 height 943
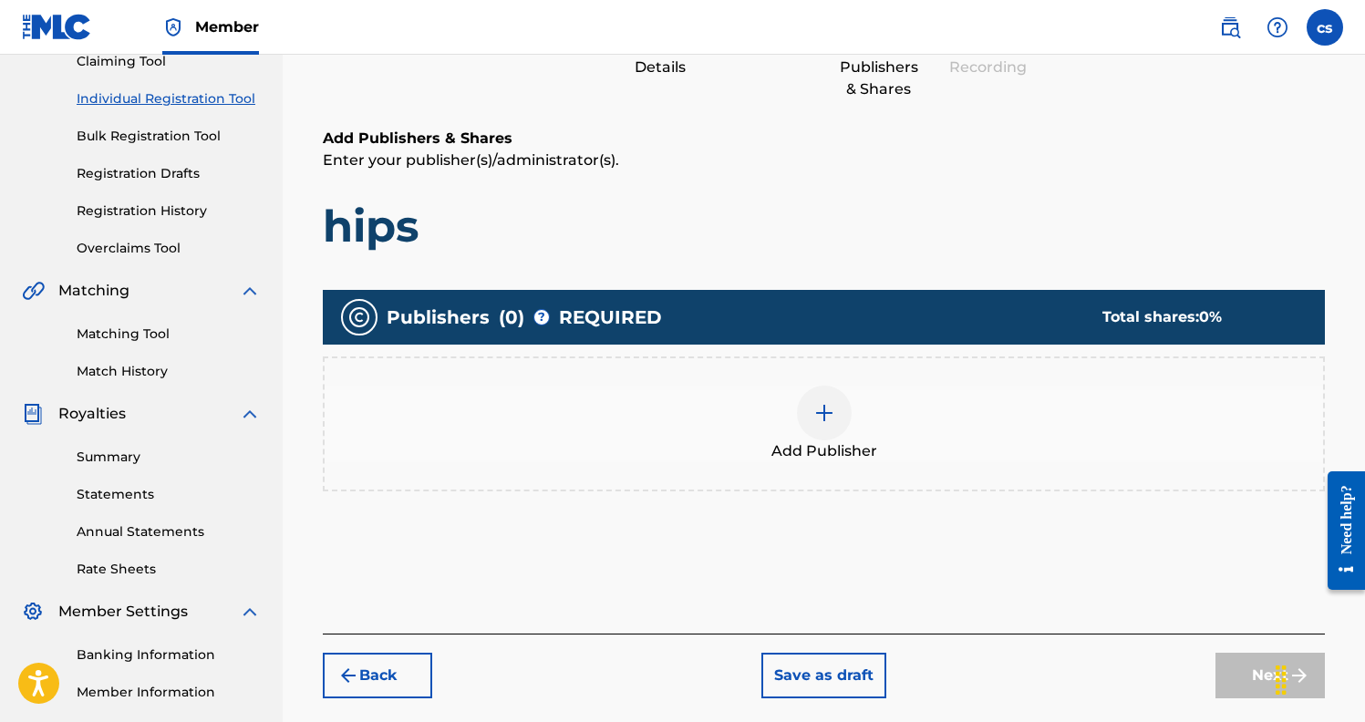
scroll to position [150, 0]
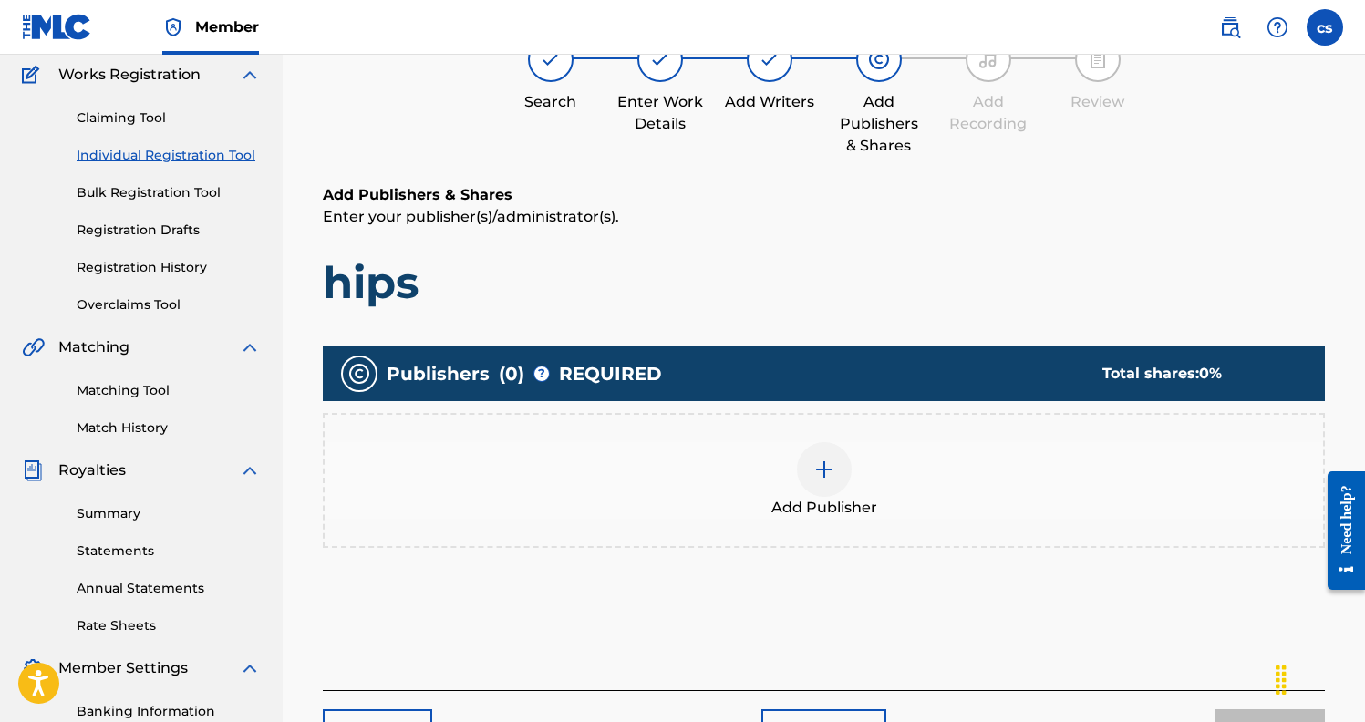
click at [1182, 377] on div "Total shares: 0 %" at bounding box center [1195, 374] width 186 height 22
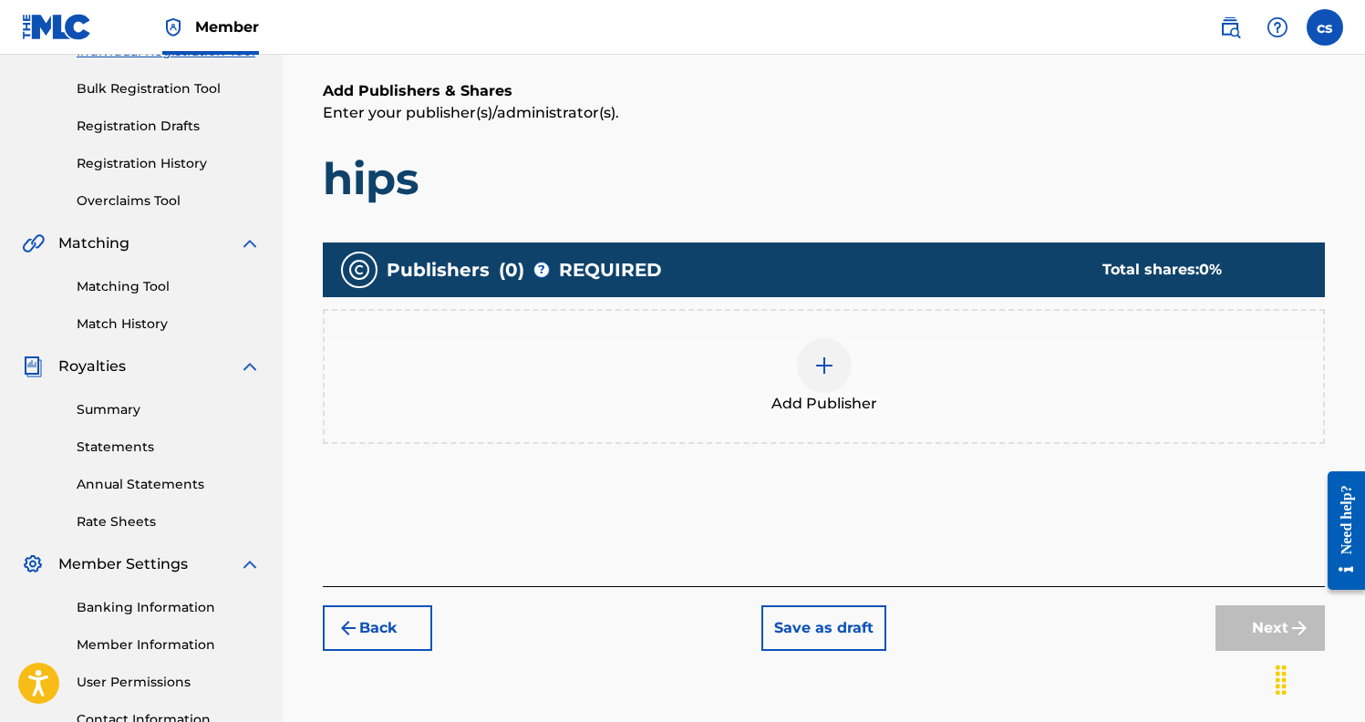
scroll to position [338, 0]
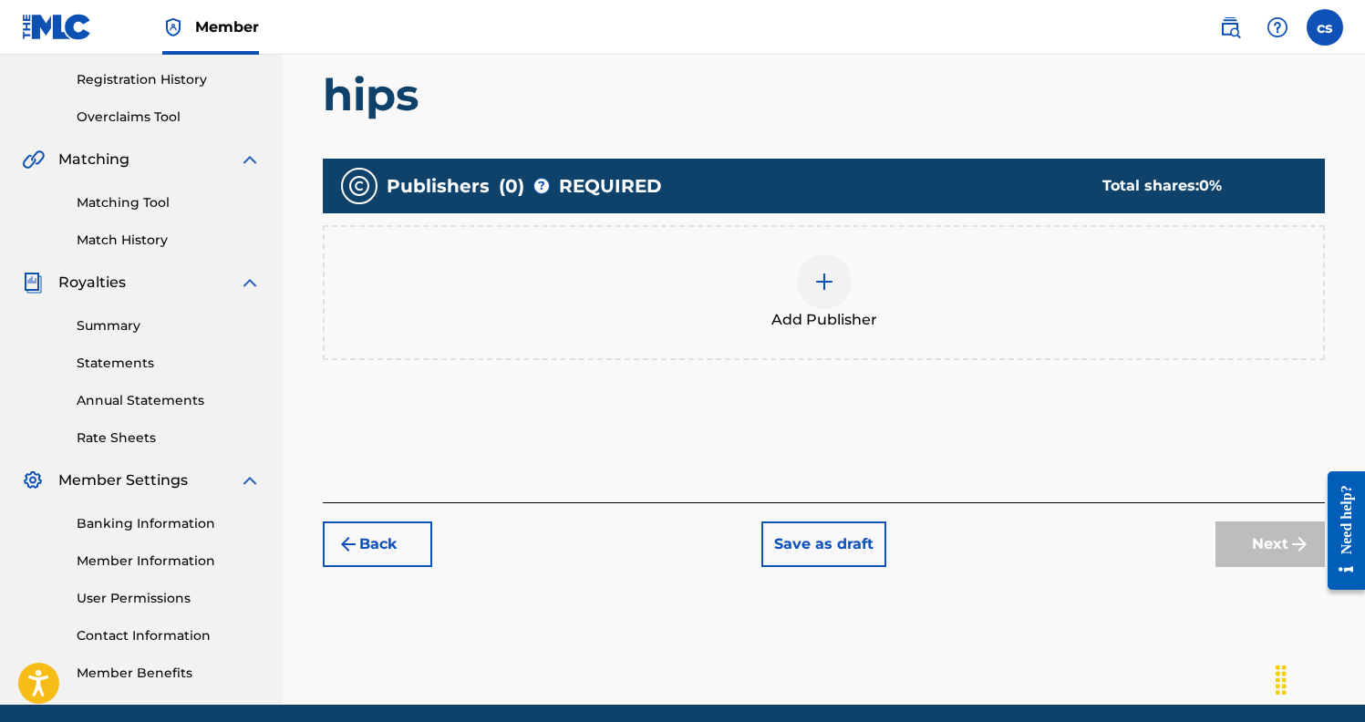
click at [852, 290] on div "Add Publisher" at bounding box center [823, 292] width 998 height 77
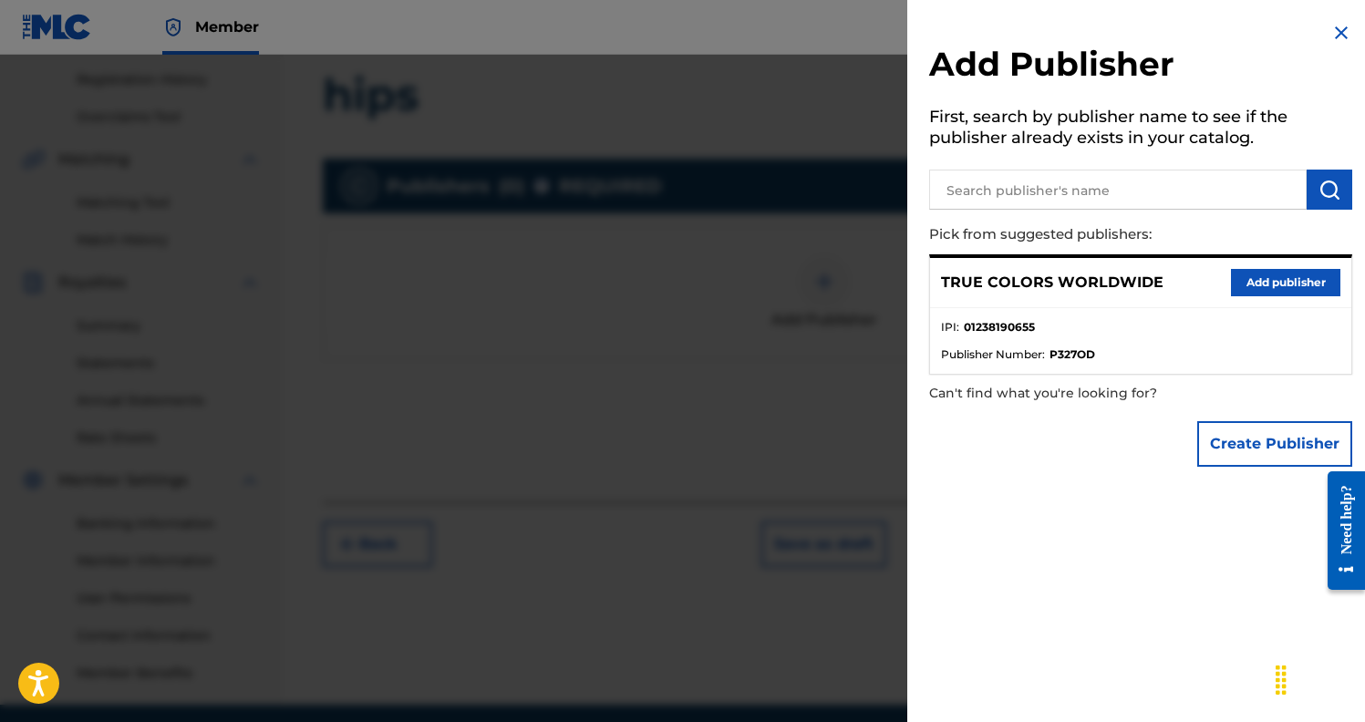
click at [1239, 283] on button "Add publisher" at bounding box center [1285, 282] width 109 height 27
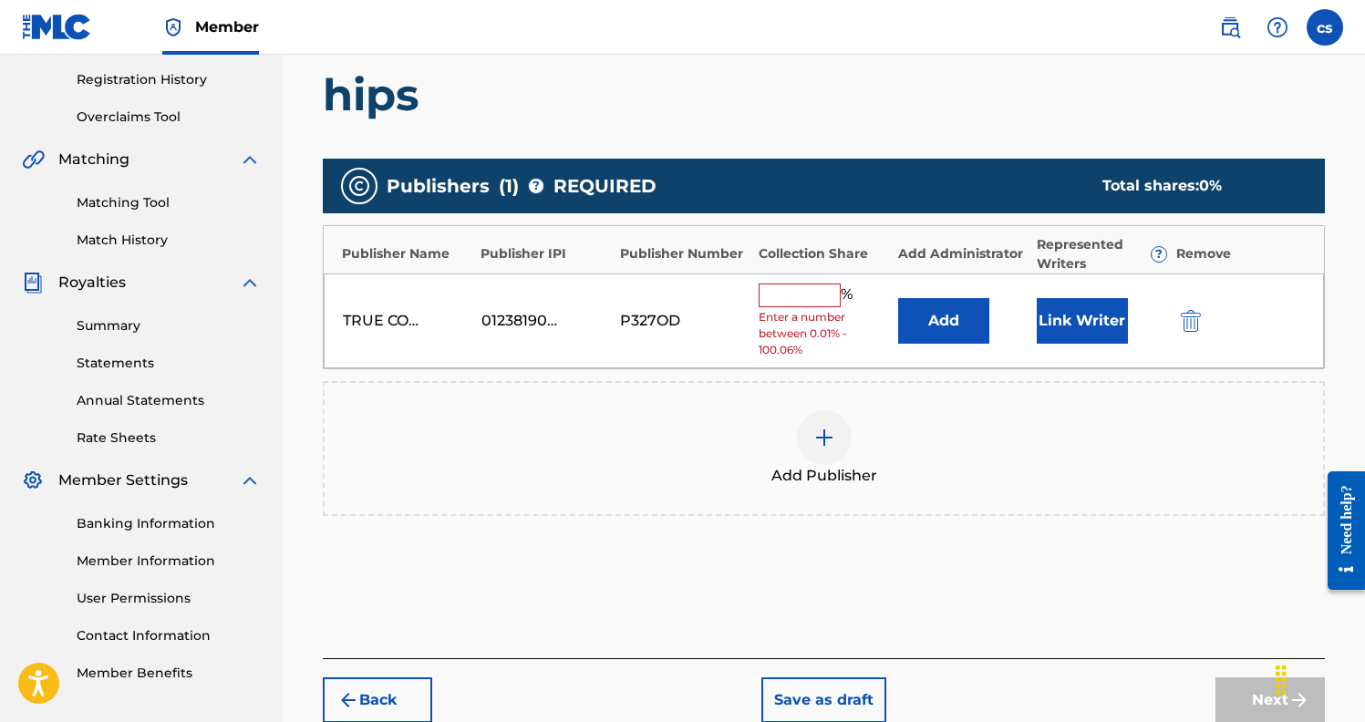
click at [806, 294] on input "text" at bounding box center [799, 295] width 82 height 24
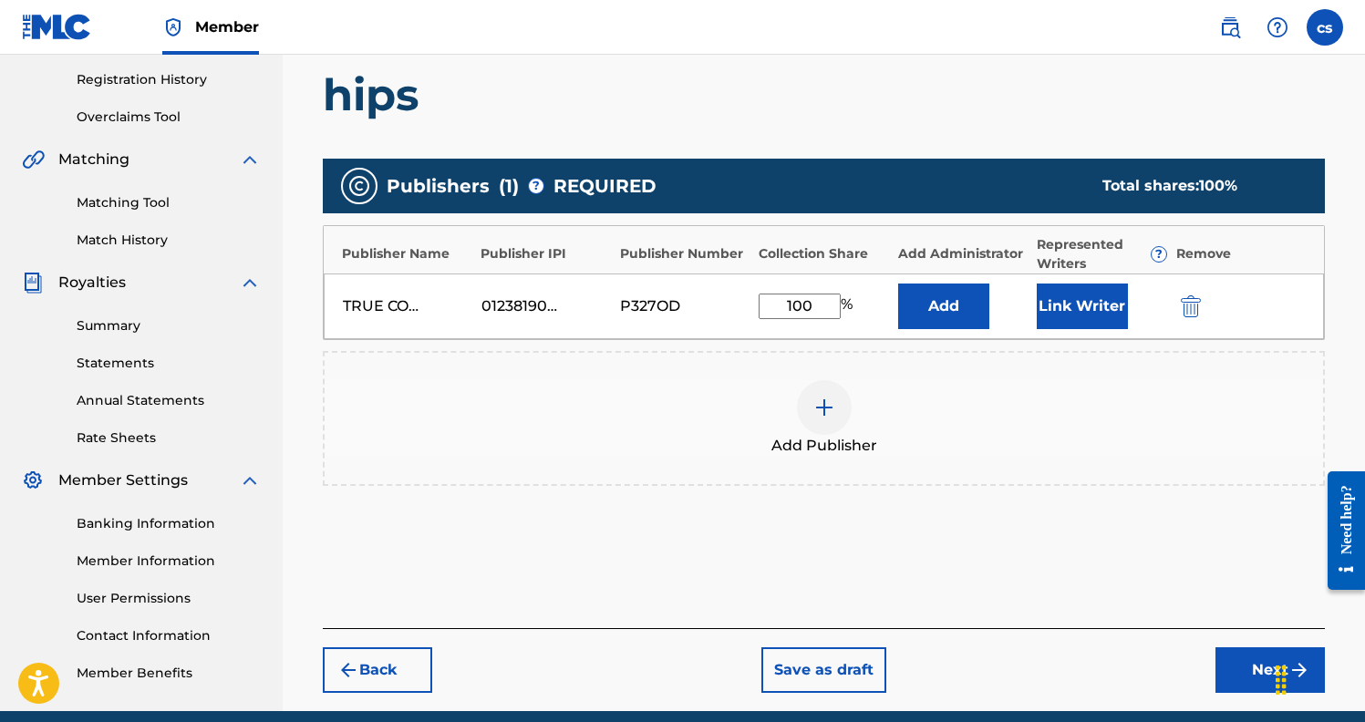
type input "100"
click at [949, 543] on div "Publishers ( 1 ) ? REQUIRED Total shares: 100 % Publisher Name Publisher IPI Pu…" at bounding box center [824, 348] width 1002 height 398
click at [1235, 673] on button "Next" at bounding box center [1269, 670] width 109 height 46
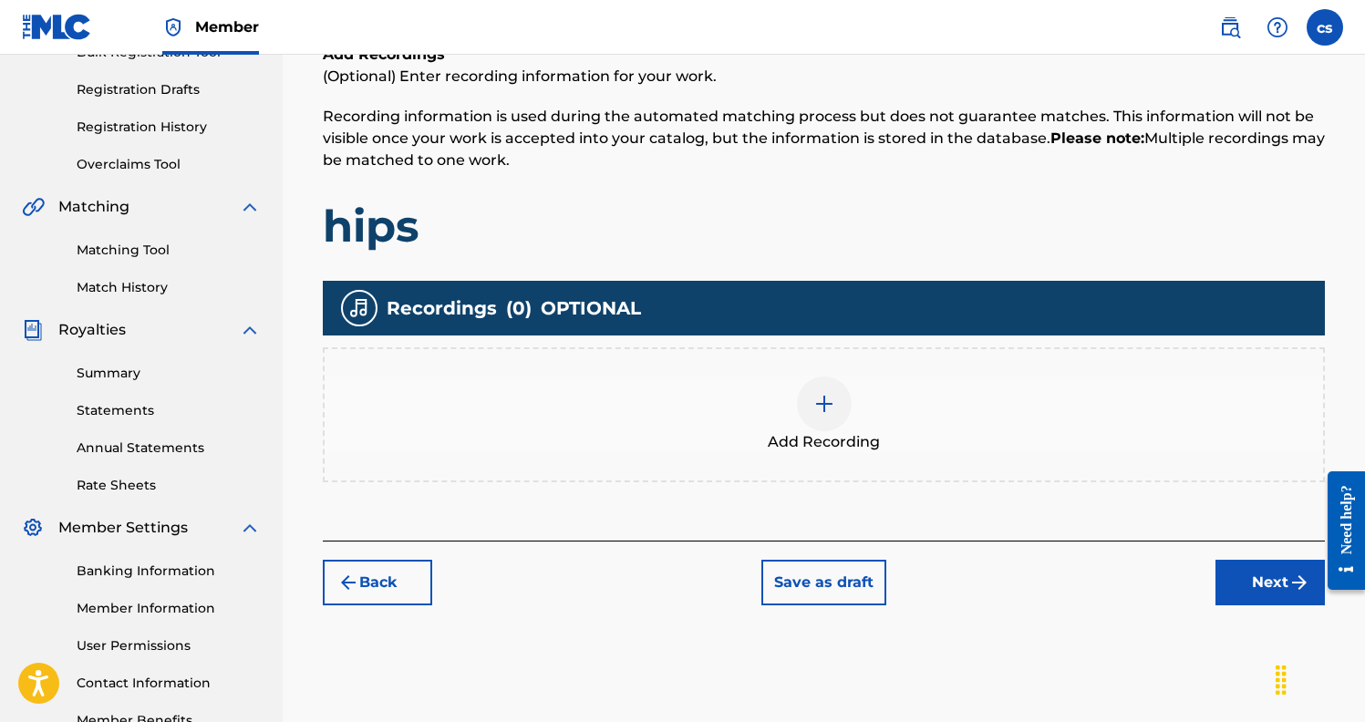
scroll to position [314, 0]
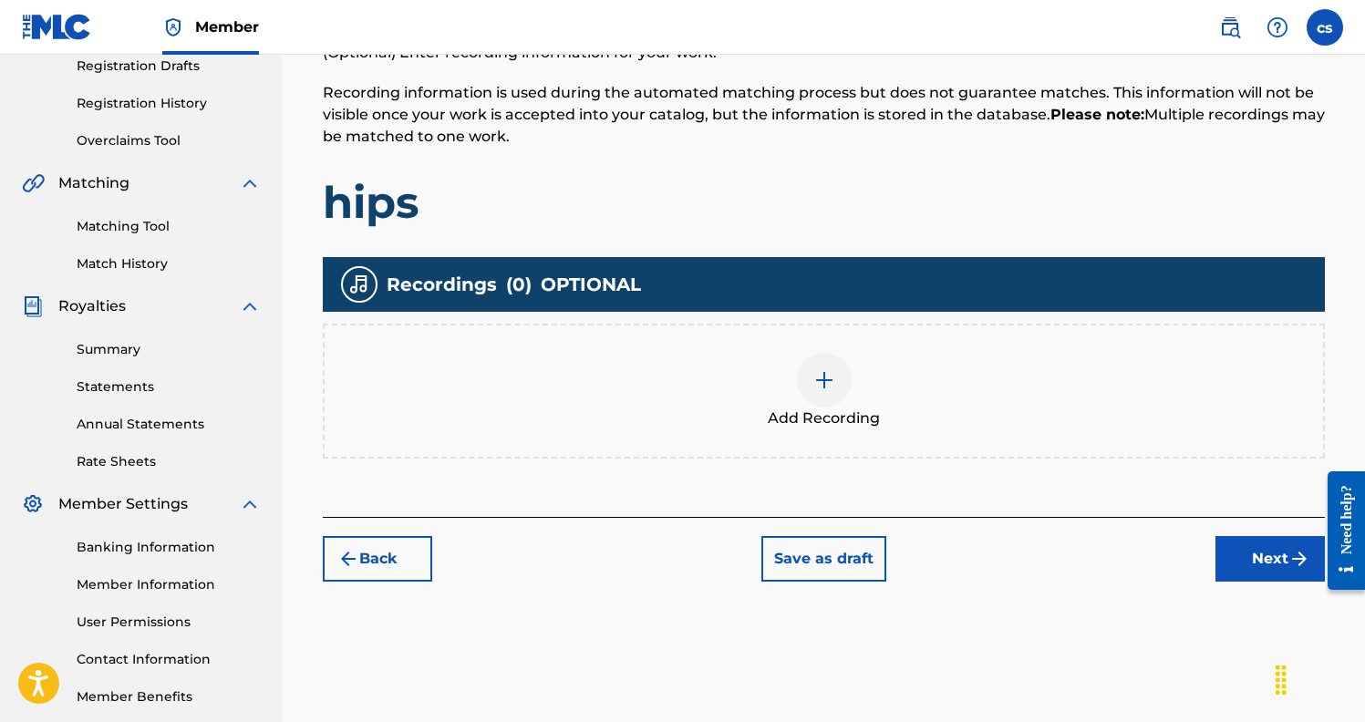
click at [838, 395] on div at bounding box center [824, 380] width 55 height 55
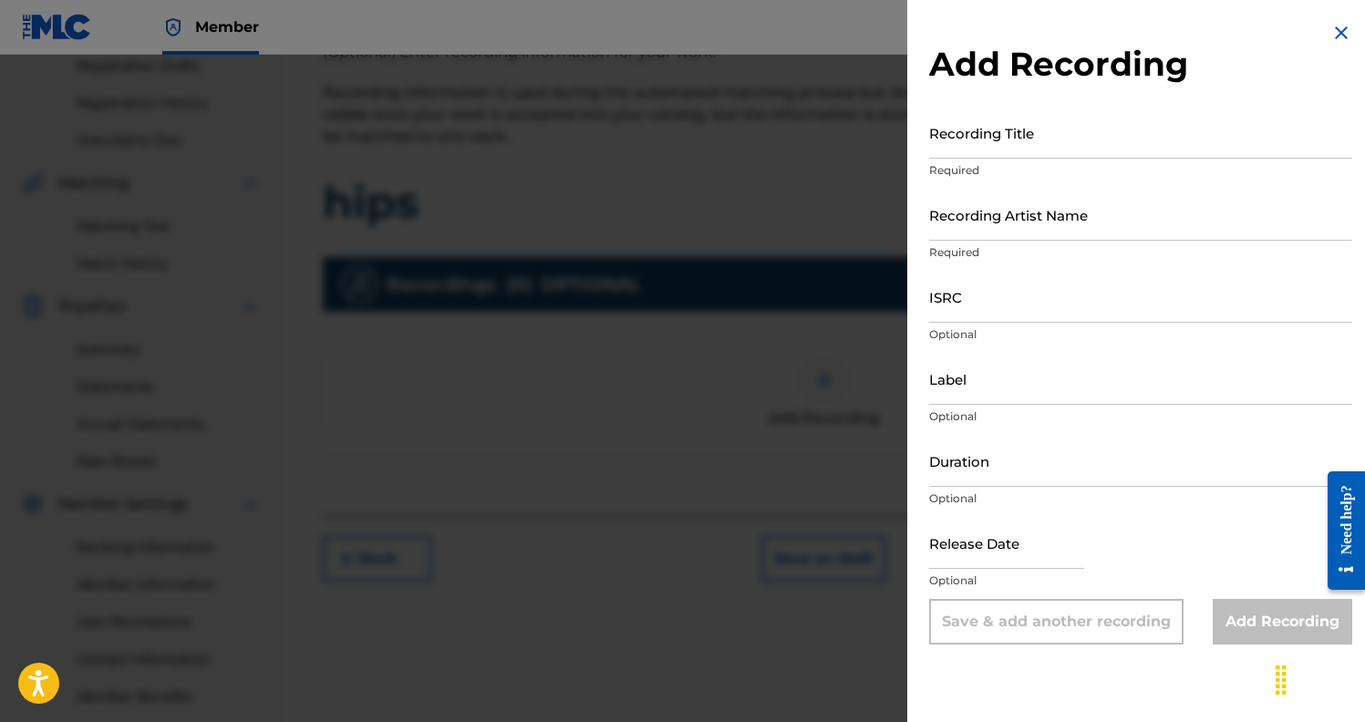
click at [764, 356] on div at bounding box center [682, 416] width 1365 height 722
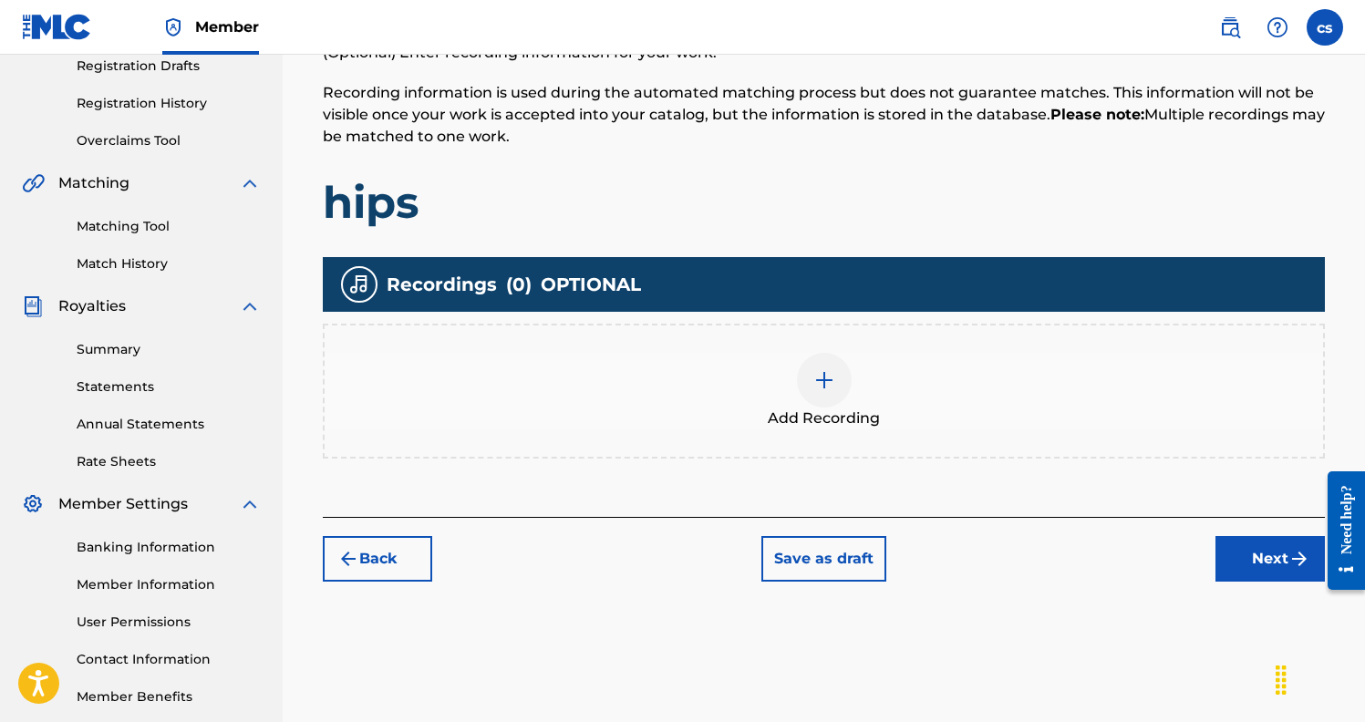
click at [1291, 554] on img "submit" at bounding box center [1299, 559] width 22 height 22
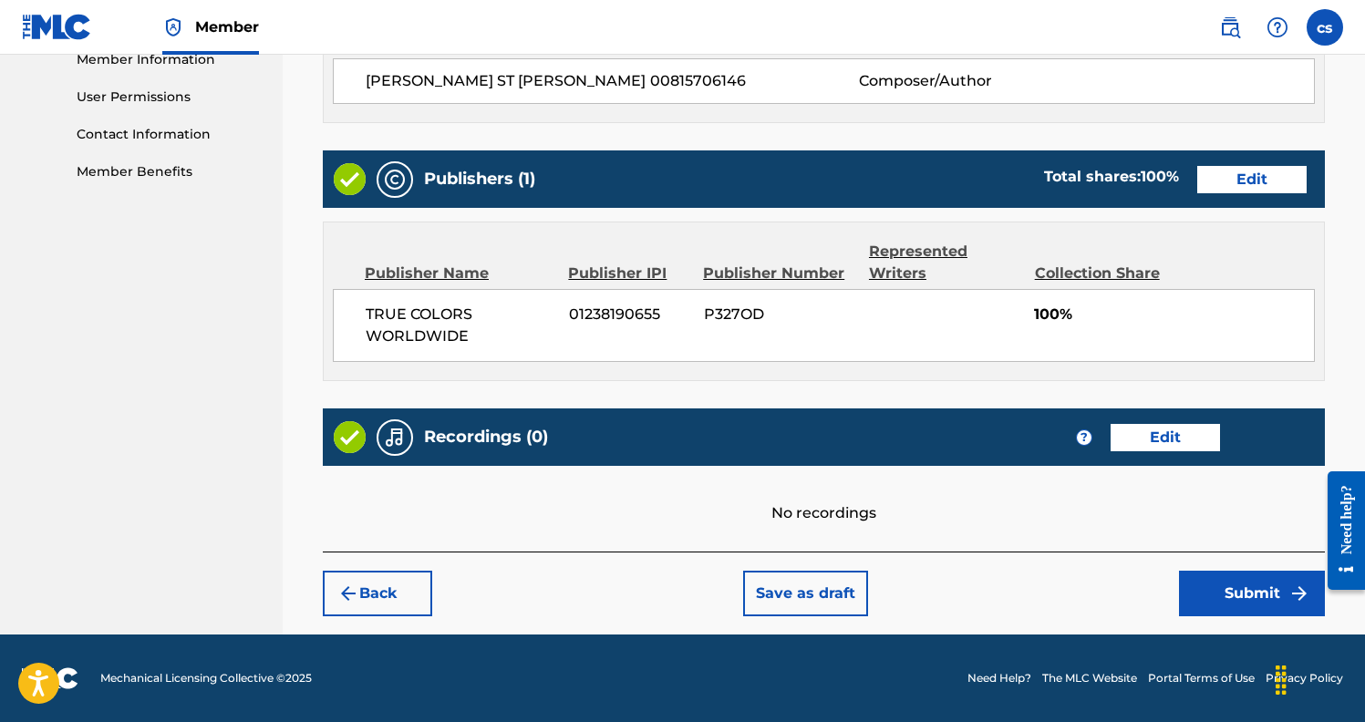
scroll to position [839, 0]
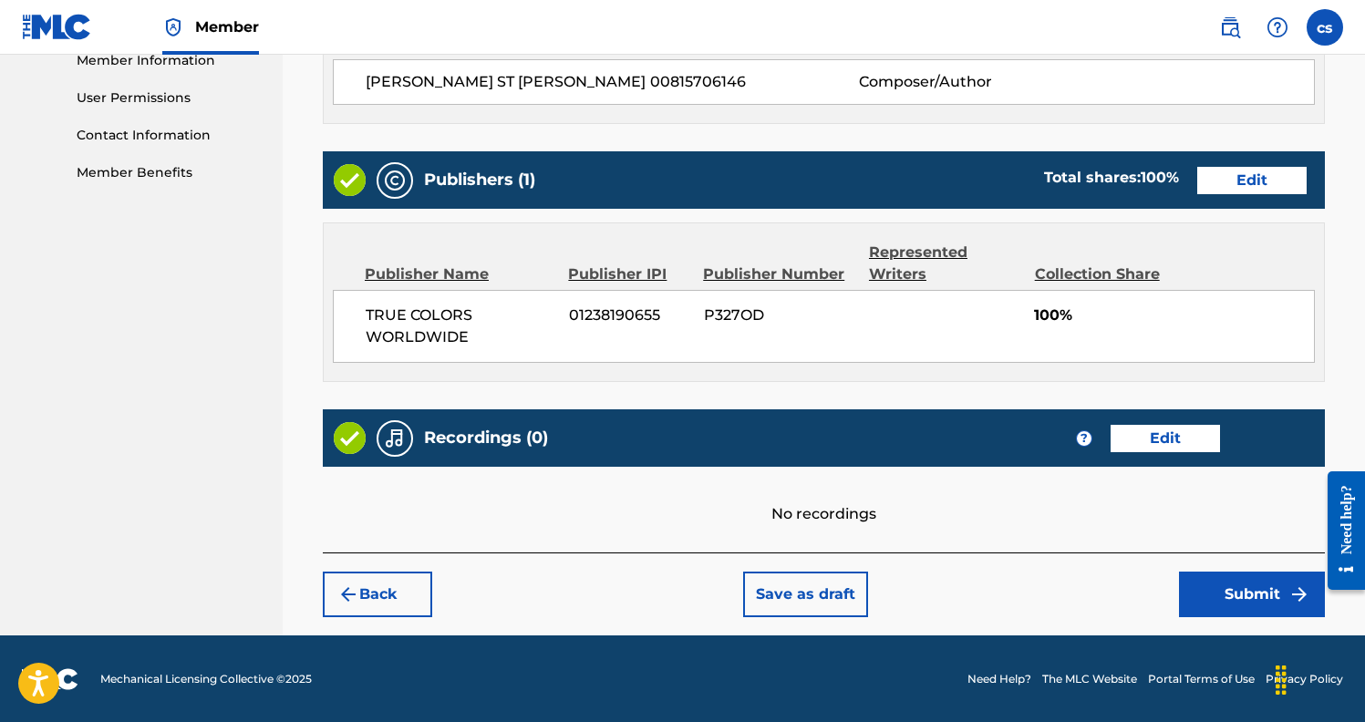
click at [1269, 600] on button "Submit" at bounding box center [1252, 595] width 146 height 46
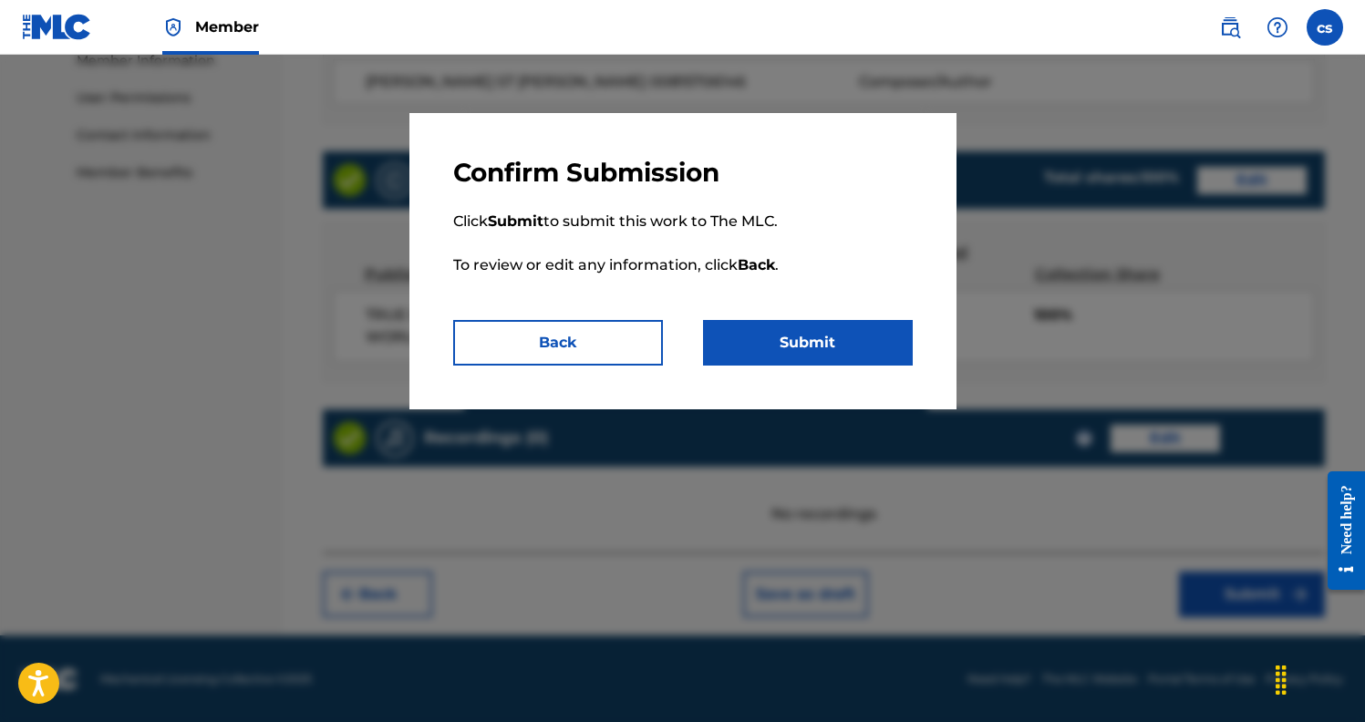
click at [824, 344] on button "Submit" at bounding box center [808, 343] width 210 height 46
